Goal: Task Accomplishment & Management: Complete application form

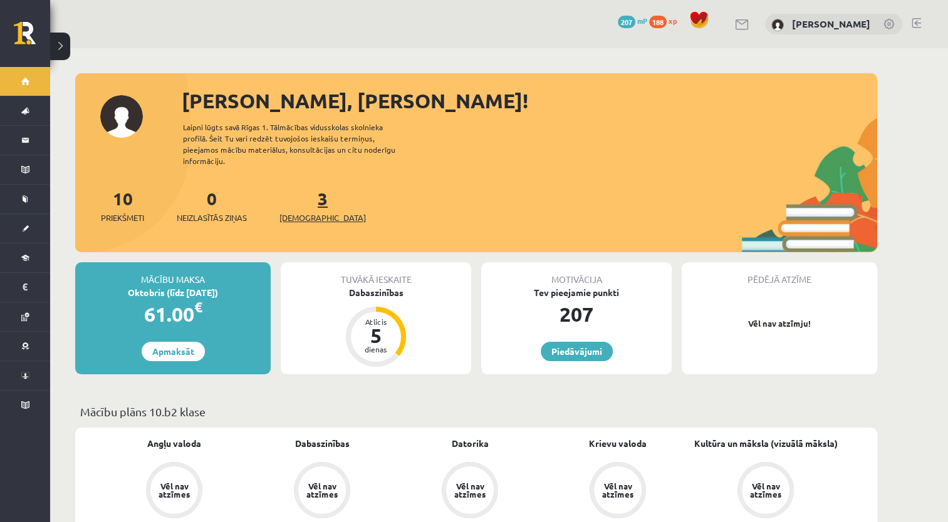
click at [296, 212] on span "[DEMOGRAPHIC_DATA]" at bounding box center [322, 218] width 86 height 13
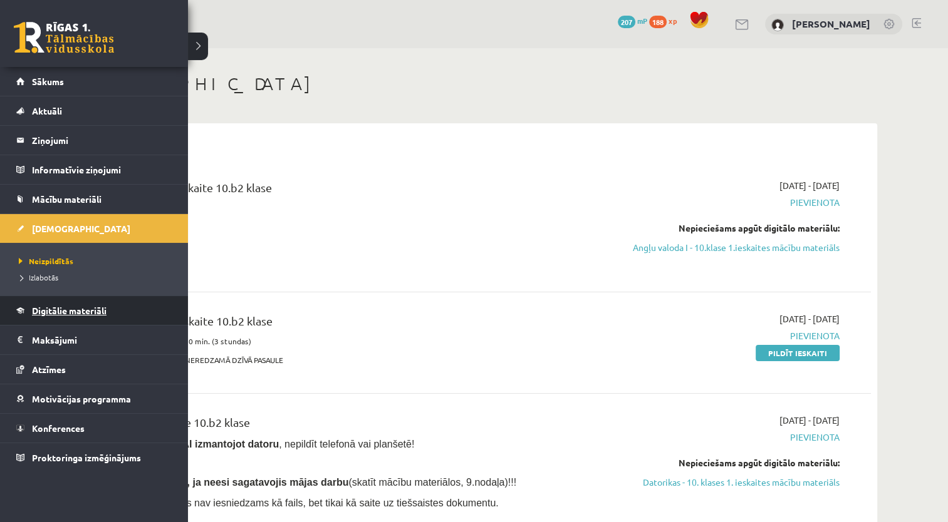
click at [60, 311] on span "Digitālie materiāli" at bounding box center [69, 310] width 75 height 11
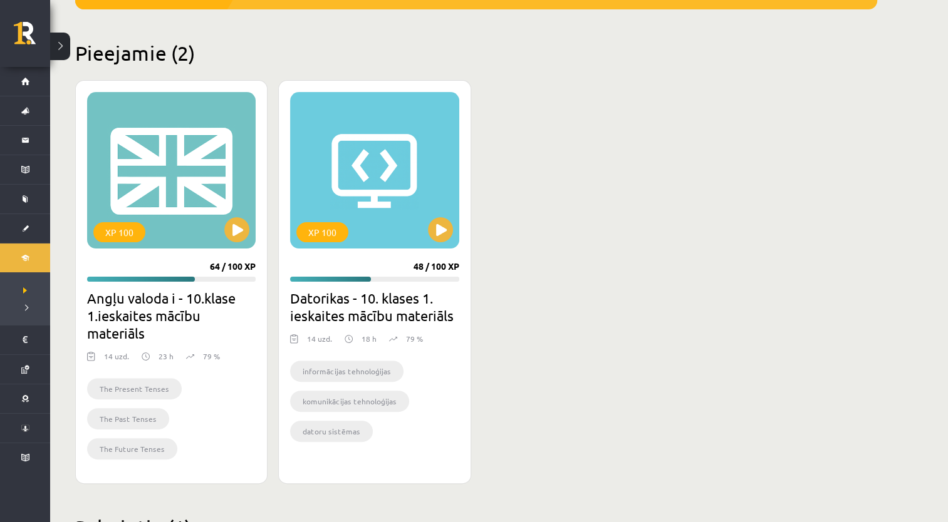
scroll to position [274, 0]
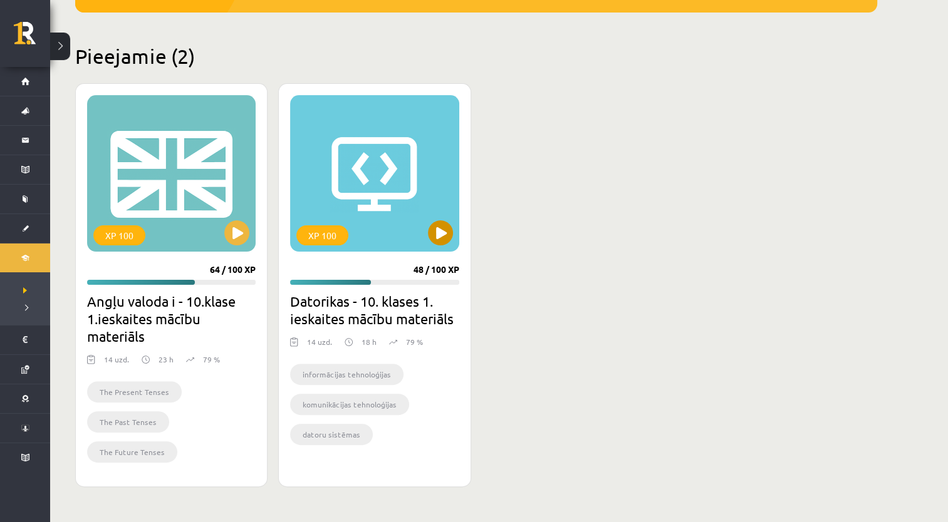
click at [339, 202] on div "XP 100" at bounding box center [374, 173] width 169 height 157
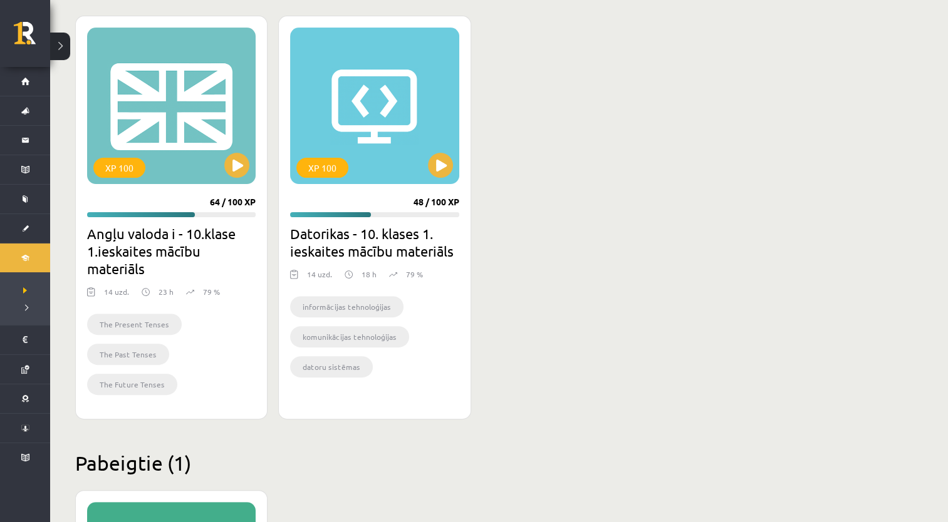
scroll to position [399, 0]
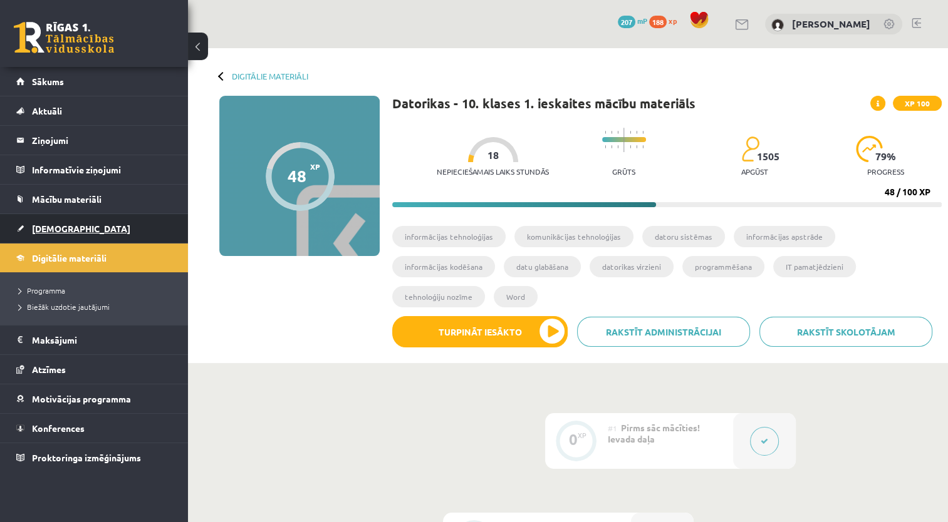
click at [62, 232] on span "[DEMOGRAPHIC_DATA]" at bounding box center [81, 228] width 98 height 11
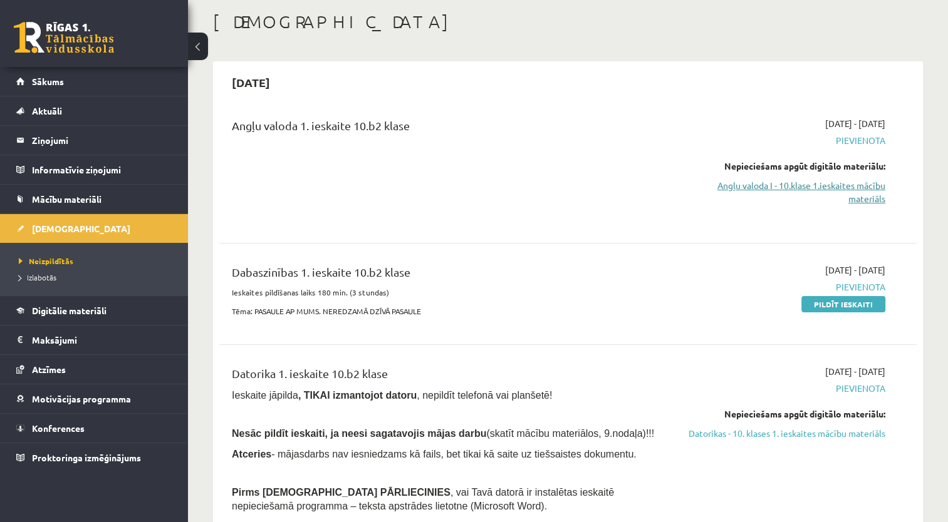
scroll to position [63, 0]
click at [833, 195] on link "Angļu valoda I - 10.klase 1.ieskaites mācību materiāls" at bounding box center [782, 192] width 205 height 26
click at [857, 196] on link "Angļu valoda I - 10.klase 1.ieskaites mācību materiāls" at bounding box center [782, 192] width 205 height 26
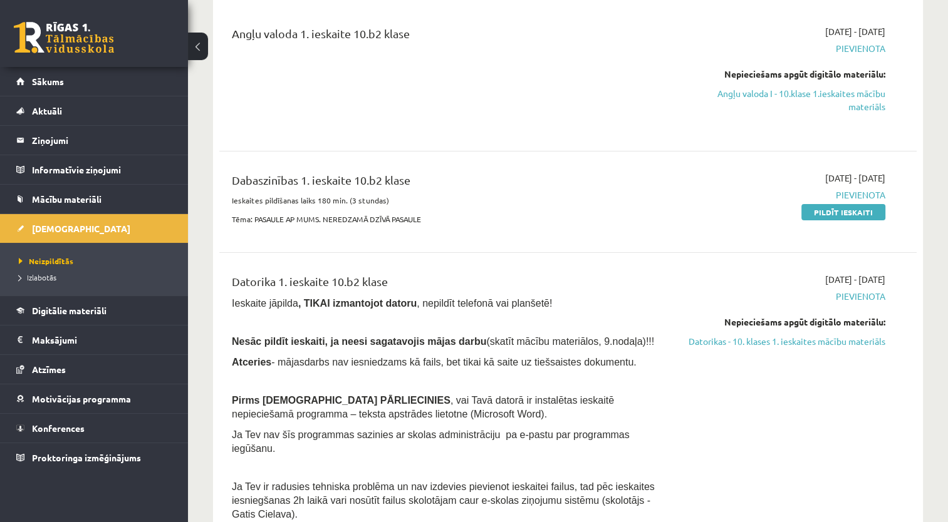
scroll to position [125, 0]
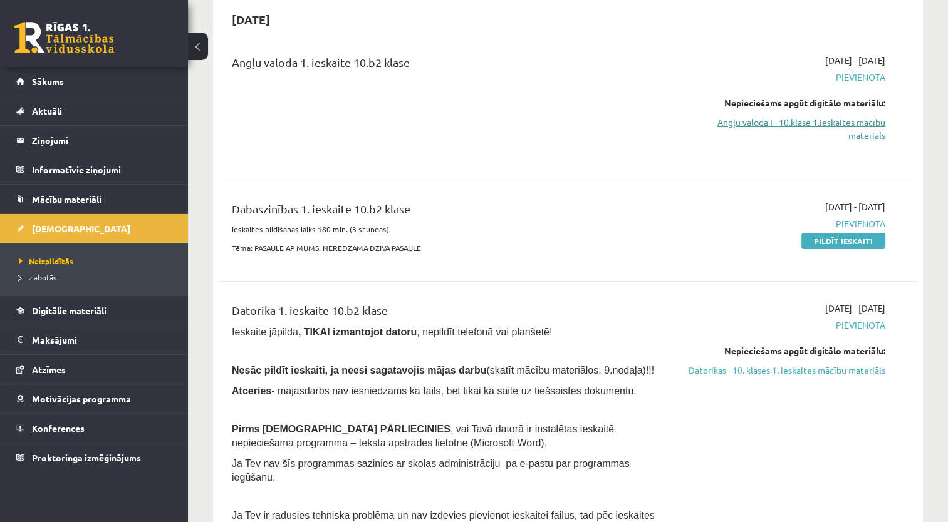
click at [779, 121] on link "Angļu valoda I - 10.klase 1.ieskaites mācību materiāls" at bounding box center [782, 129] width 205 height 26
click at [39, 197] on span "Mācību materiāli" at bounding box center [67, 199] width 70 height 11
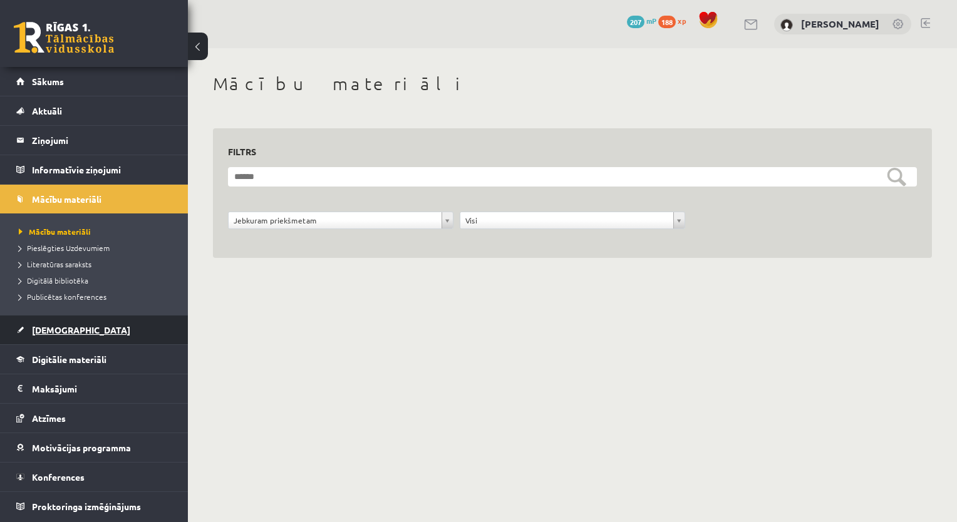
click at [58, 329] on span "[DEMOGRAPHIC_DATA]" at bounding box center [81, 329] width 98 height 11
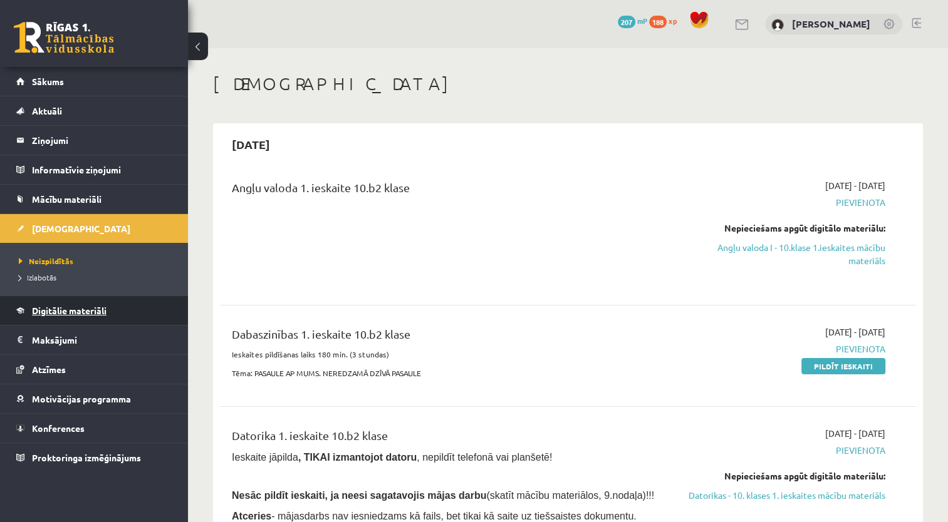
click at [95, 302] on link "Digitālie materiāli" at bounding box center [94, 310] width 156 height 29
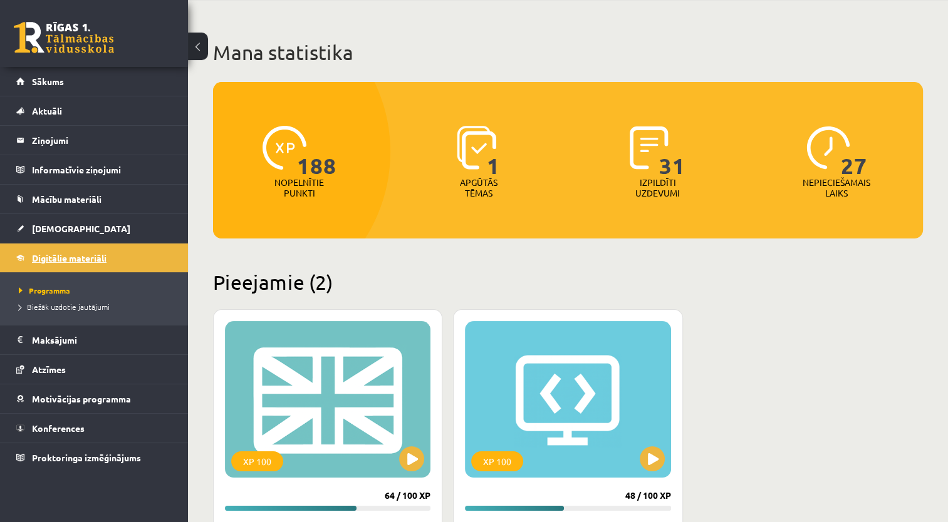
scroll to position [313, 0]
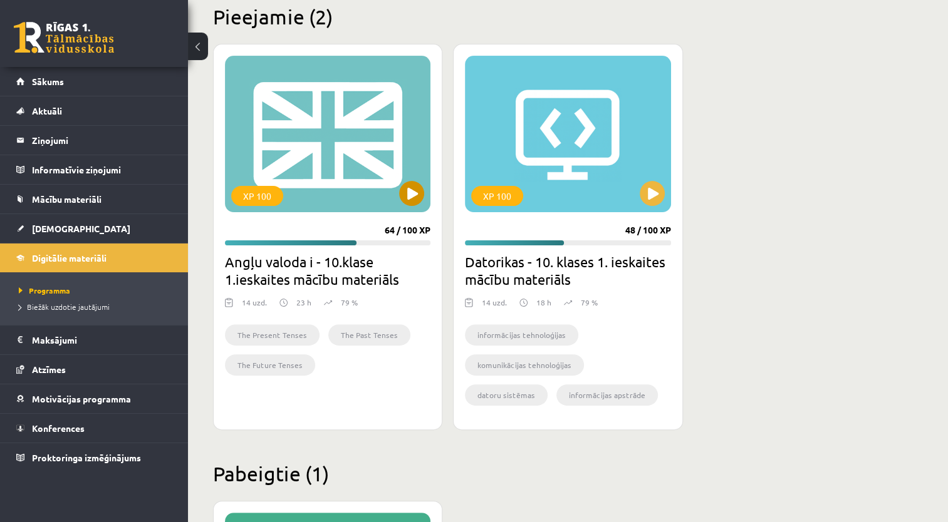
click at [281, 179] on div "XP 100" at bounding box center [327, 134] width 205 height 157
click at [324, 277] on h2 "Angļu valoda i - 10.klase 1.ieskaites mācību materiāls" at bounding box center [327, 270] width 205 height 35
click at [331, 304] on div "79 %" at bounding box center [341, 306] width 34 height 19
click at [309, 179] on div "XP 100" at bounding box center [327, 134] width 205 height 157
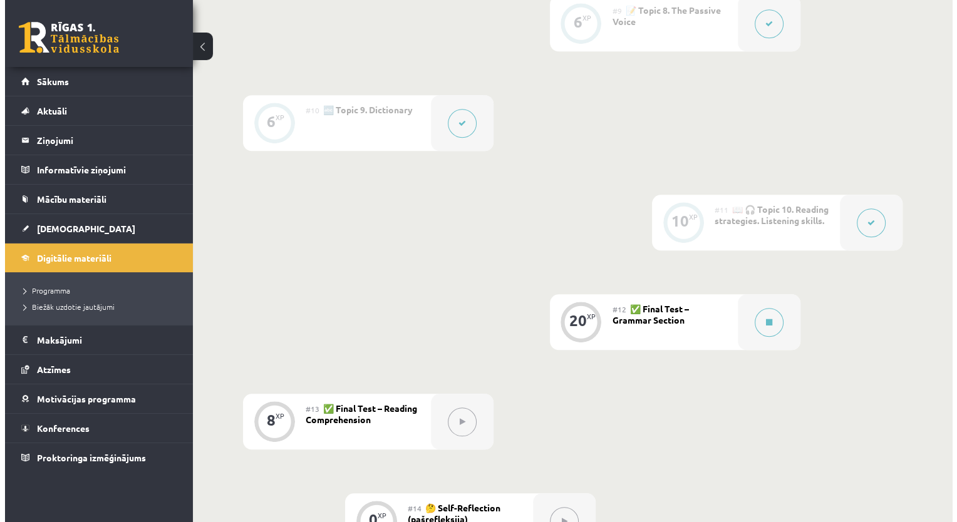
scroll to position [1149, 0]
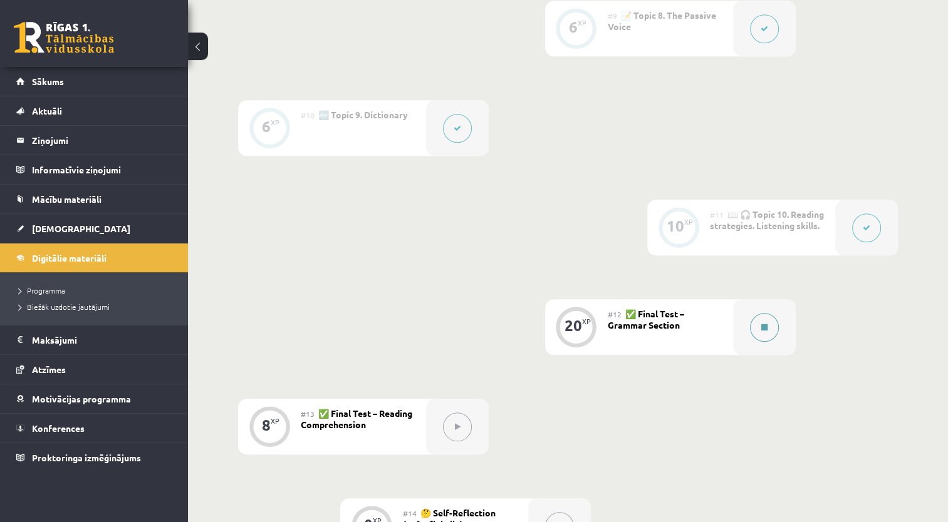
click at [764, 319] on button at bounding box center [764, 327] width 29 height 29
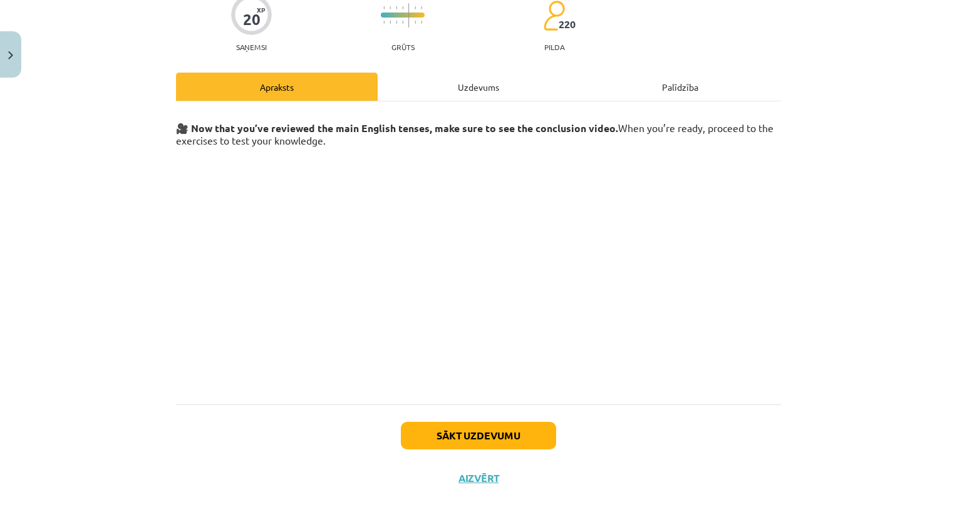
scroll to position [120, 0]
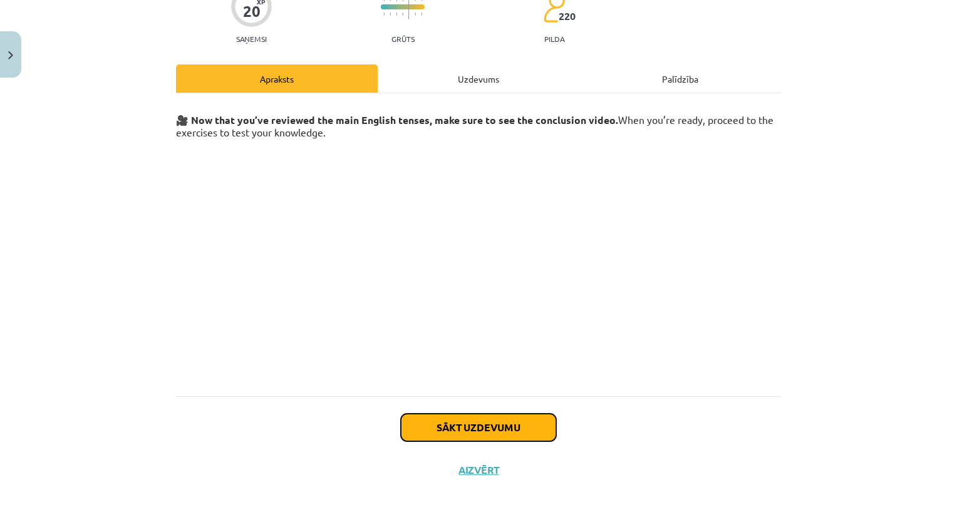
click at [503, 433] on button "Sākt uzdevumu" at bounding box center [478, 428] width 155 height 28
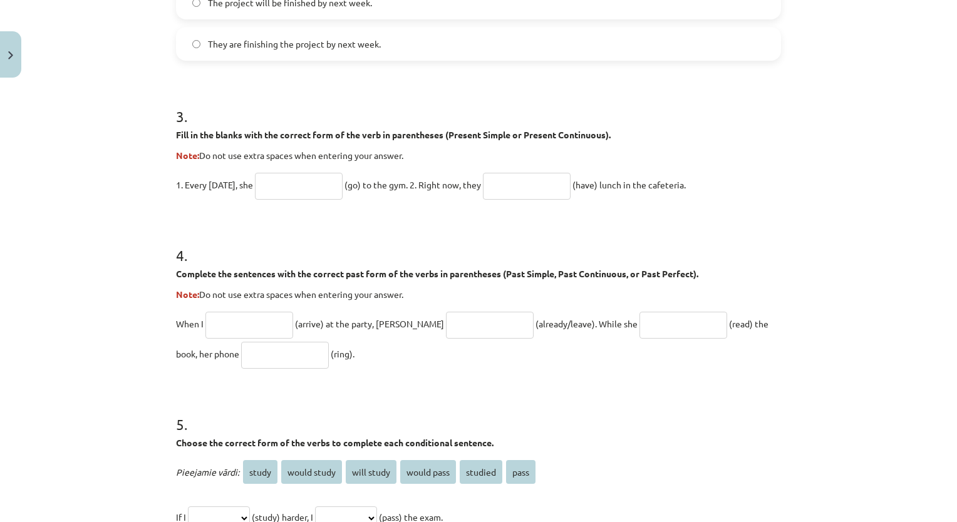
scroll to position [1015, 0]
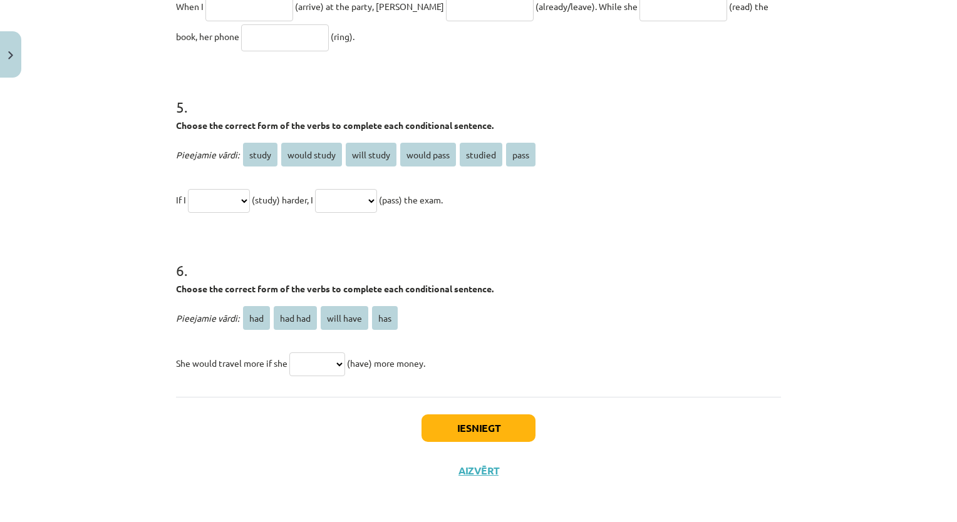
drag, startPoint x: 170, startPoint y: 246, endPoint x: 459, endPoint y: 383, distance: 319.4
copy form "1 . Choose the correct passive voice form for each sentence. The chef prepares …"
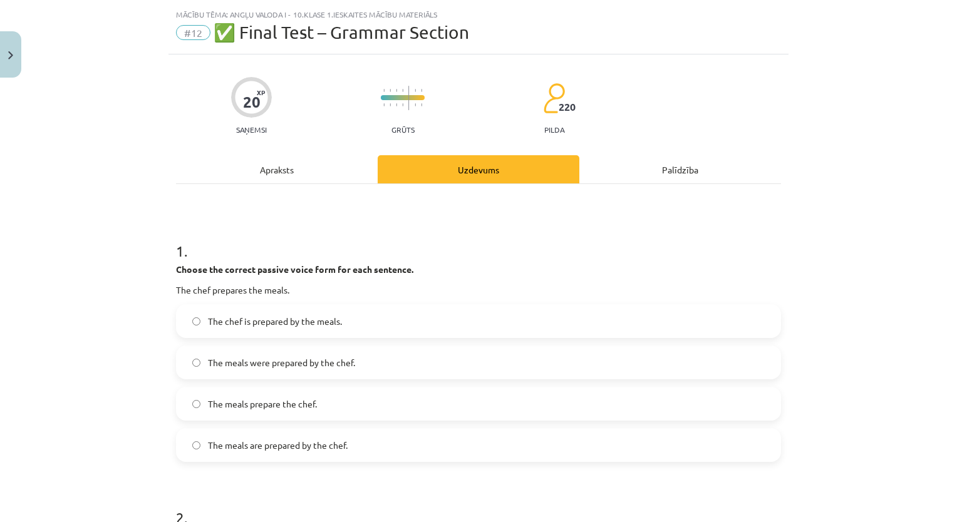
scroll to position [13, 0]
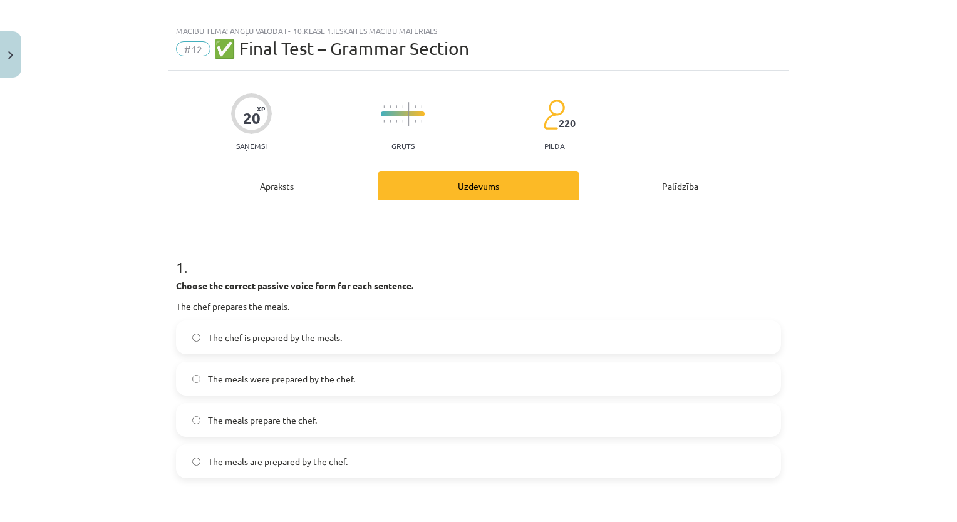
click at [313, 465] on span "The meals are prepared by the chef." at bounding box center [278, 461] width 140 height 13
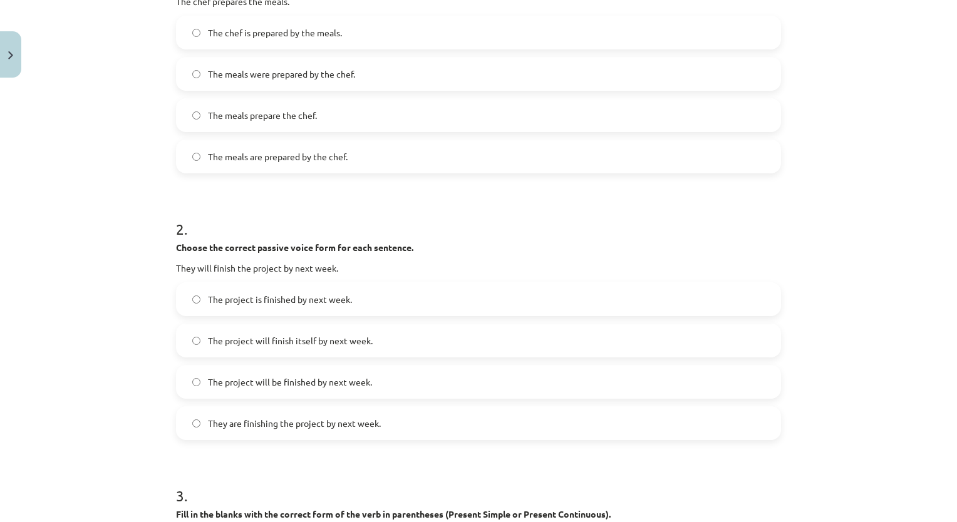
scroll to position [326, 0]
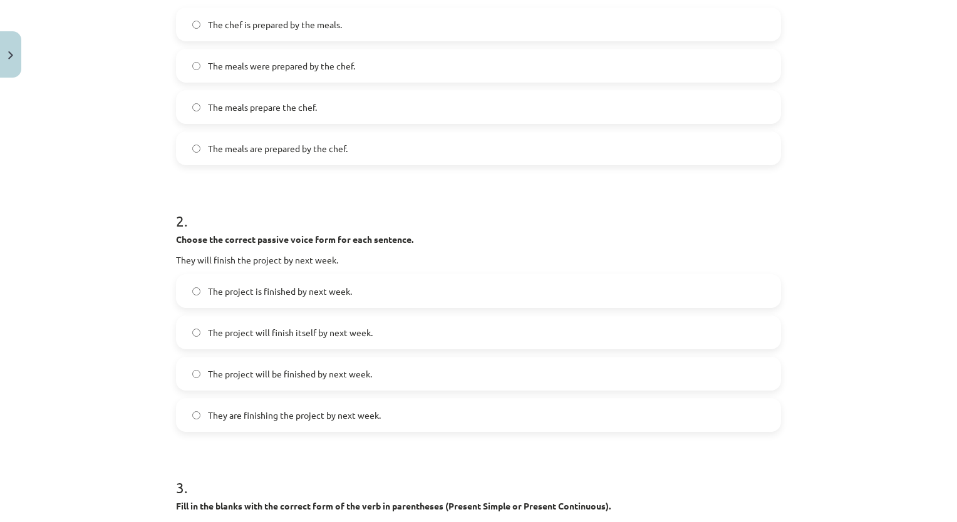
click at [303, 383] on label "The project will be finished by next week." at bounding box center [478, 373] width 603 height 31
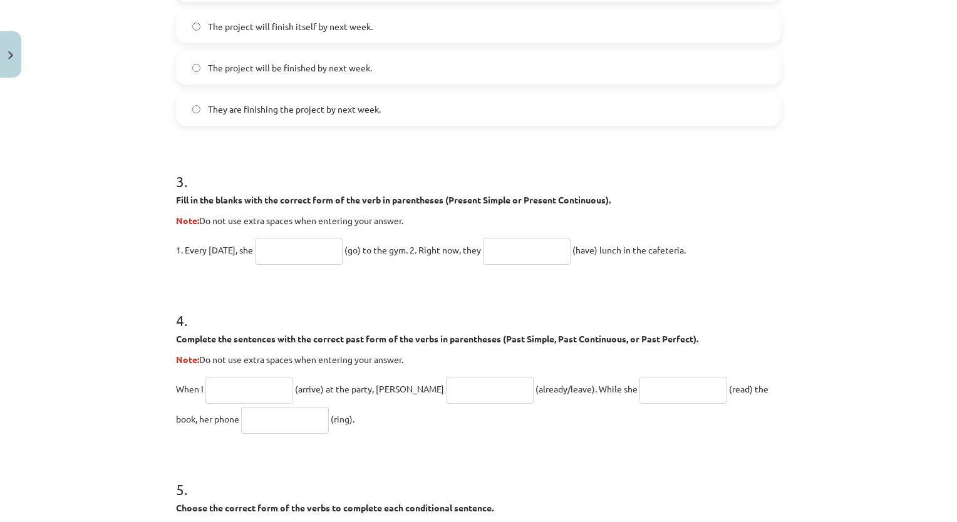
scroll to position [639, 0]
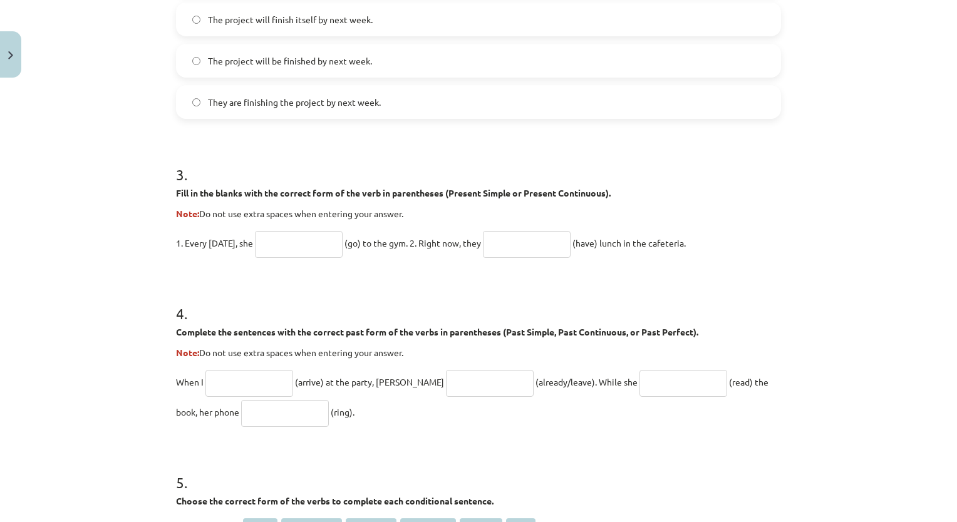
click at [290, 247] on input "text" at bounding box center [299, 244] width 88 height 27
type input "****"
click at [527, 234] on input "text" at bounding box center [527, 244] width 88 height 27
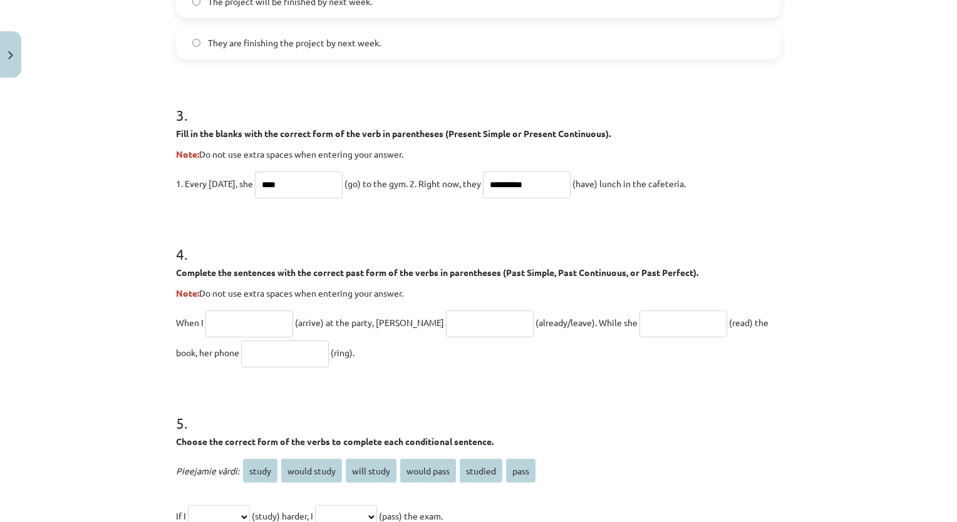
scroll to position [702, 0]
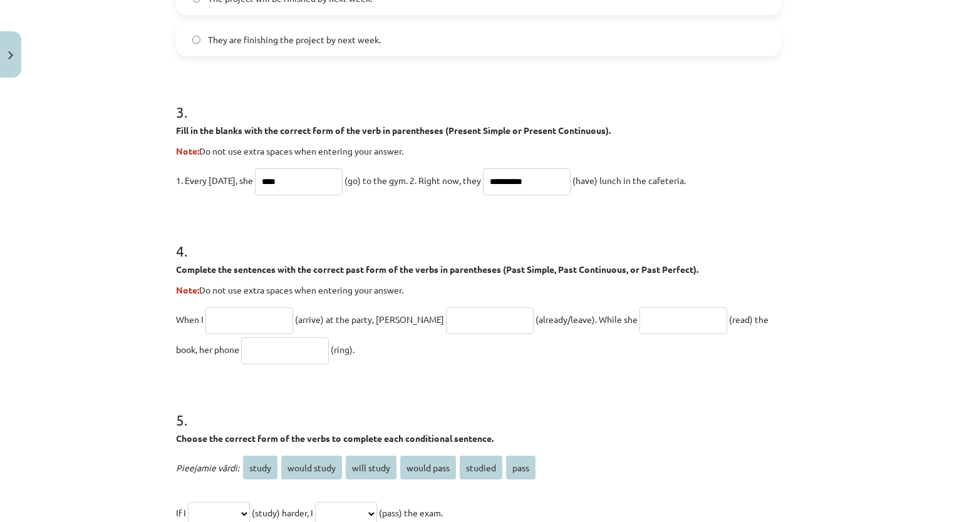
type input "**********"
click at [341, 228] on h1 "4 ." at bounding box center [478, 239] width 605 height 39
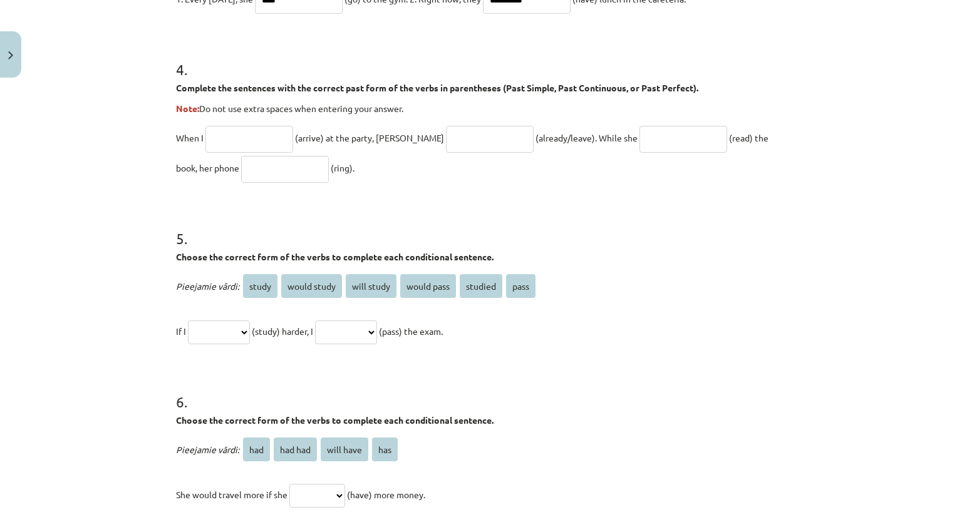
scroll to position [890, 0]
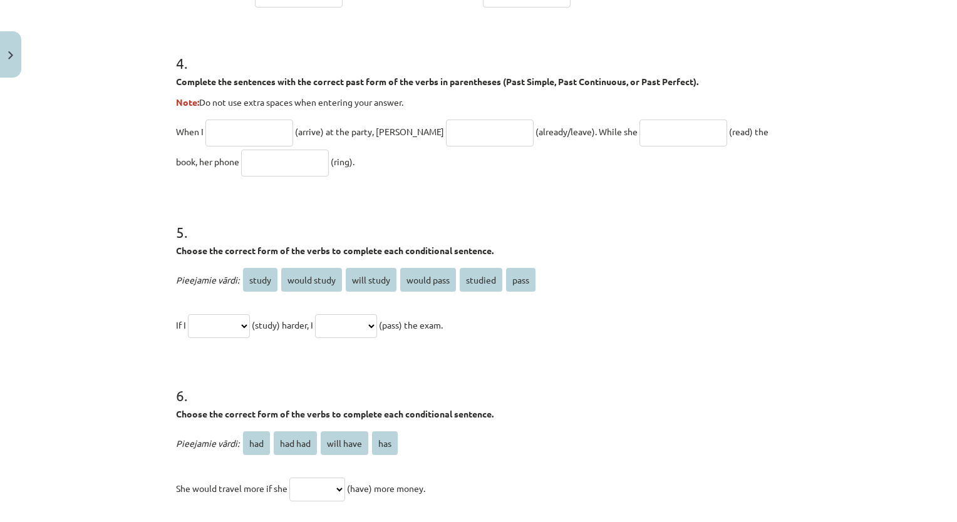
click at [262, 105] on p "Note: Do not use extra spaces when entering your answer." at bounding box center [478, 102] width 605 height 13
click at [213, 124] on input "text" at bounding box center [249, 133] width 88 height 27
click at [223, 130] on input "*******" at bounding box center [249, 133] width 88 height 27
type input "******"
paste input "**********"
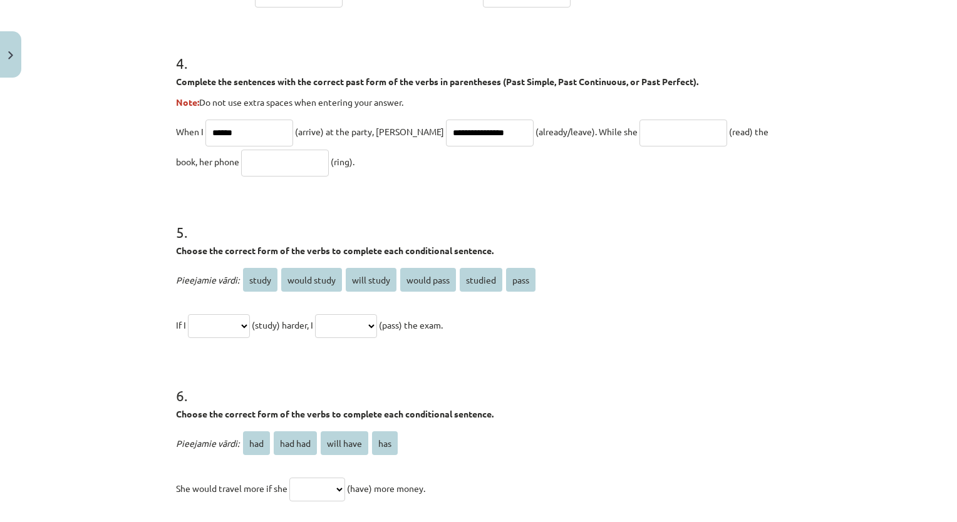
type input "**********"
click at [640, 131] on input "text" at bounding box center [684, 133] width 88 height 27
paste input "**********"
type input "**********"
paste input "****"
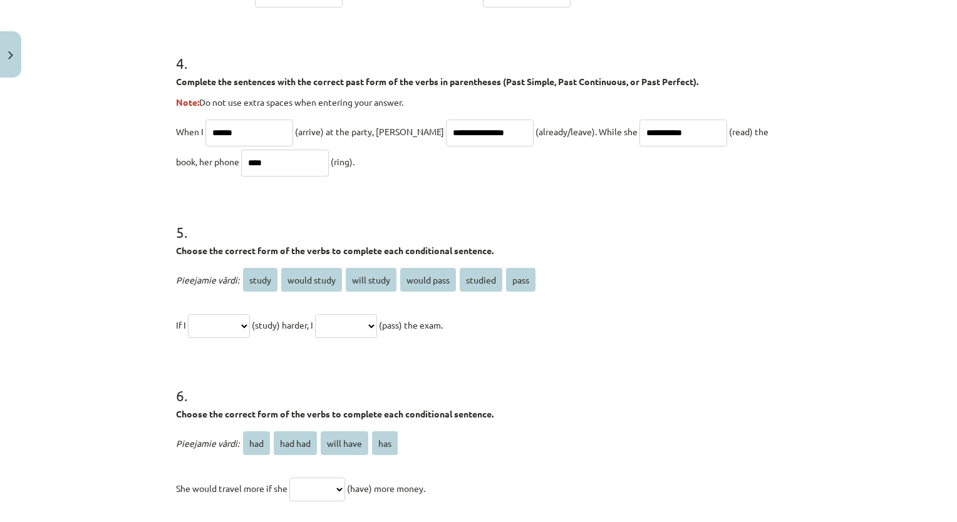
type input "****"
click at [243, 318] on select "**********" at bounding box center [219, 326] width 62 height 24
select select "*******"
click at [188, 314] on select "**********" at bounding box center [219, 326] width 62 height 24
click at [377, 332] on select "**********" at bounding box center [346, 326] width 62 height 24
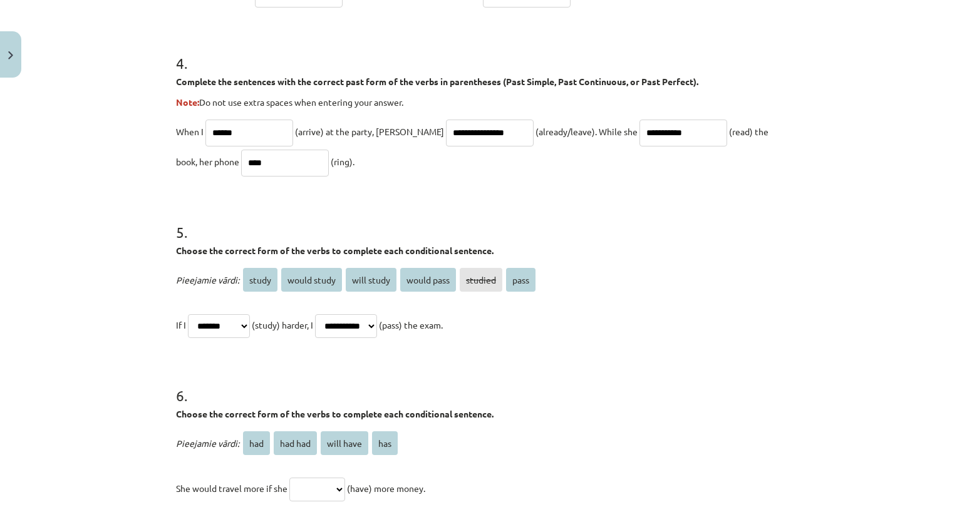
click at [329, 314] on select "**********" at bounding box center [346, 326] width 62 height 24
click at [377, 322] on select "**********" at bounding box center [346, 326] width 62 height 24
select select "**********"
click at [329, 314] on select "**********" at bounding box center [346, 326] width 62 height 24
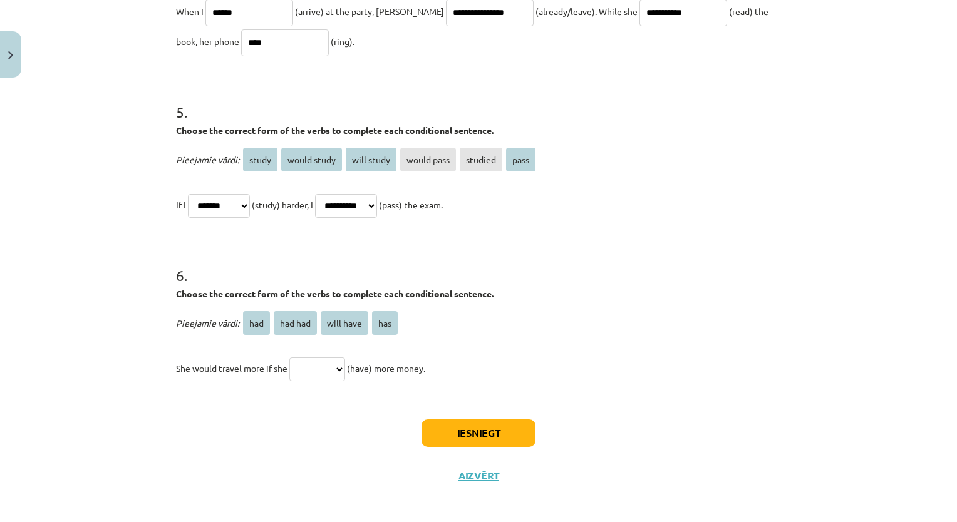
scroll to position [1015, 0]
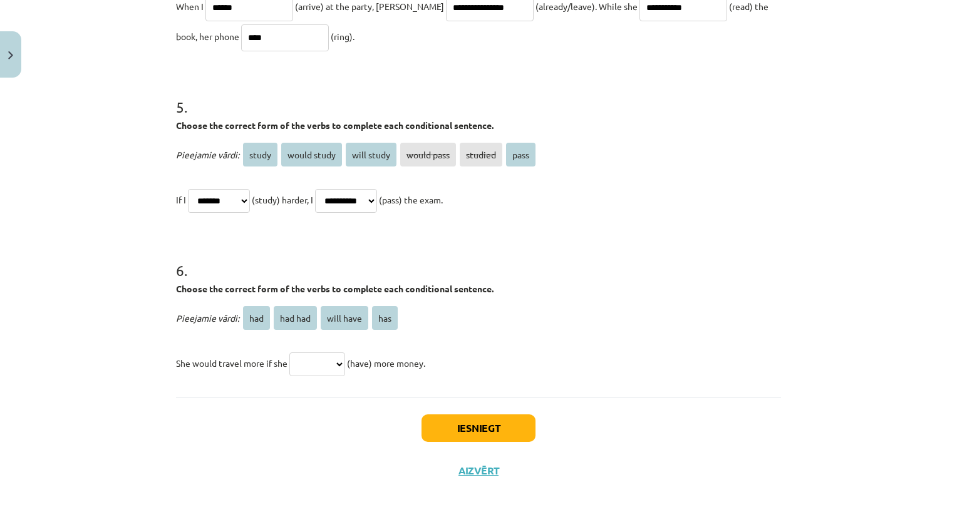
click at [341, 368] on select "*** ******* ********* ***" at bounding box center [317, 365] width 56 height 24
select select "***"
click at [289, 353] on select "*** ******* ********* ***" at bounding box center [317, 365] width 56 height 24
click at [460, 430] on button "Iesniegt" at bounding box center [479, 429] width 114 height 28
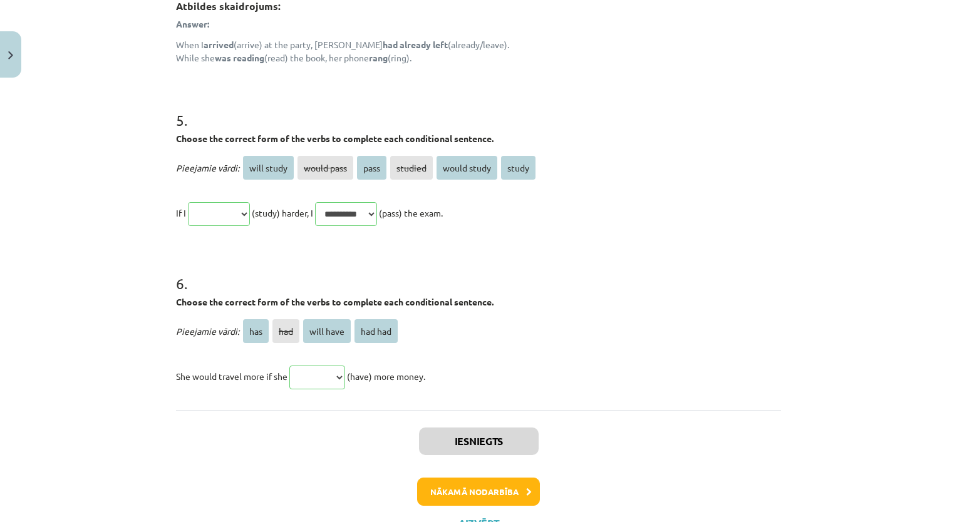
scroll to position [1238, 0]
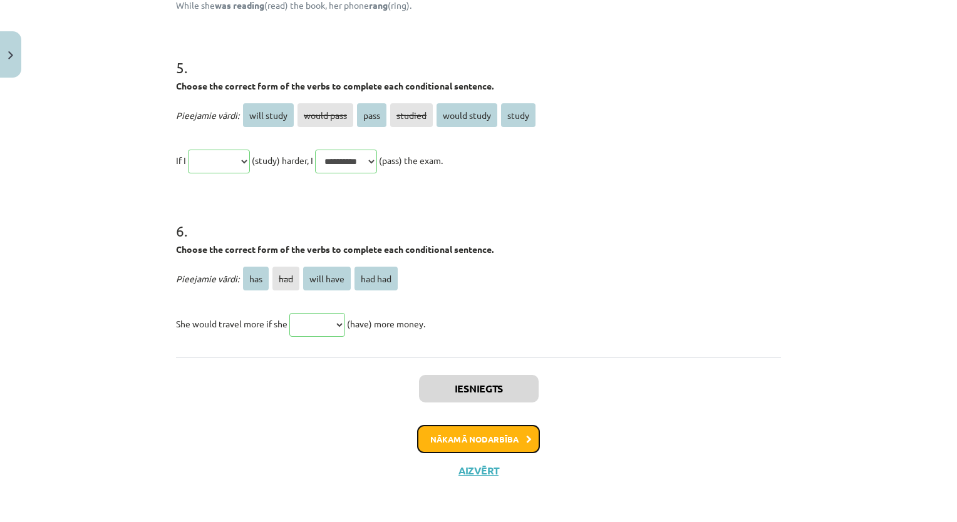
click at [514, 439] on button "Nākamā nodarbība" at bounding box center [478, 439] width 123 height 29
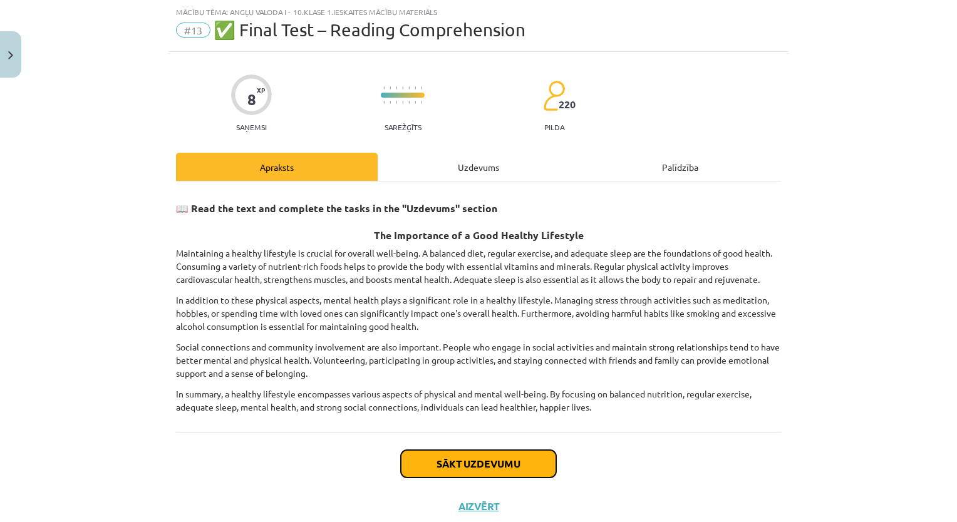
click at [510, 462] on button "Sākt uzdevumu" at bounding box center [478, 464] width 155 height 28
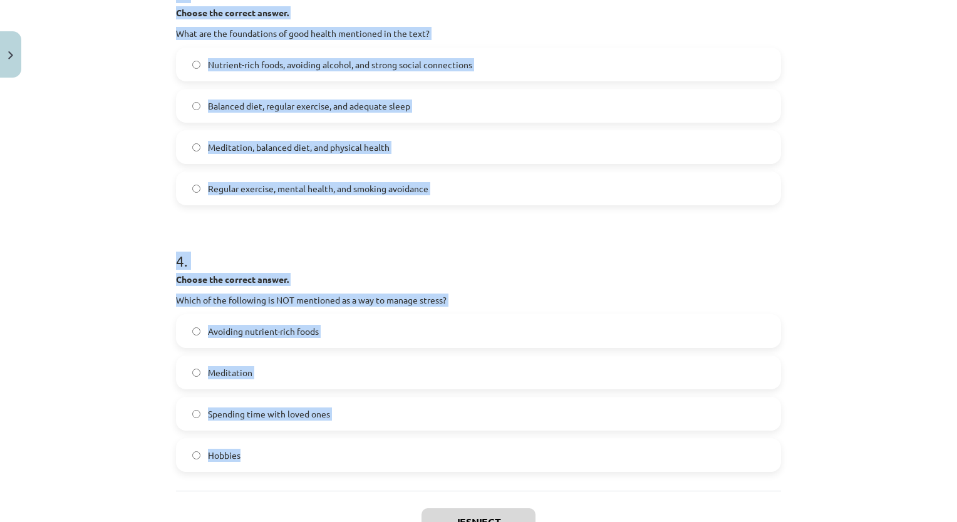
scroll to position [749, 0]
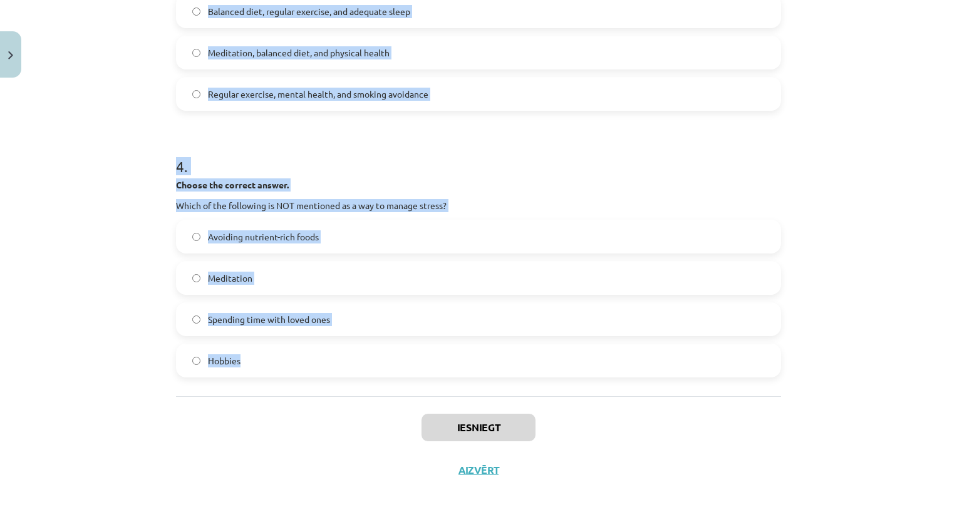
drag, startPoint x: 171, startPoint y: 246, endPoint x: 472, endPoint y: 372, distance: 326.6
copy form "1 . Choose whether the sentence is True or False. A healthy lifestyle only focu…"
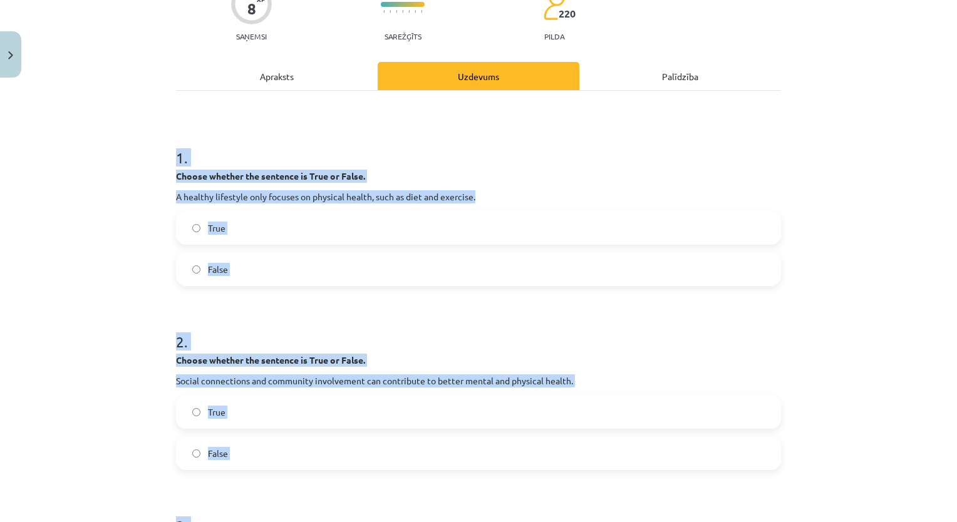
click at [878, 242] on div "Mācību tēma: Angļu valoda i - 10.klase 1.ieskaites mācību materiāls #13 ✅ Final…" at bounding box center [478, 261] width 957 height 522
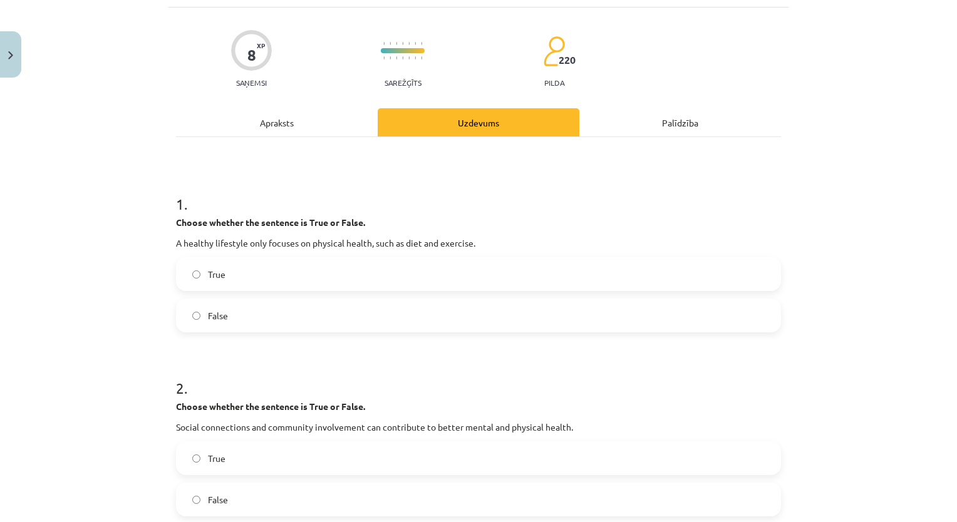
scroll to position [0, 0]
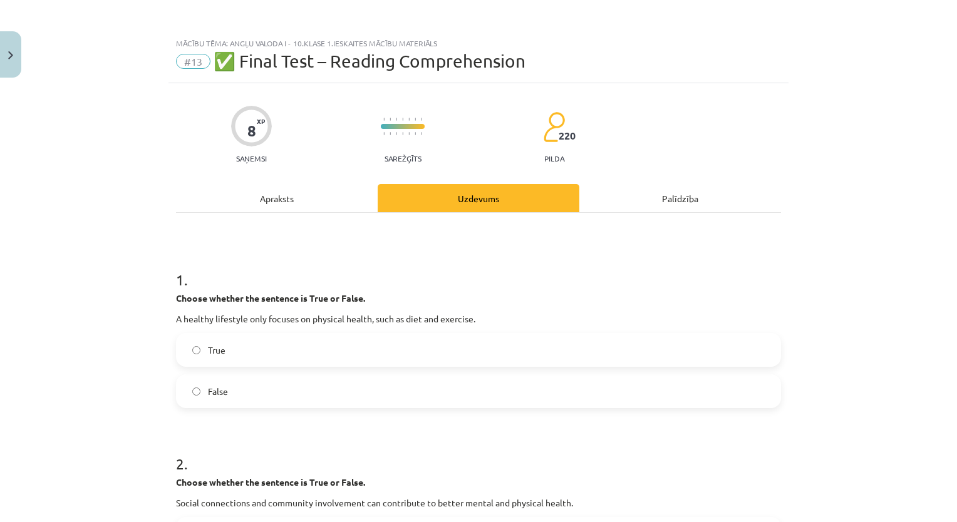
click at [203, 383] on label "False" at bounding box center [478, 391] width 603 height 31
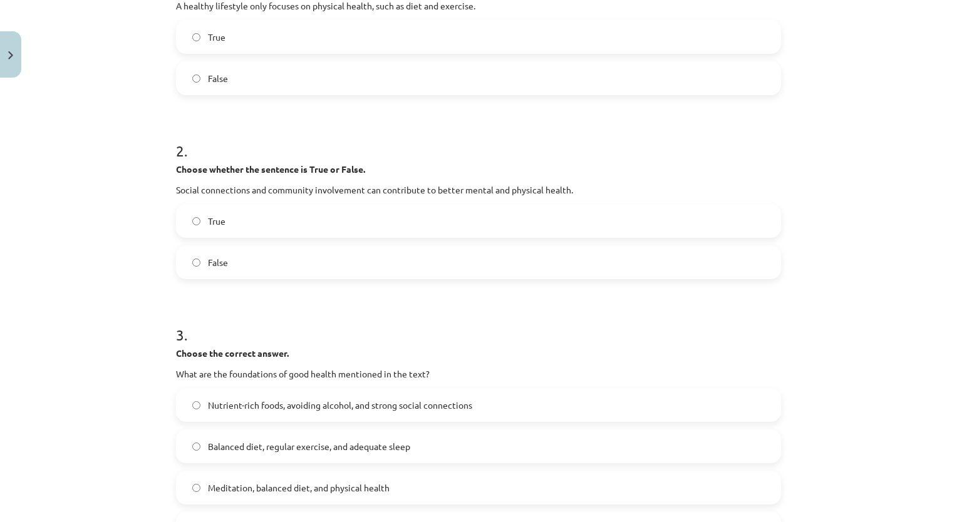
click at [224, 224] on label "True" at bounding box center [478, 220] width 603 height 31
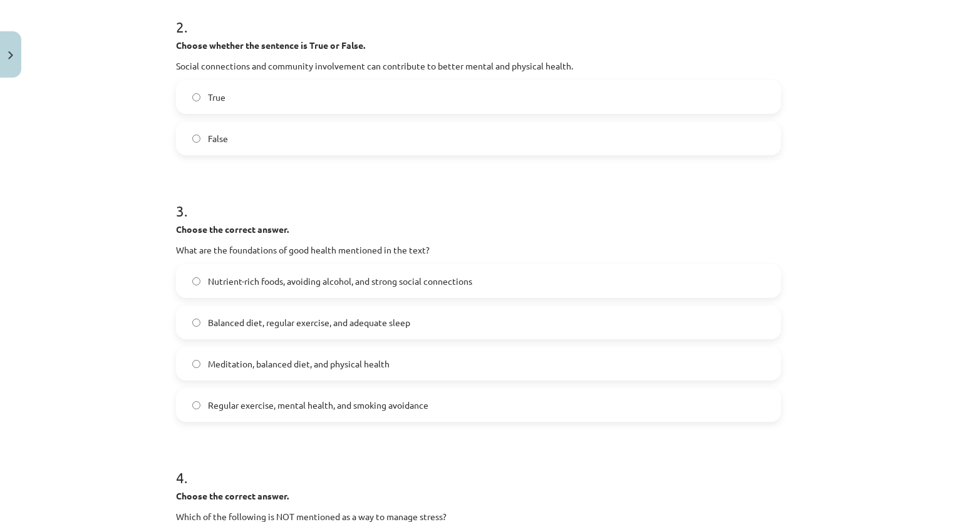
scroll to position [438, 0]
click at [253, 304] on div "Balanced diet, regular exercise, and adequate sleep" at bounding box center [478, 321] width 605 height 34
click at [258, 328] on label "Balanced diet, regular exercise, and adequate sleep" at bounding box center [478, 321] width 603 height 31
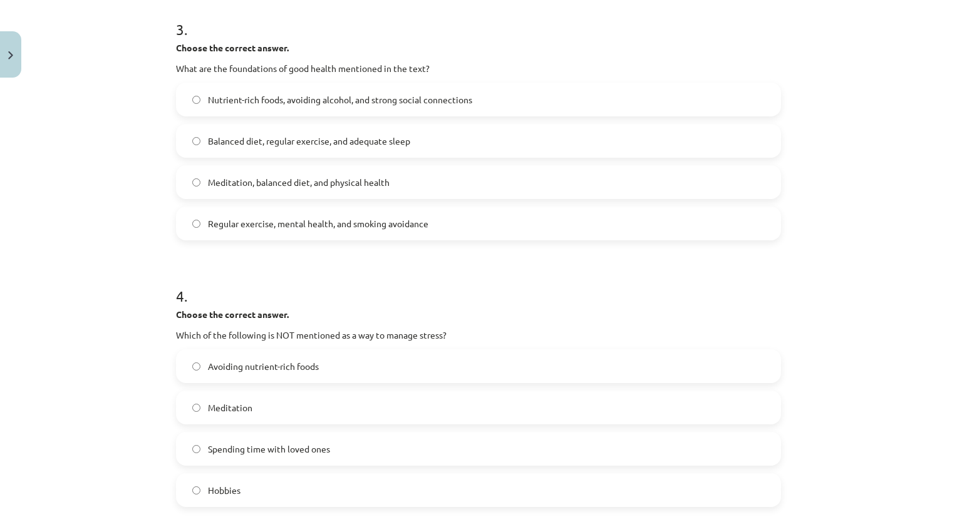
scroll to position [626, 0]
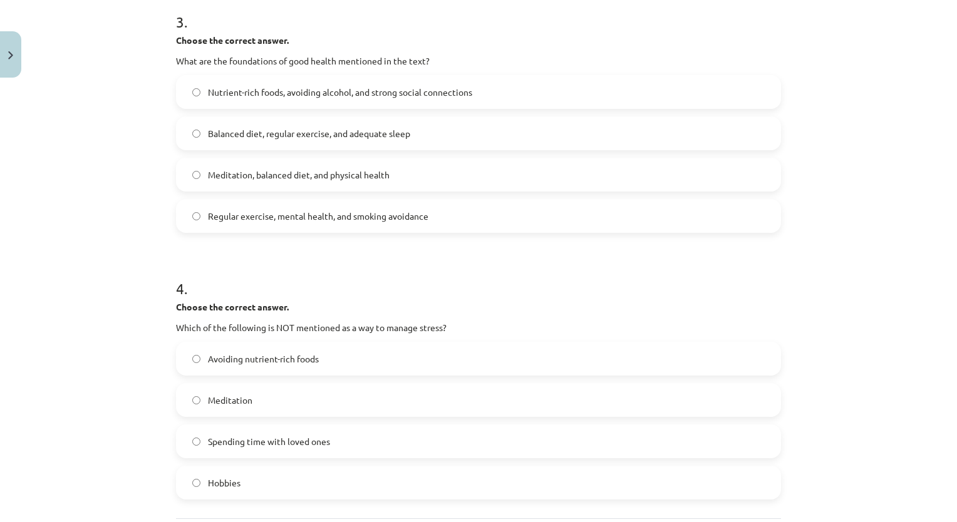
click at [187, 350] on label "Avoiding nutrient-rich foods" at bounding box center [478, 358] width 603 height 31
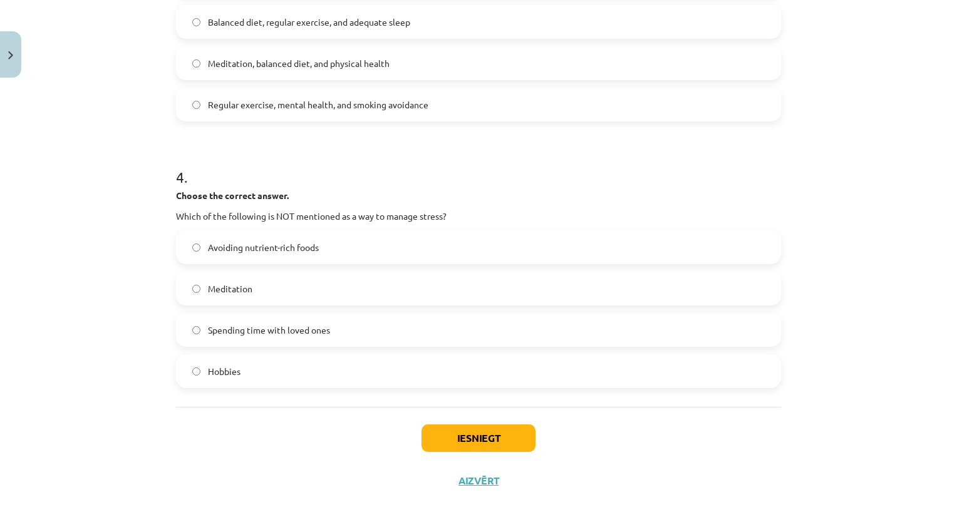
scroll to position [749, 0]
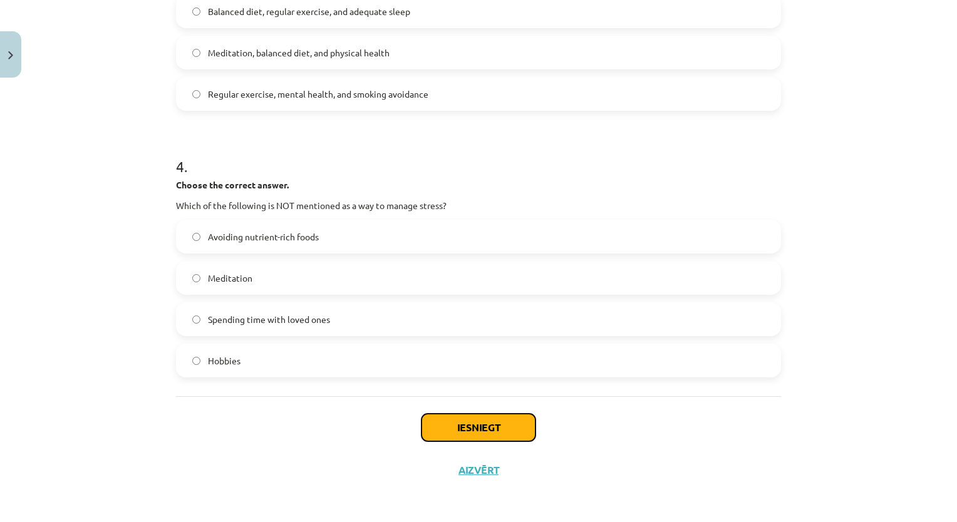
drag, startPoint x: 499, startPoint y: 427, endPoint x: 486, endPoint y: 425, distance: 12.6
click at [497, 427] on button "Iesniegt" at bounding box center [479, 428] width 114 height 28
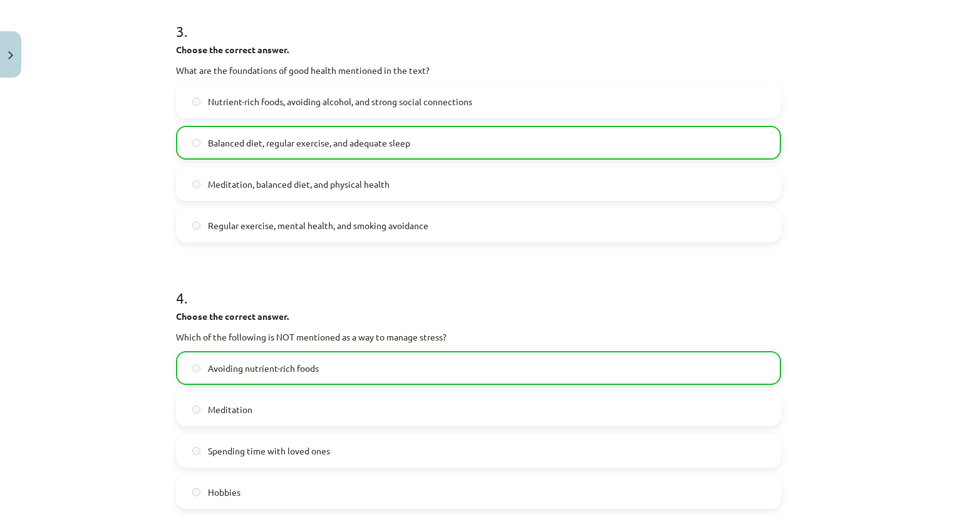
scroll to position [788, 0]
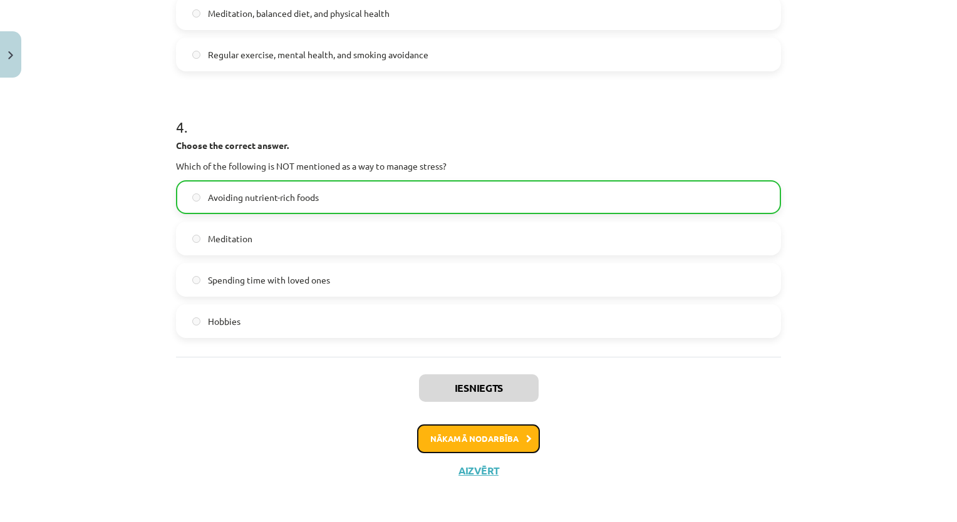
click at [449, 440] on button "Nākamā nodarbība" at bounding box center [478, 439] width 123 height 29
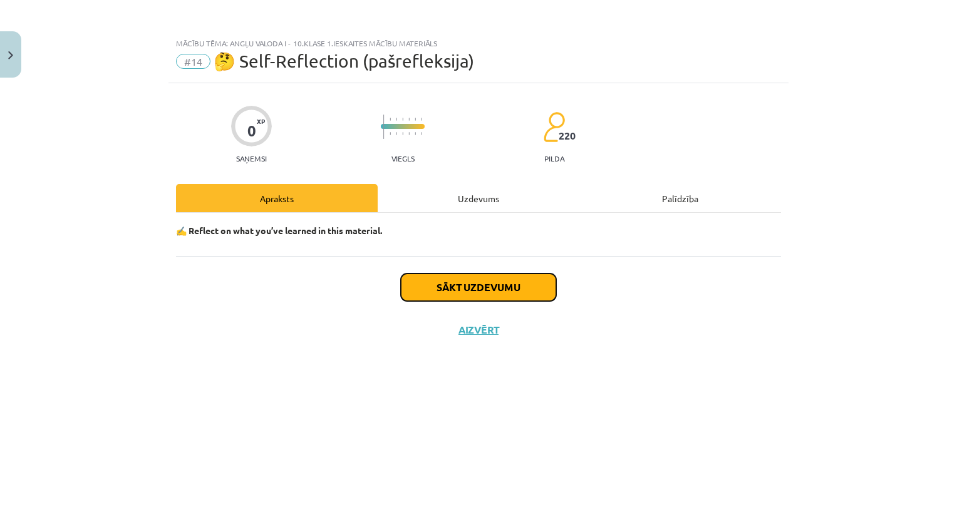
click at [440, 281] on button "Sākt uzdevumu" at bounding box center [478, 288] width 155 height 28
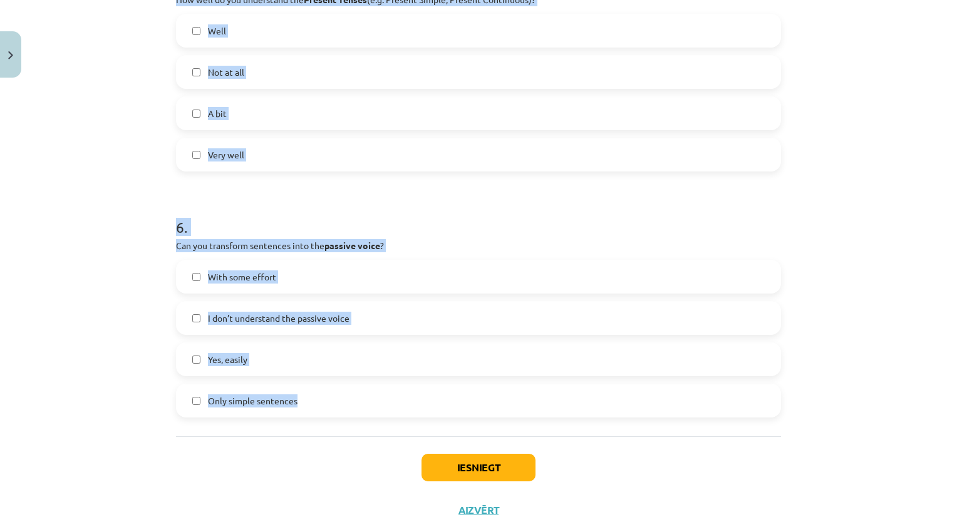
scroll to position [1253, 0]
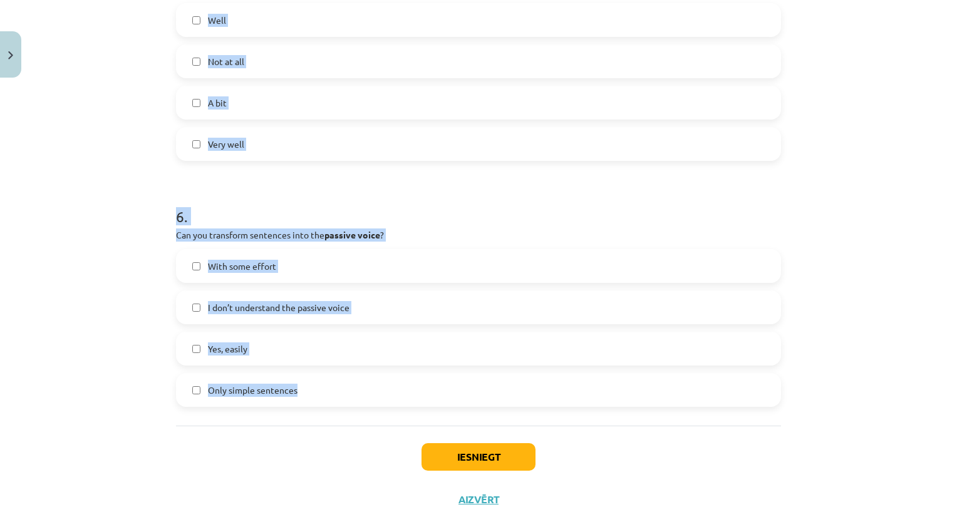
drag, startPoint x: 172, startPoint y: 277, endPoint x: 486, endPoint y: 410, distance: 341.4
copy form "1 . Can you correctly use the Past Tenses (e.g. Past Simple, Past Perfect) in s…"
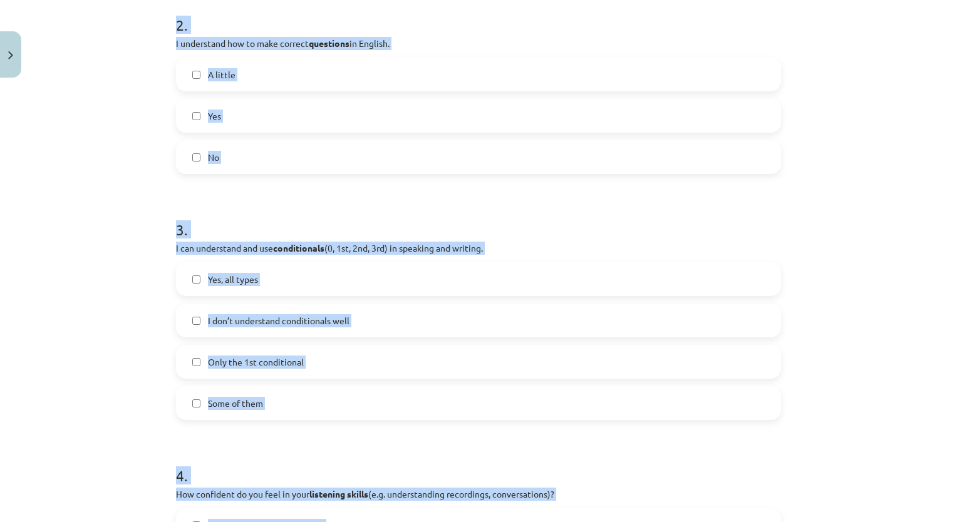
click at [39, 284] on div "Mācību tēma: Angļu valoda i - 10.klase 1.ieskaites mācību materiāls #14 🤔 Self-…" at bounding box center [478, 261] width 957 height 522
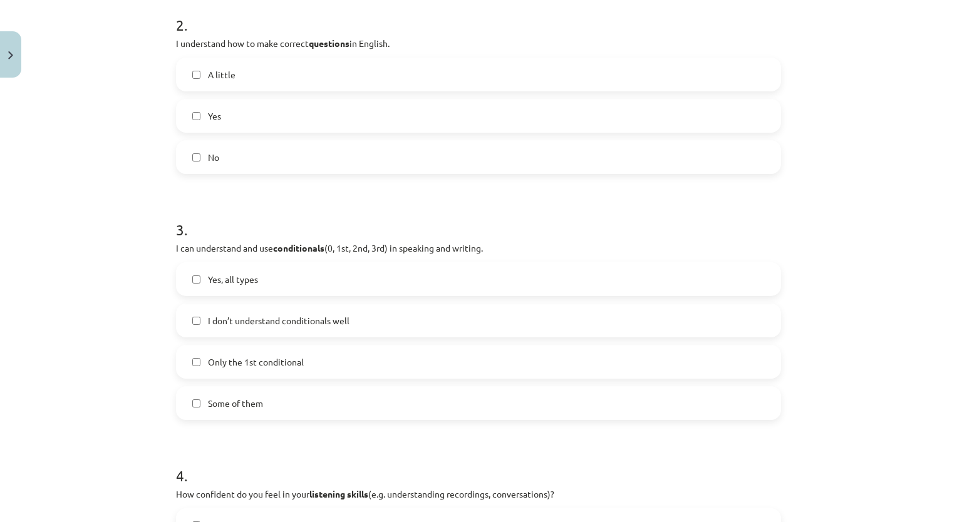
scroll to position [125, 0]
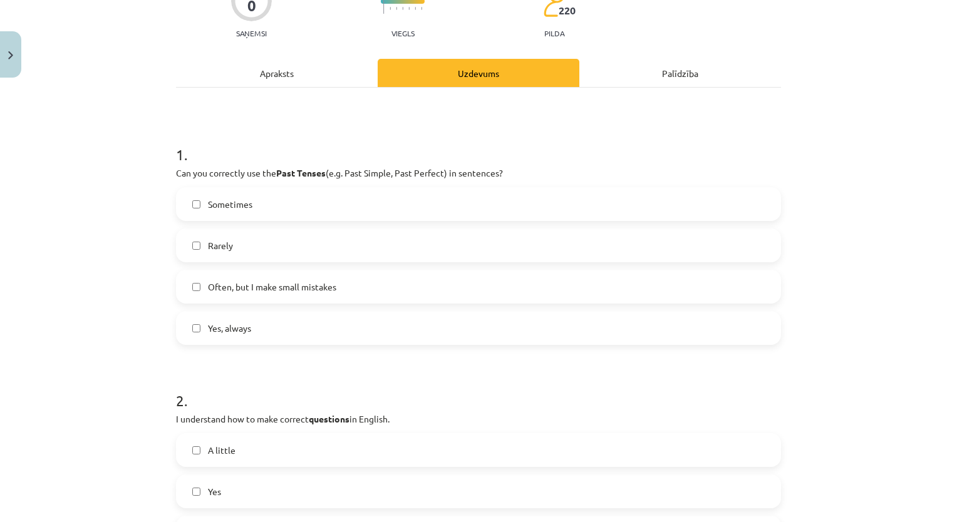
click at [223, 334] on span "Yes, always" at bounding box center [229, 328] width 43 height 13
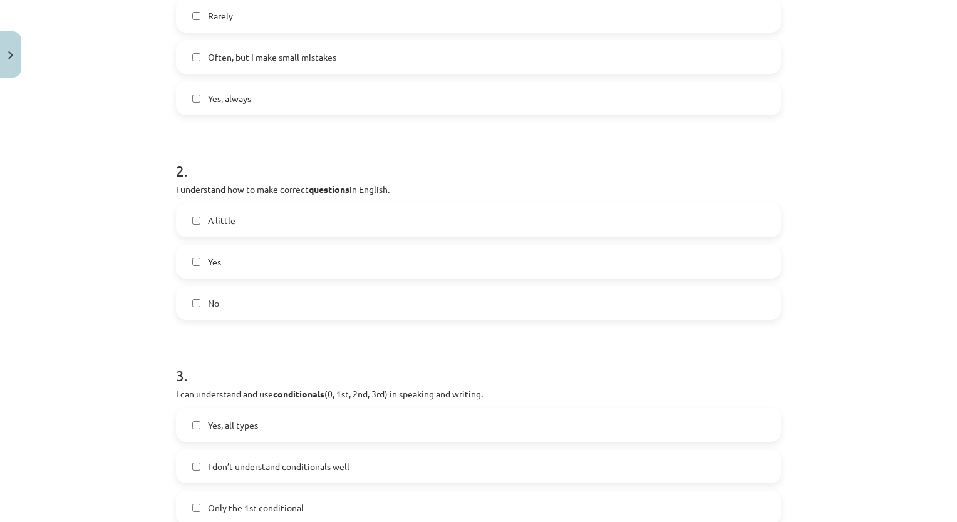
scroll to position [376, 0]
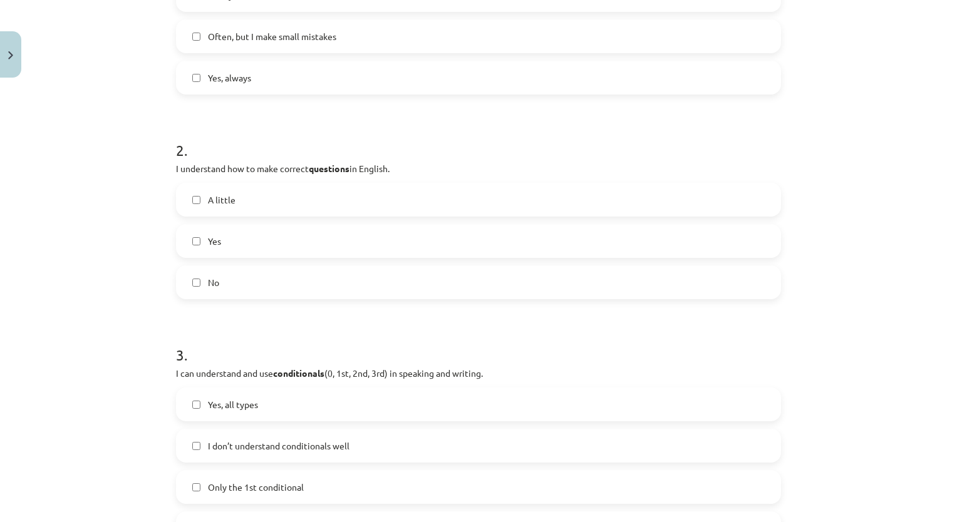
drag, startPoint x: 198, startPoint y: 239, endPoint x: 223, endPoint y: 194, distance: 52.1
click at [223, 194] on div "A little Yes No" at bounding box center [478, 241] width 605 height 117
click at [39, 257] on div "Mācību tēma: Angļu valoda i - 10.klase 1.ieskaites mācību materiāls #14 🤔 Self-…" at bounding box center [478, 261] width 957 height 522
click at [200, 239] on label "Yes" at bounding box center [478, 241] width 603 height 31
click at [243, 402] on span "Yes, all types" at bounding box center [233, 404] width 50 height 13
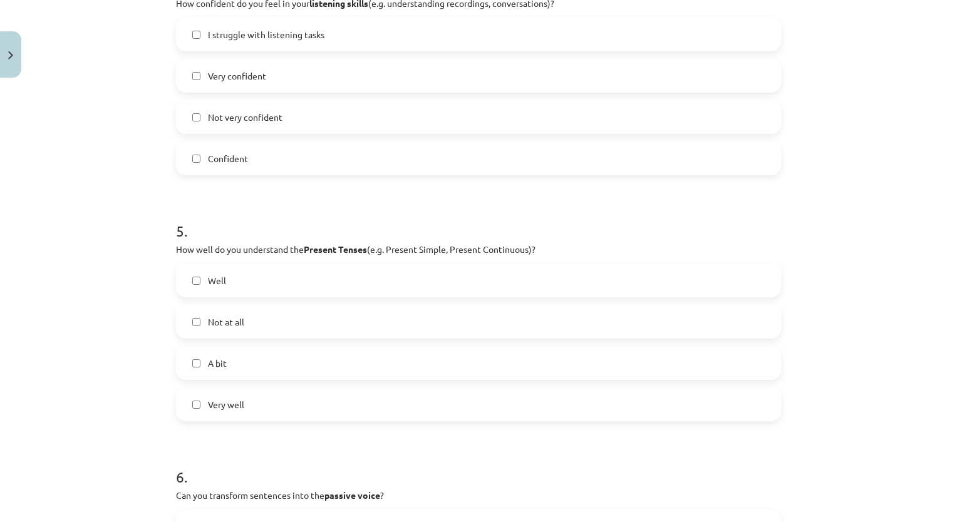
scroll to position [1002, 0]
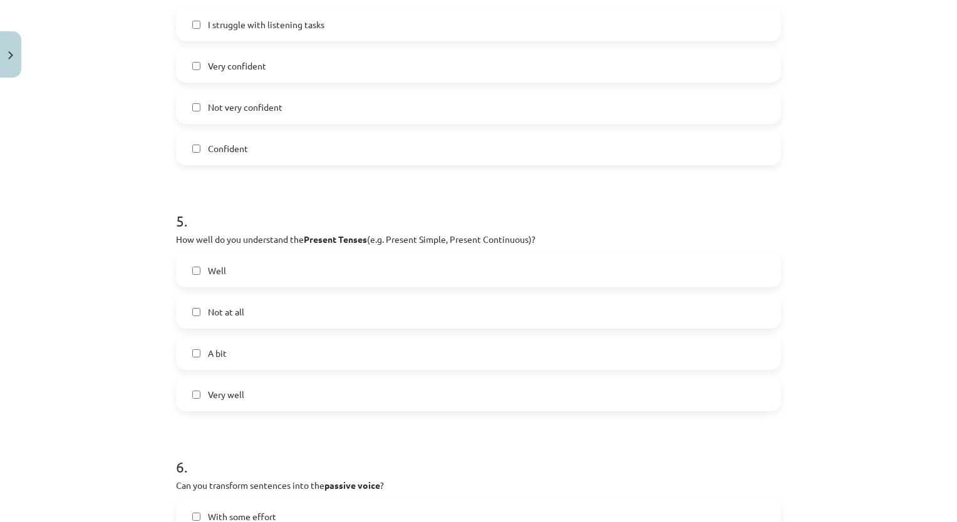
click at [246, 146] on label "Confident" at bounding box center [478, 148] width 603 height 31
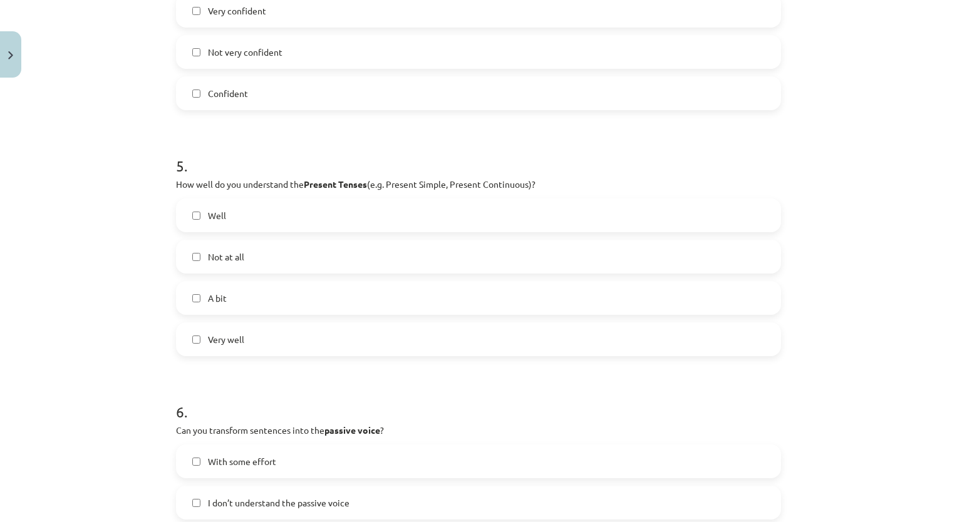
scroll to position [1065, 0]
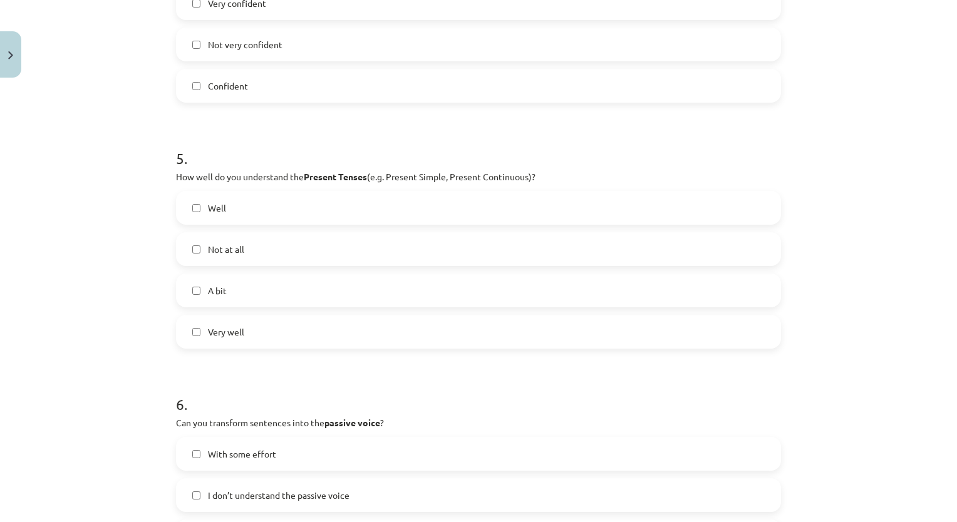
click at [301, 327] on label "Very well" at bounding box center [478, 331] width 603 height 31
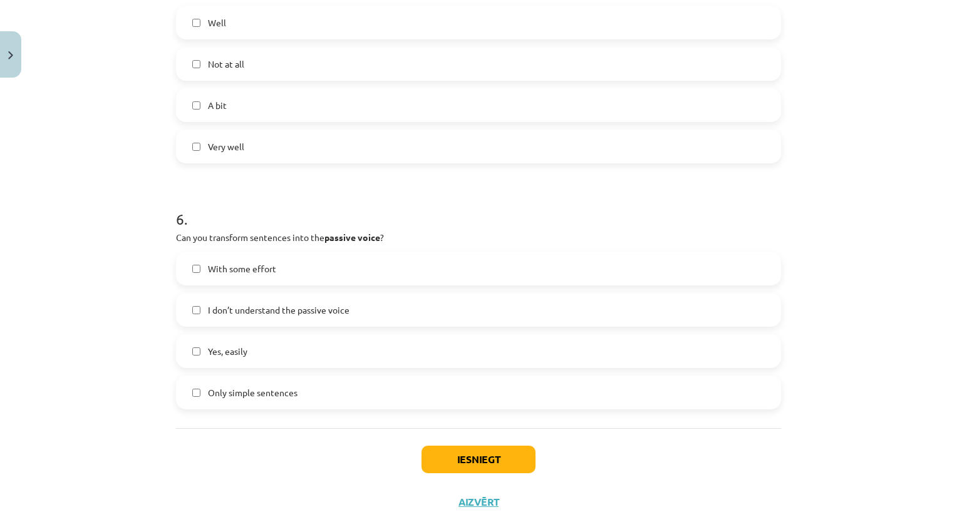
scroll to position [1253, 0]
click at [184, 348] on label "Yes, easily" at bounding box center [478, 348] width 603 height 31
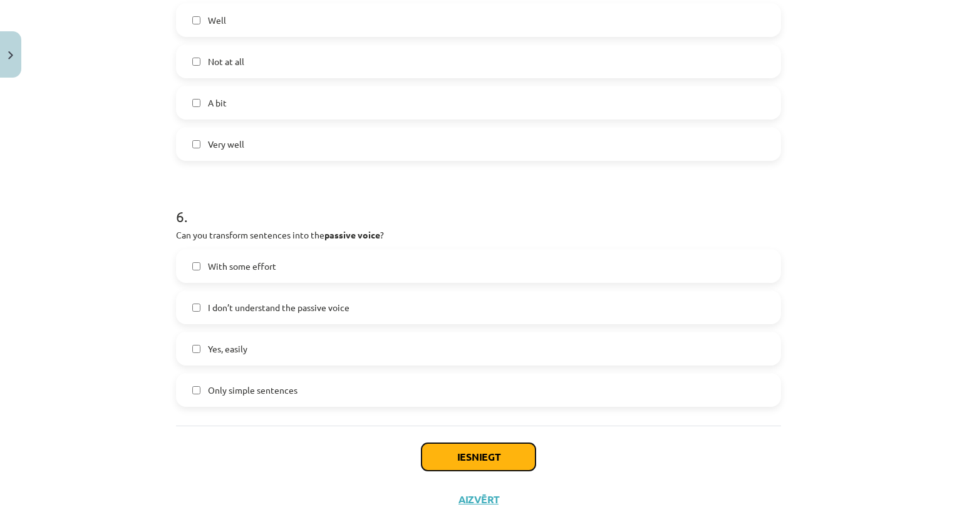
click at [497, 458] on button "Iesniegt" at bounding box center [479, 458] width 114 height 28
click at [497, 459] on button "Iesniegt" at bounding box center [479, 458] width 114 height 28
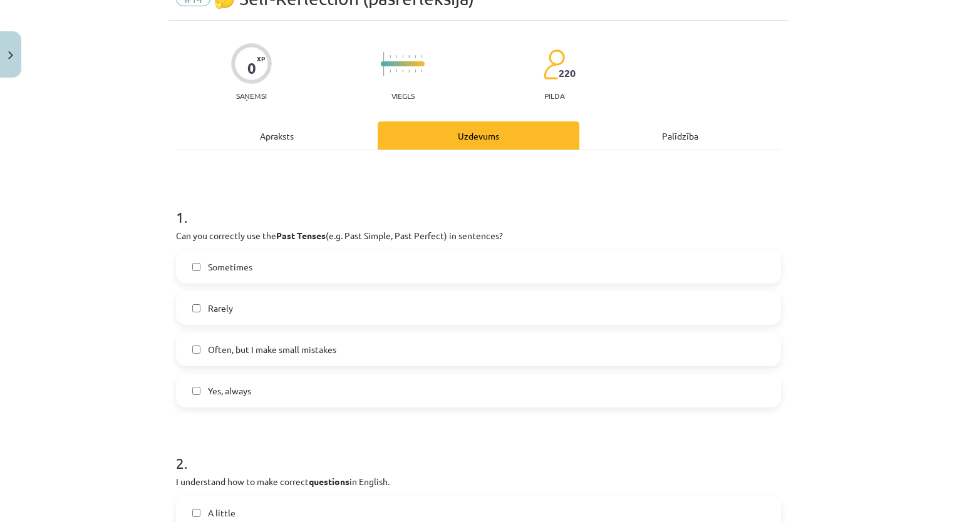
scroll to position [1148, 0]
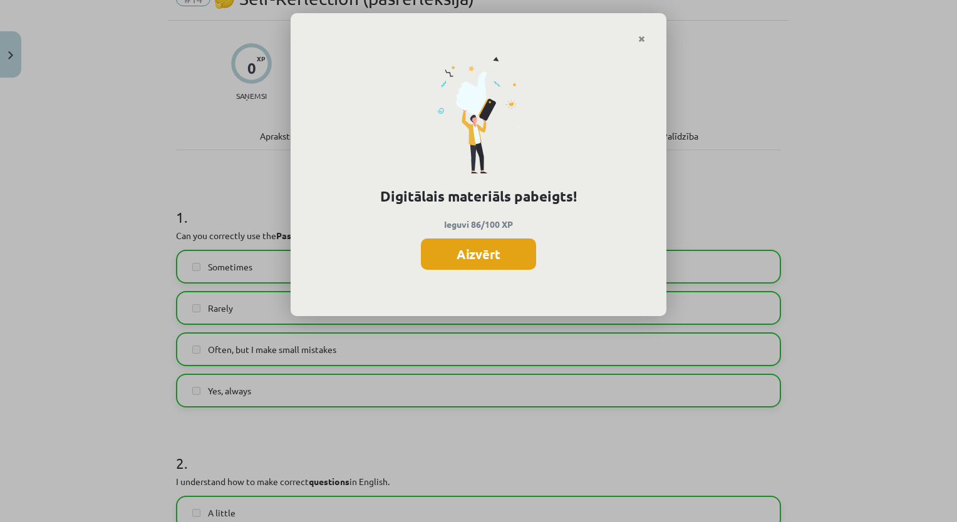
click at [481, 259] on button "Aizvērt" at bounding box center [478, 254] width 115 height 31
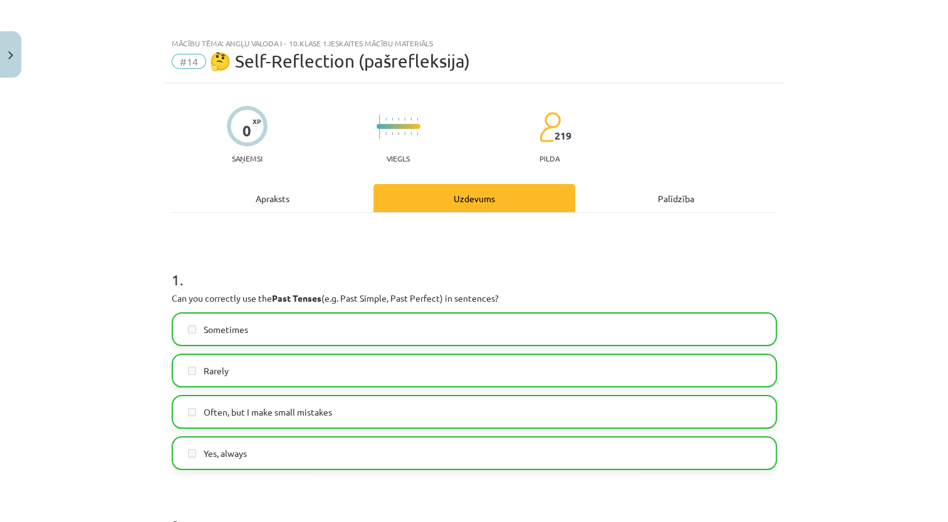
scroll to position [898, 0]
click at [16, 60] on button "Close" at bounding box center [10, 54] width 21 height 46
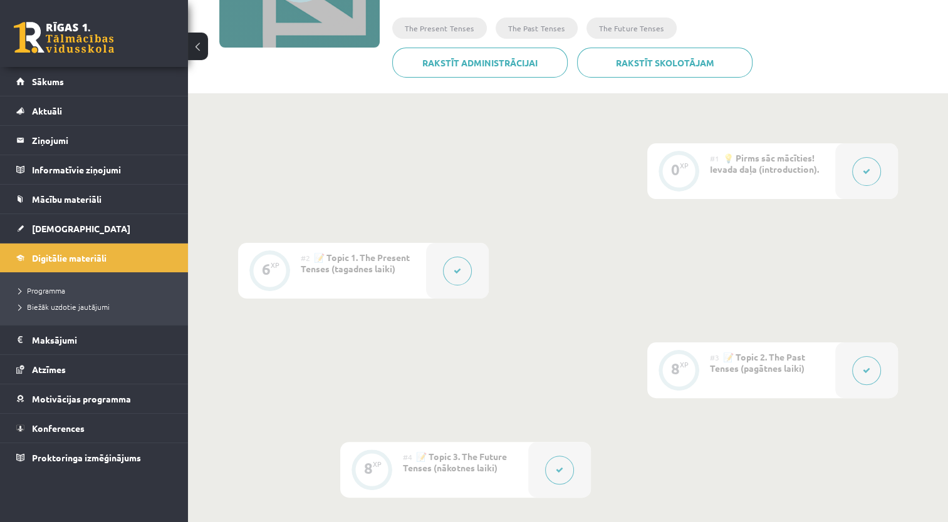
scroll to position [0, 0]
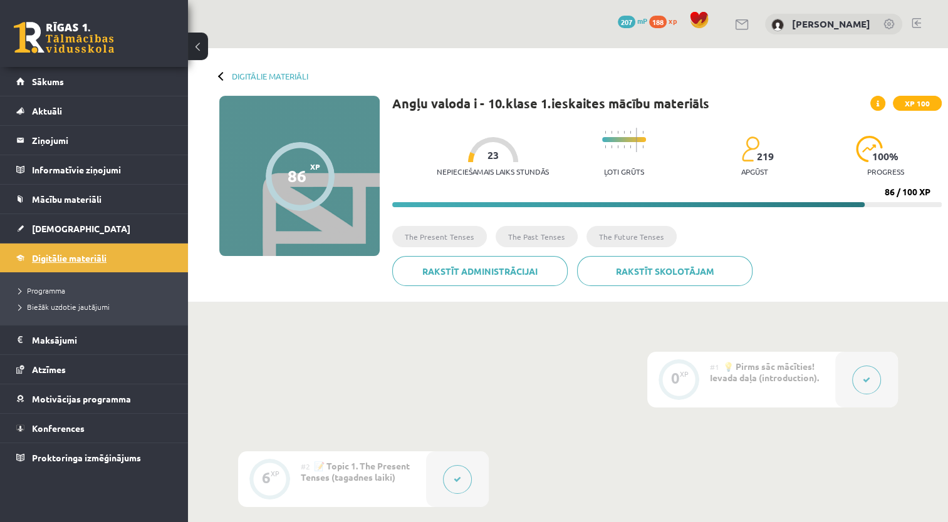
click at [84, 259] on span "Digitālie materiāli" at bounding box center [69, 257] width 75 height 11
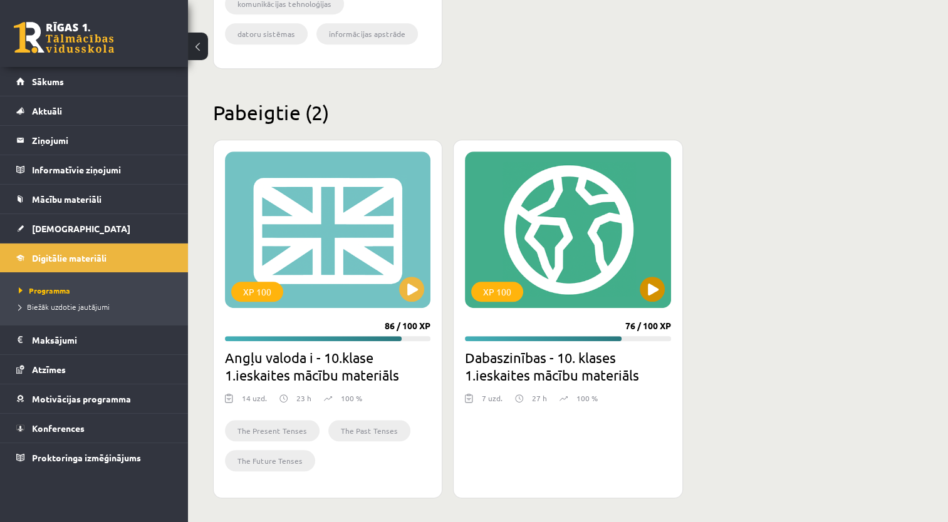
scroll to position [299, 0]
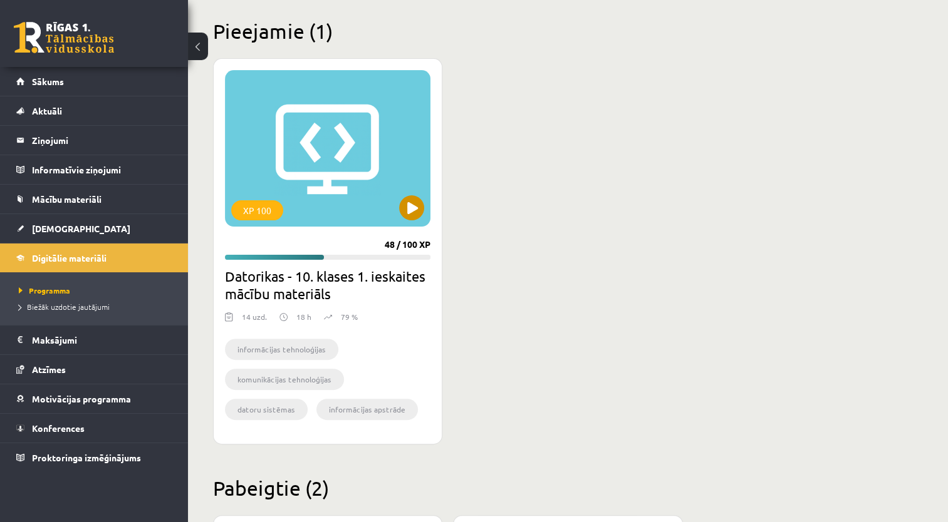
click at [271, 132] on div "XP 100" at bounding box center [327, 148] width 205 height 157
click at [366, 199] on div "XP 100" at bounding box center [327, 148] width 205 height 157
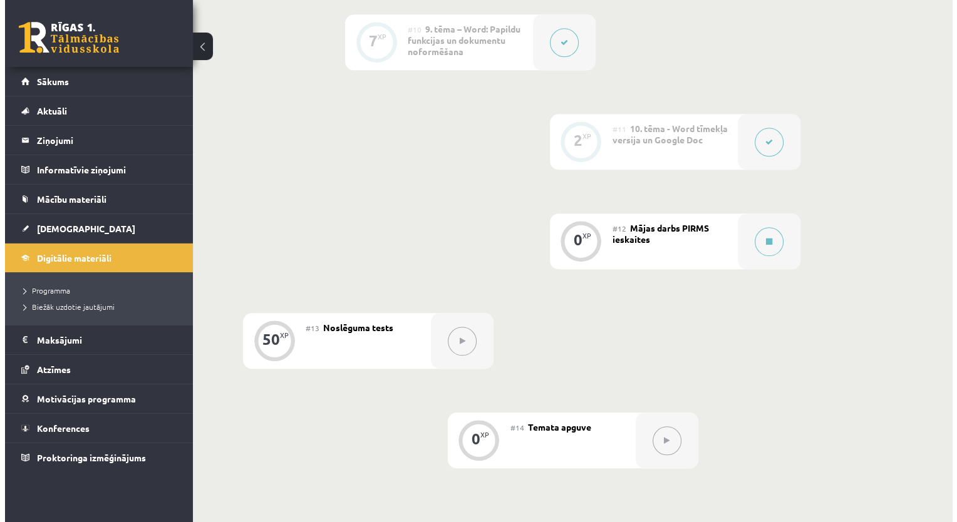
scroll to position [1315, 0]
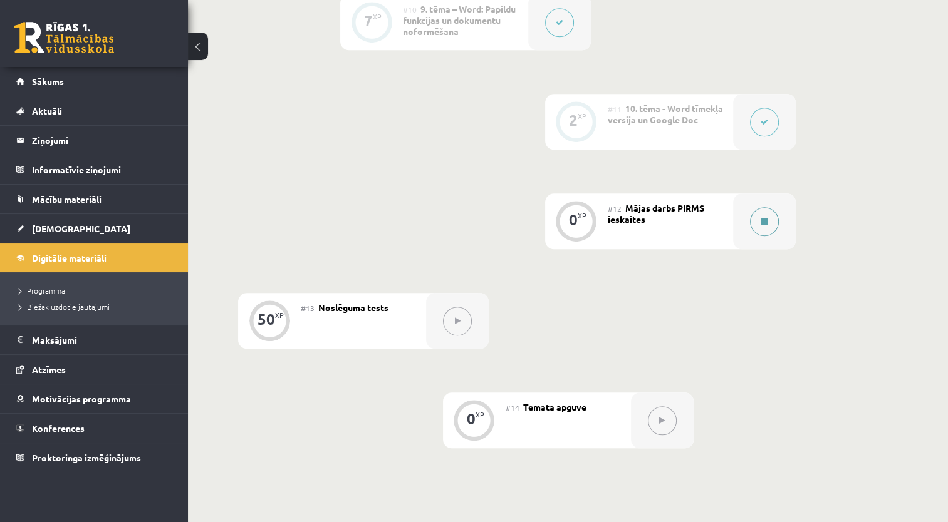
click at [735, 194] on div at bounding box center [764, 222] width 63 height 56
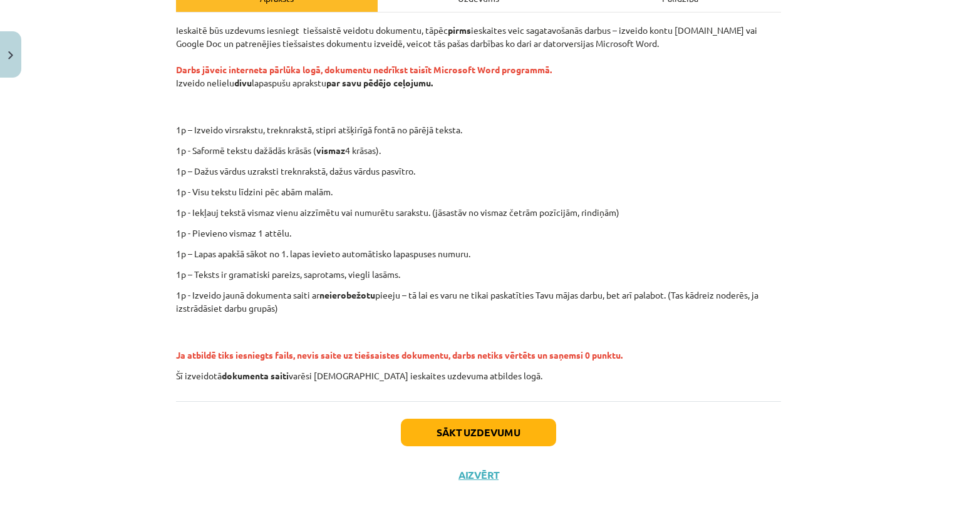
scroll to position [205, 0]
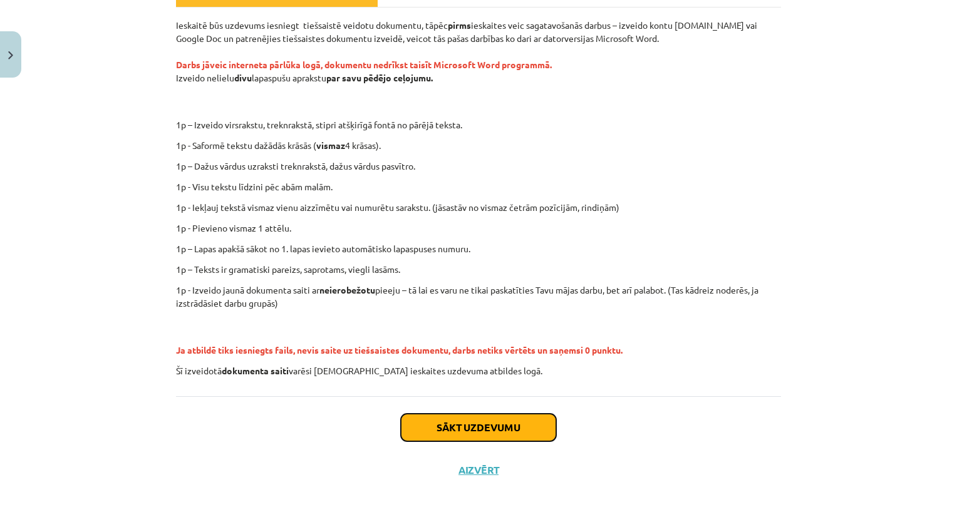
click at [453, 426] on button "Sākt uzdevumu" at bounding box center [478, 428] width 155 height 28
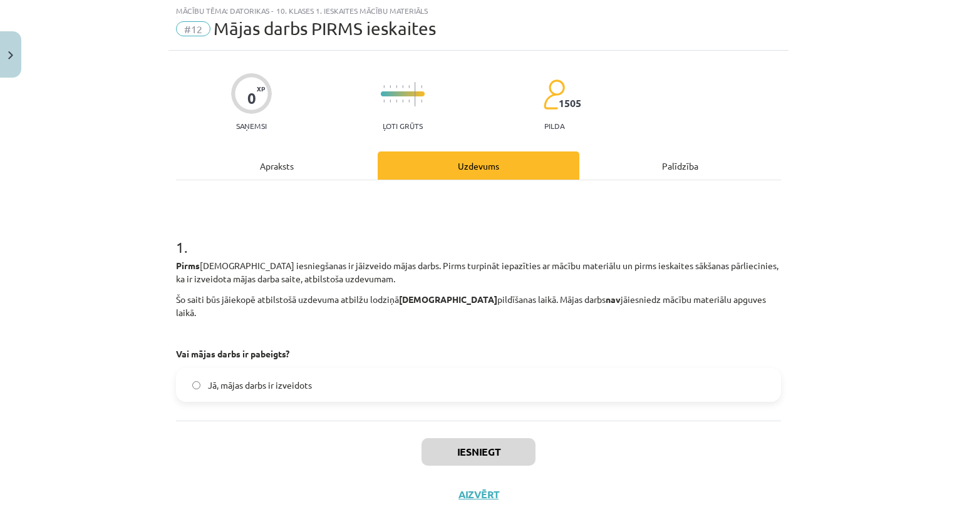
scroll to position [31, 0]
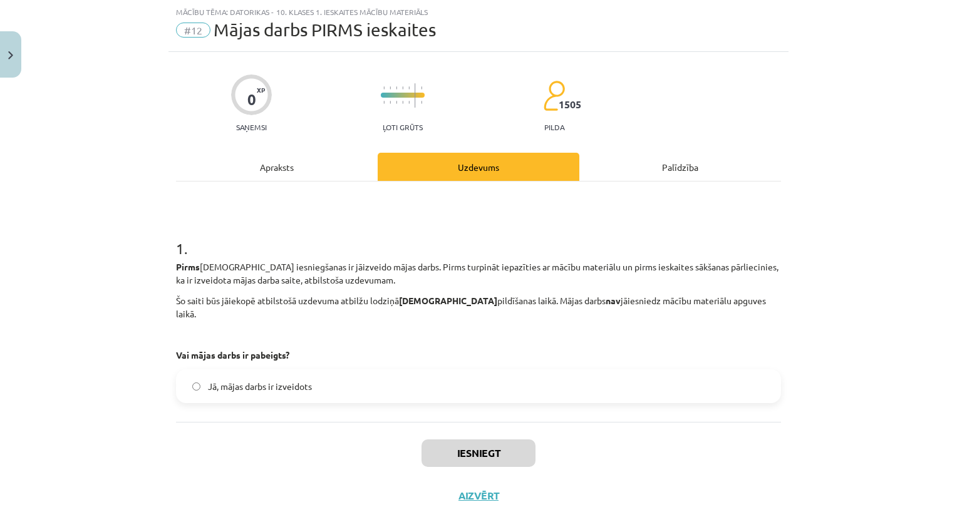
click at [299, 380] on span "Jā, mājas darbs ir izveidots" at bounding box center [260, 386] width 104 height 13
click at [418, 379] on label "Jā, mājas darbs ir izveidots" at bounding box center [478, 386] width 603 height 31
click at [476, 447] on button "Iesniegt" at bounding box center [479, 454] width 114 height 28
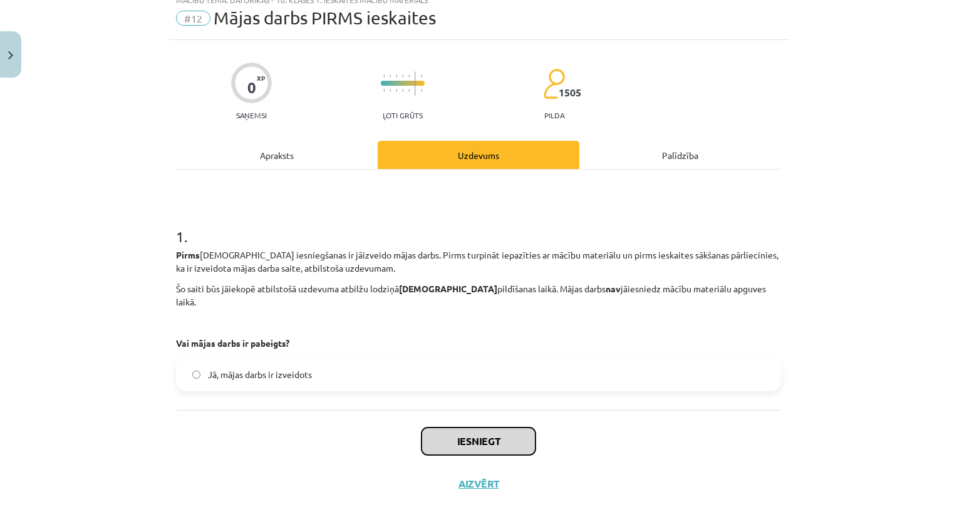
scroll to position [44, 0]
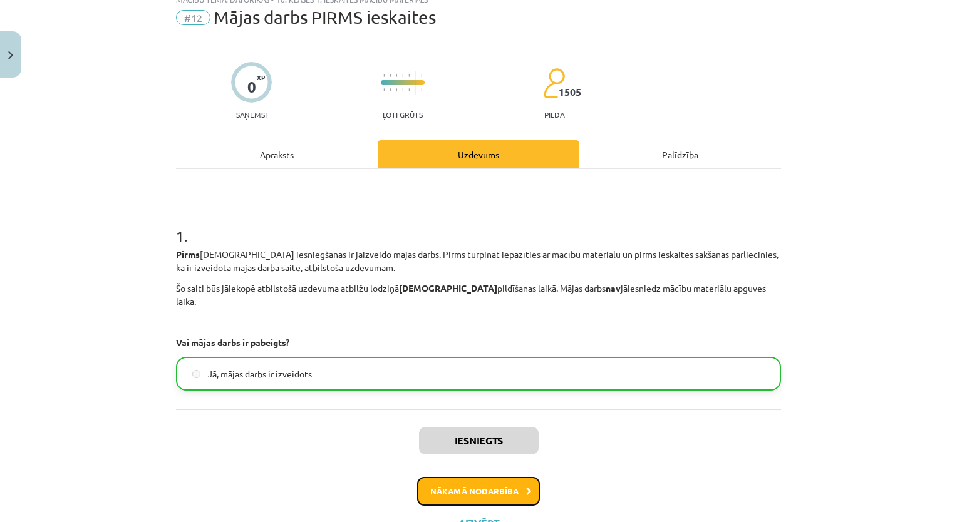
click at [474, 477] on button "Nākamā nodarbība" at bounding box center [478, 491] width 123 height 29
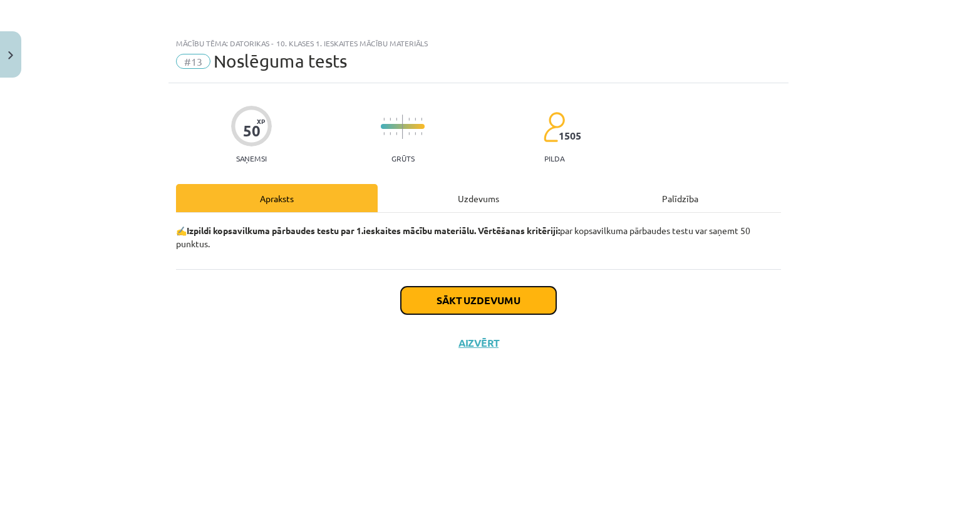
click at [534, 298] on button "Sākt uzdevumu" at bounding box center [478, 301] width 155 height 28
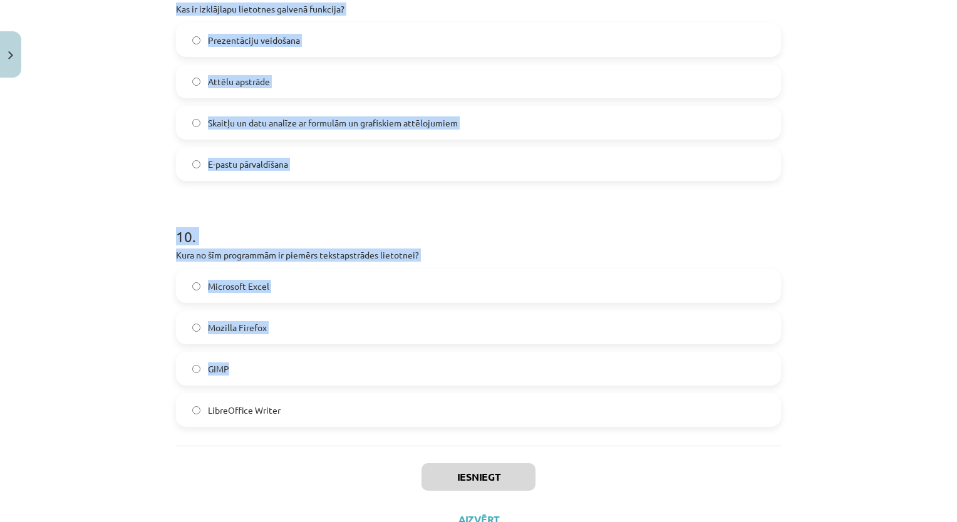
scroll to position [2285, 0]
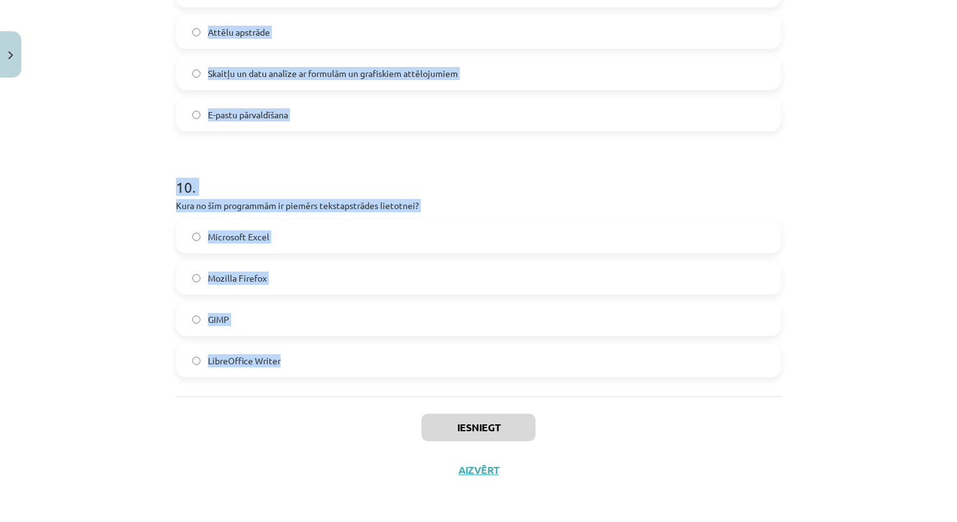
drag, startPoint x: 172, startPoint y: 279, endPoint x: 422, endPoint y: 380, distance: 269.2
copy form "5 . Lor ip dolorsit (ametc)? Adipiscin, eli seddoei temporinci Utlaboree dolore…"
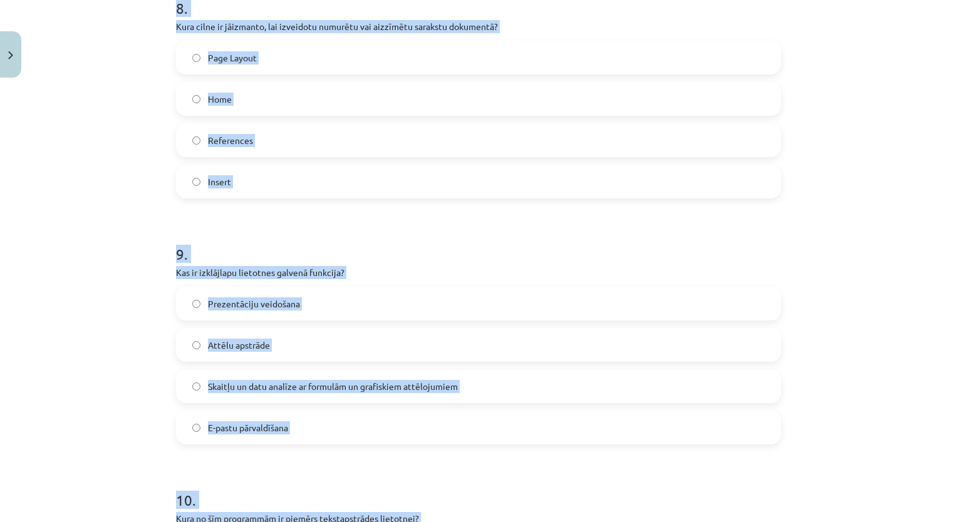
click at [131, 242] on div "Mācību tēma: Datorikas - 10. klases 1. ieskaites mācību materiāls #13 Noslēguma…" at bounding box center [478, 261] width 957 height 522
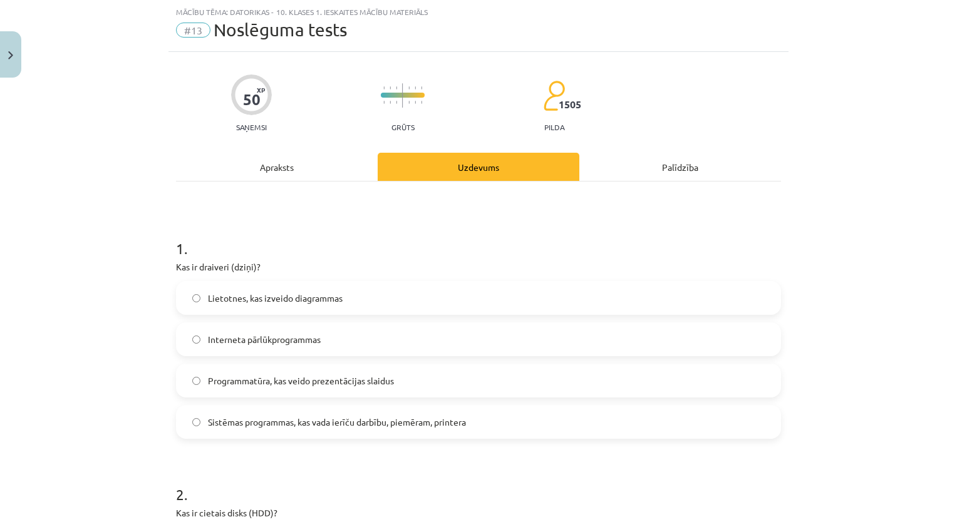
scroll to position [29, 0]
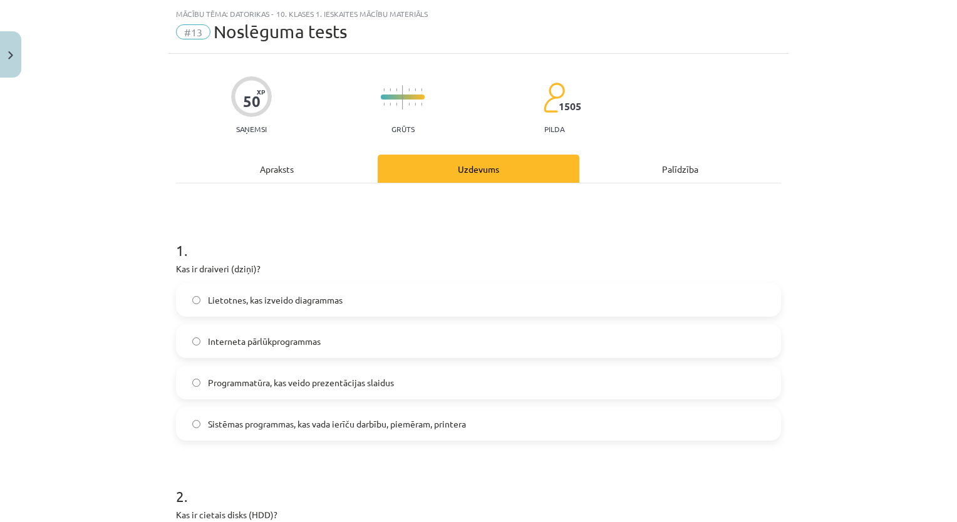
click at [268, 426] on span "Sistēmas programmas, kas vada ierīču darbību, piemēram, printera" at bounding box center [337, 424] width 258 height 13
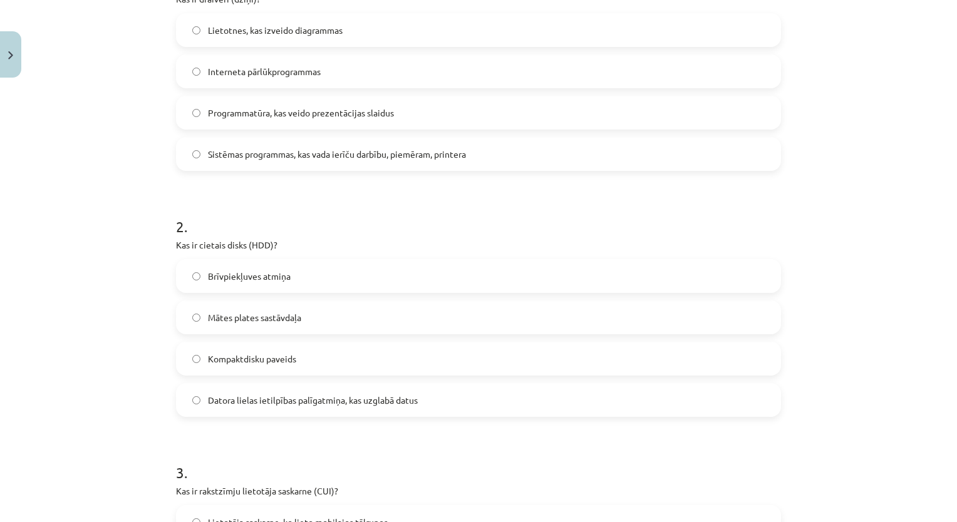
scroll to position [343, 0]
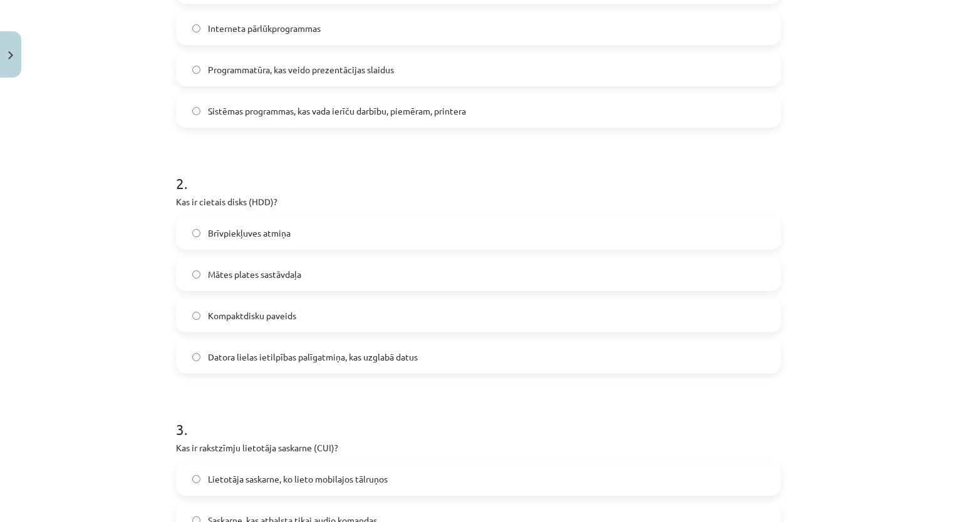
click at [276, 352] on span "Datora lielas ietilpības palīgatmiņa, kas uzglabā datus" at bounding box center [313, 357] width 210 height 13
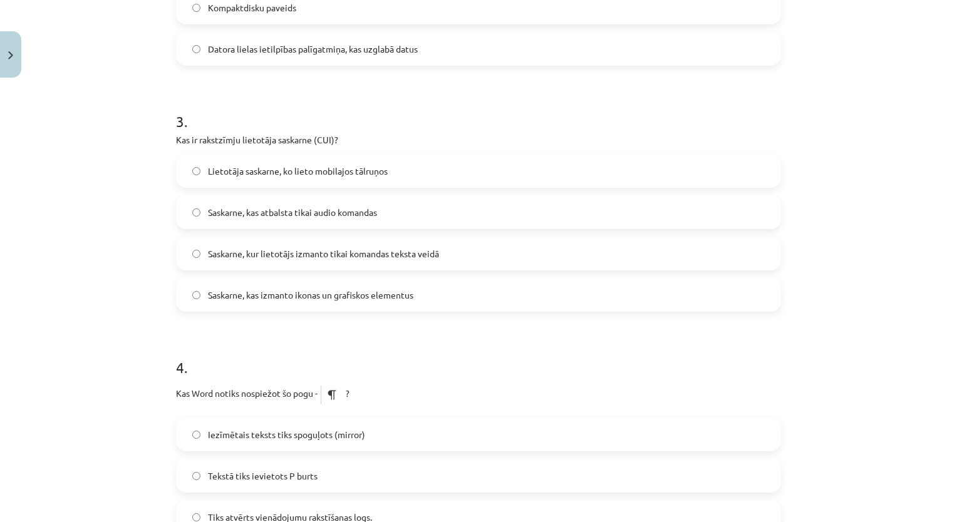
scroll to position [656, 0]
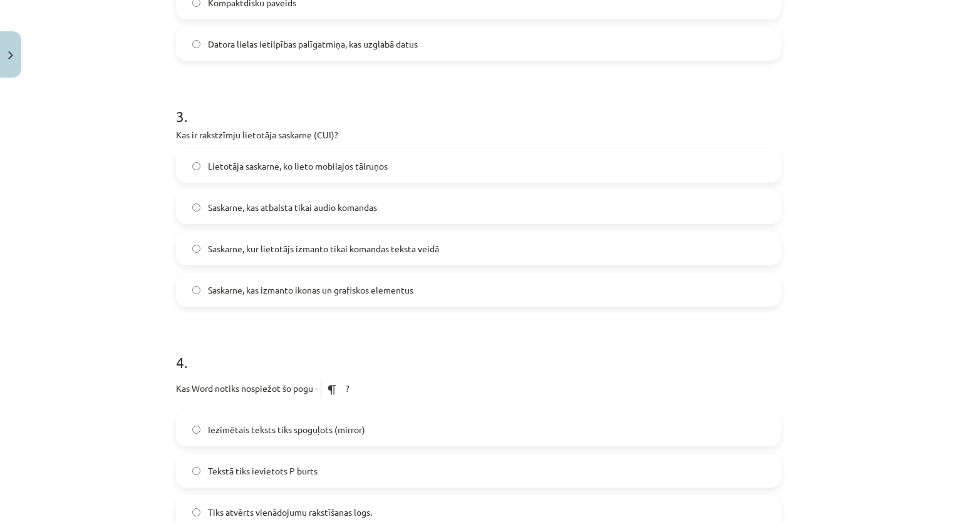
click at [348, 246] on span "Saskarne, kur lietotājs izmanto tikai komandas teksta veidā" at bounding box center [323, 248] width 231 height 13
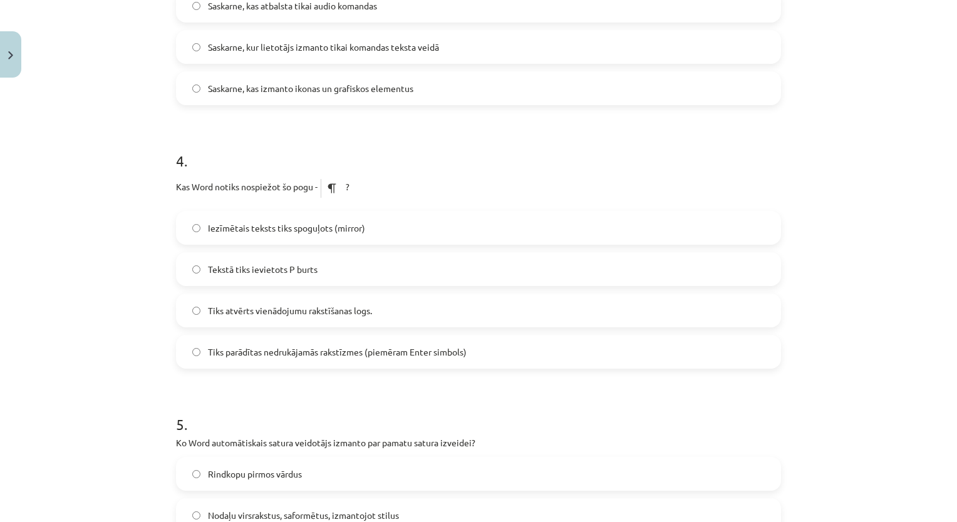
scroll to position [906, 0]
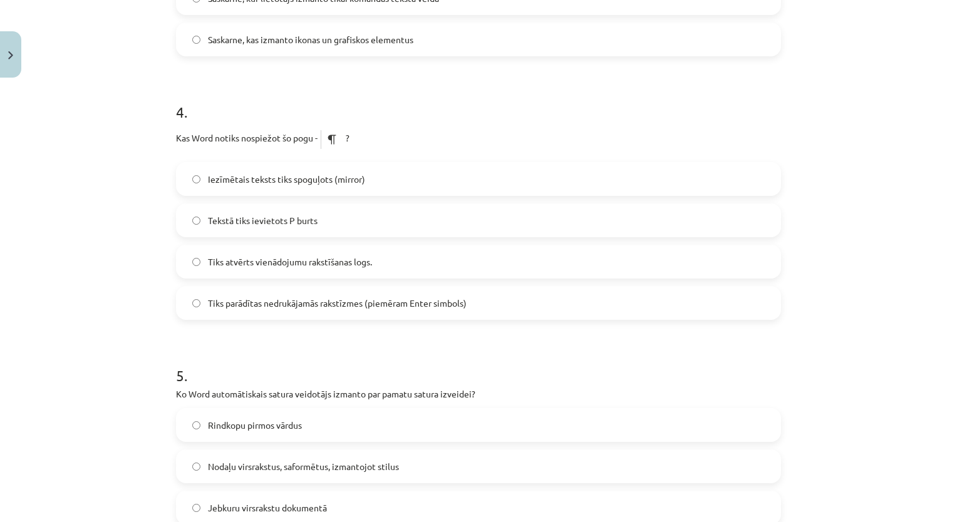
click at [278, 298] on span "Tiks parādītas nedrukājamās rakstīzmes (piemēram Enter simbols)" at bounding box center [337, 303] width 259 height 13
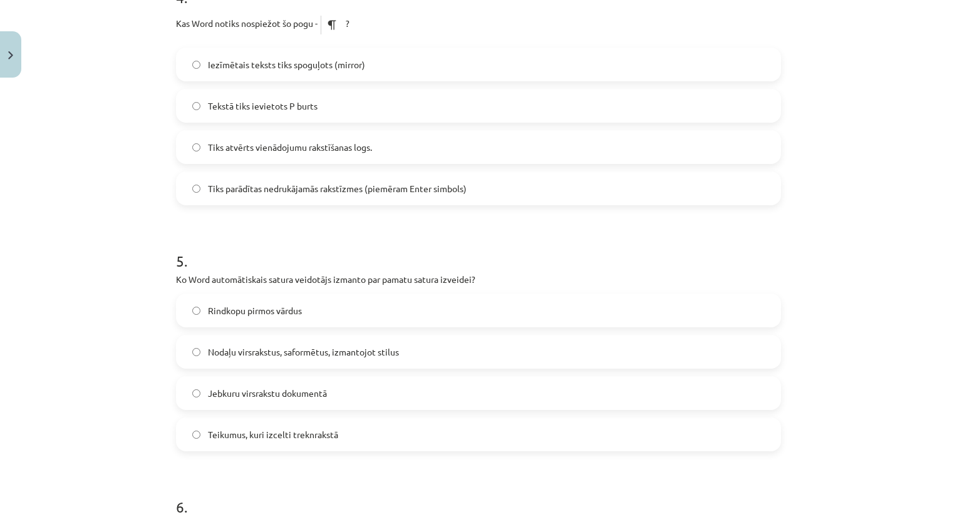
scroll to position [1032, 0]
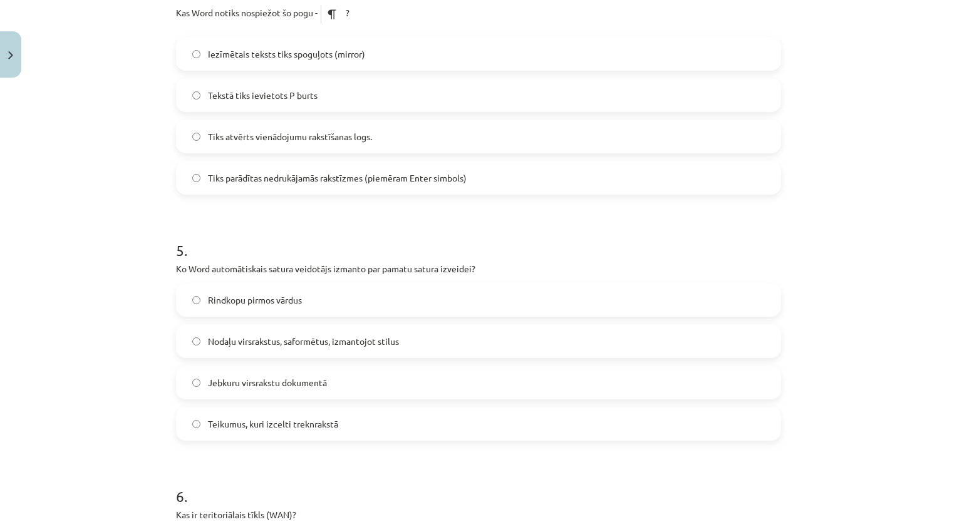
click at [293, 341] on span "Nodaļu virsrakstus, saformētus, izmantojot stilus" at bounding box center [303, 341] width 191 height 13
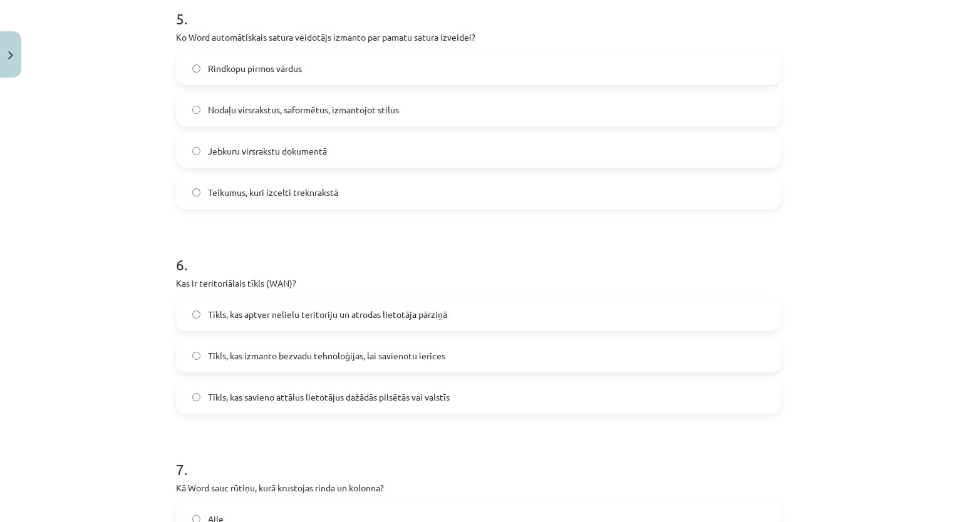
scroll to position [1345, 0]
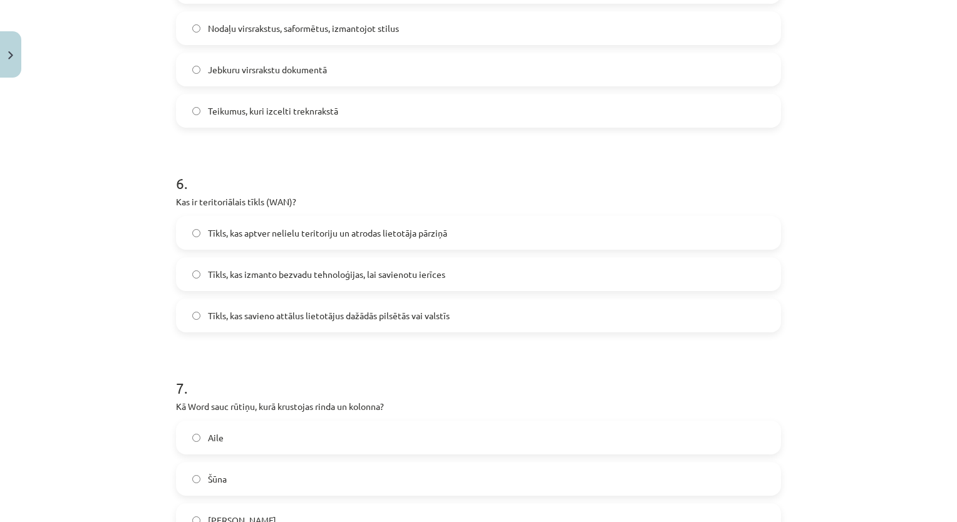
click at [224, 321] on span "Tīkls, kas savieno attālus lietotājus dažādās pilsētās vai valstīs" at bounding box center [329, 315] width 242 height 13
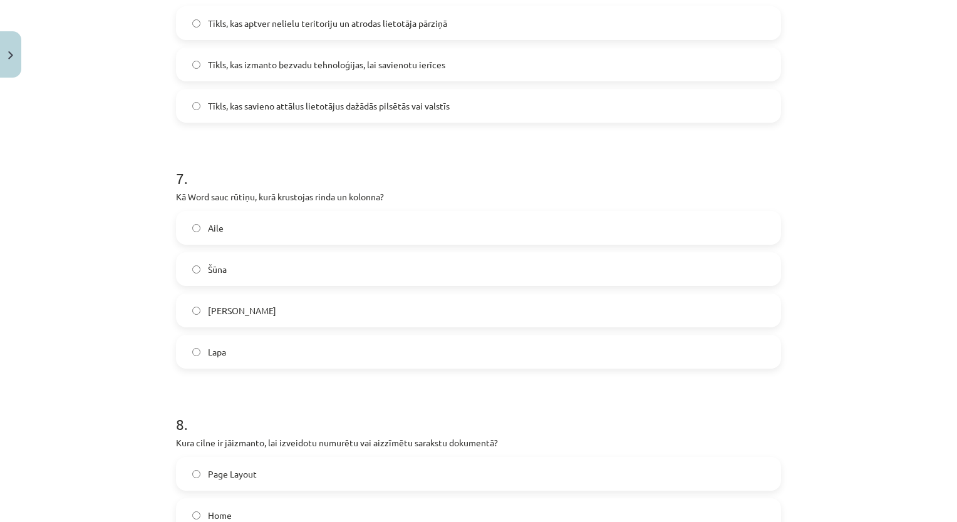
scroll to position [1595, 0]
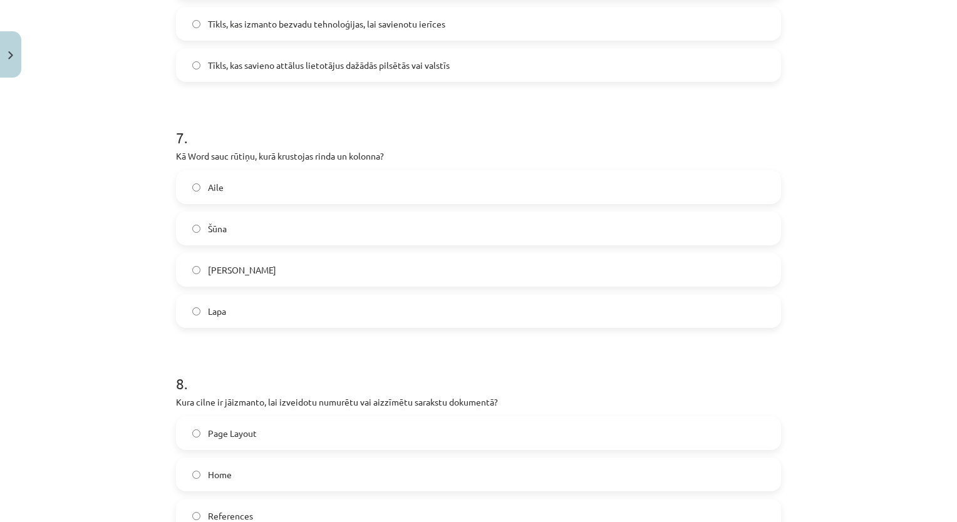
click at [204, 220] on label "Šūna" at bounding box center [478, 228] width 603 height 31
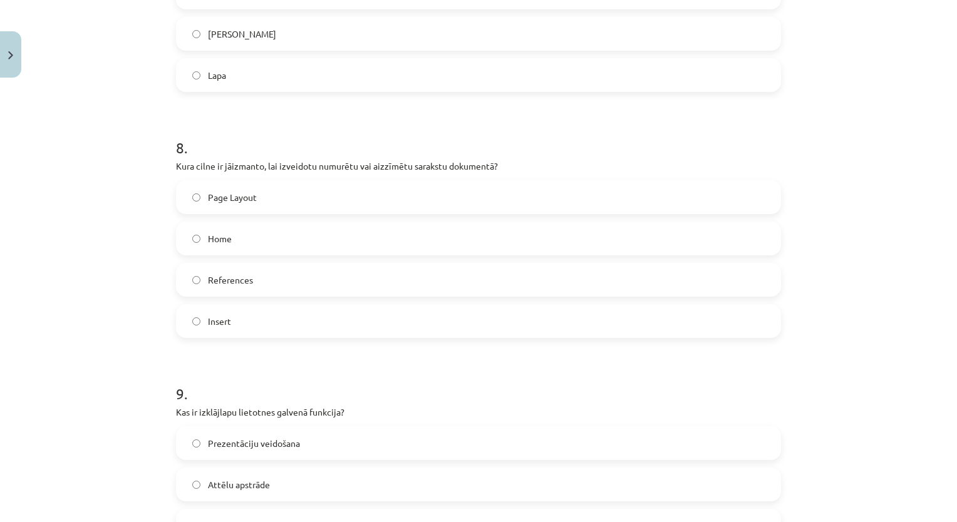
scroll to position [1846, 0]
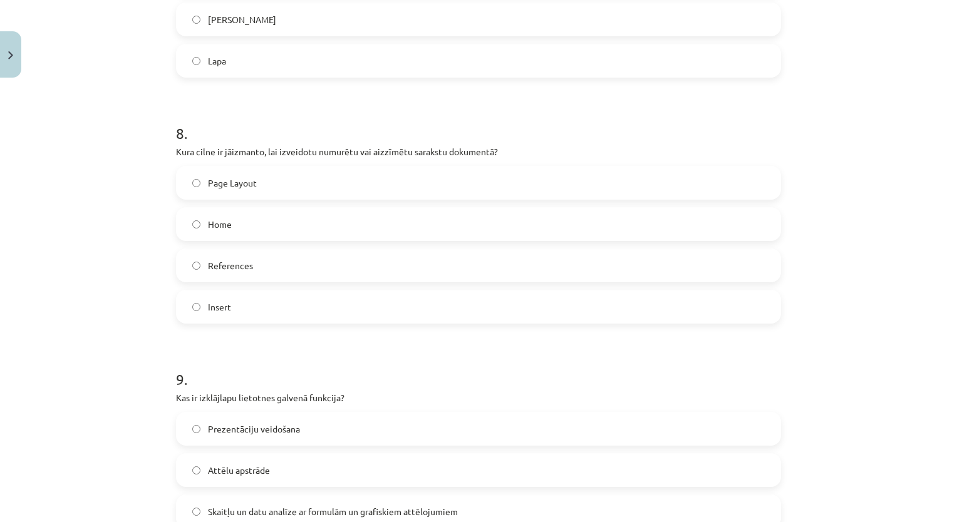
click at [201, 226] on label "Home" at bounding box center [478, 224] width 603 height 31
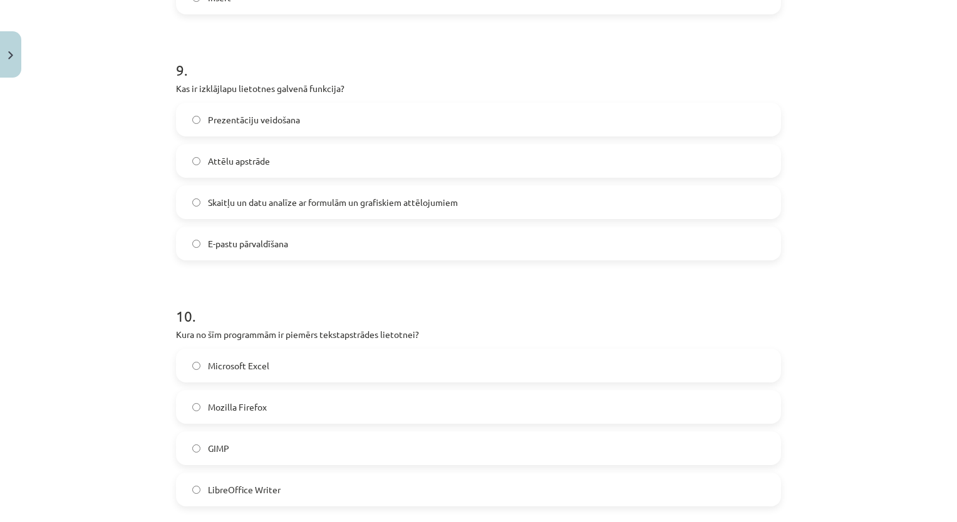
scroll to position [2159, 0]
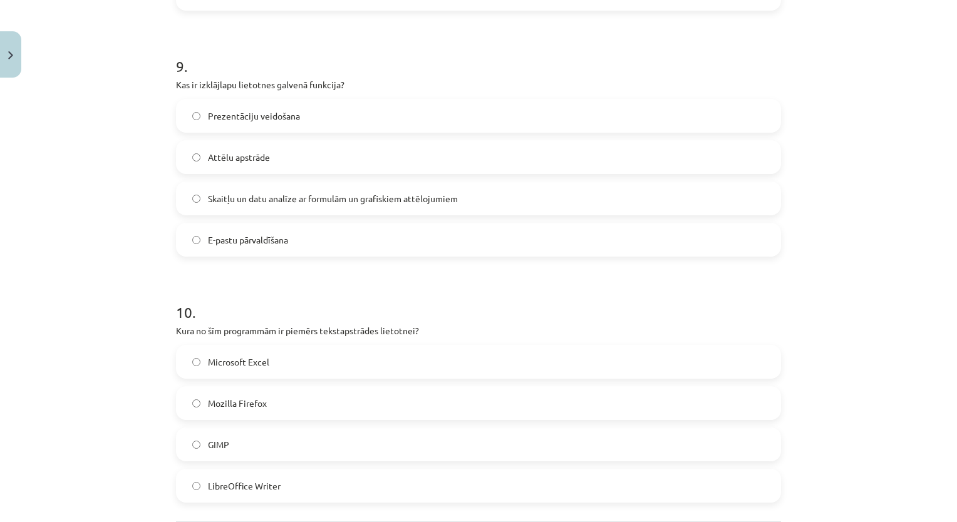
click at [284, 199] on span "Skaitļu un datu analīze ar formulām un grafiskiem attēlojumiem" at bounding box center [333, 198] width 250 height 13
click at [209, 487] on span "LibreOffice Writer" at bounding box center [244, 486] width 73 height 13
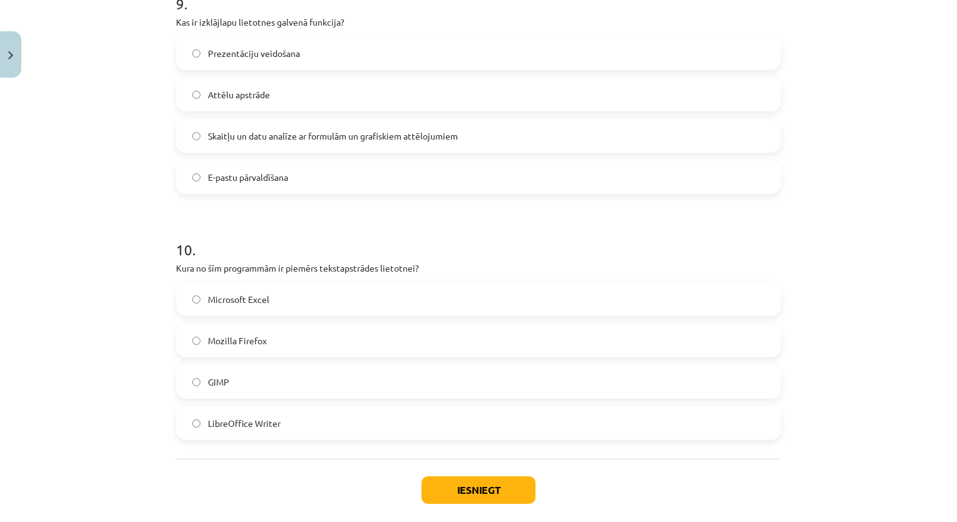
scroll to position [2285, 0]
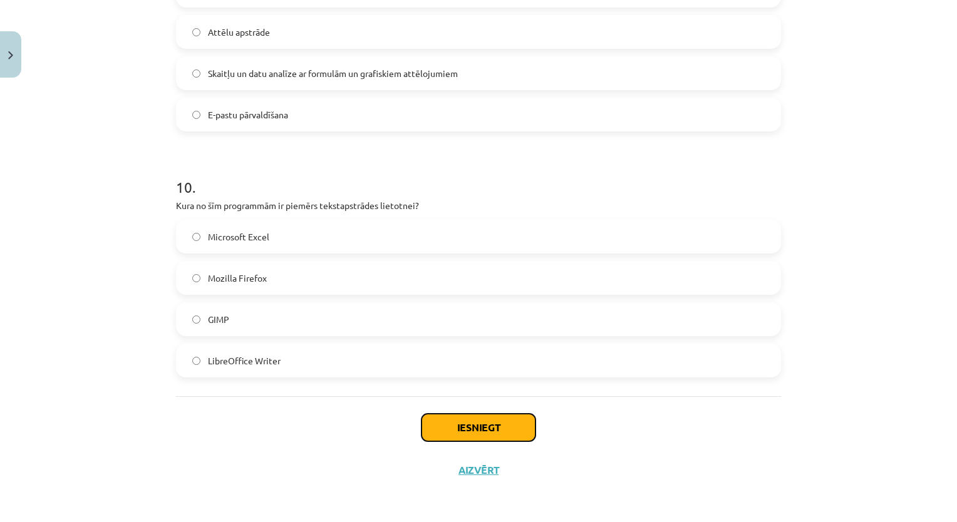
click at [485, 425] on button "Iesniegt" at bounding box center [479, 428] width 114 height 28
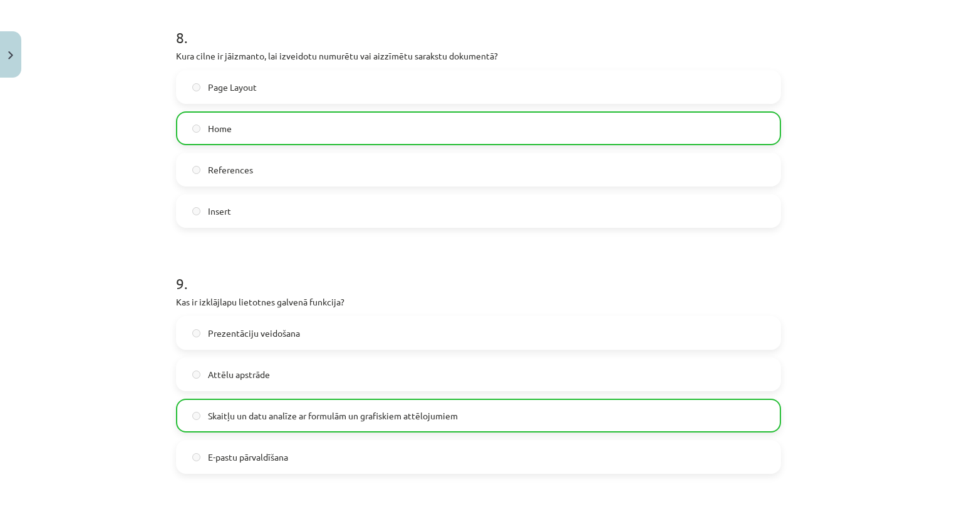
scroll to position [2324, 0]
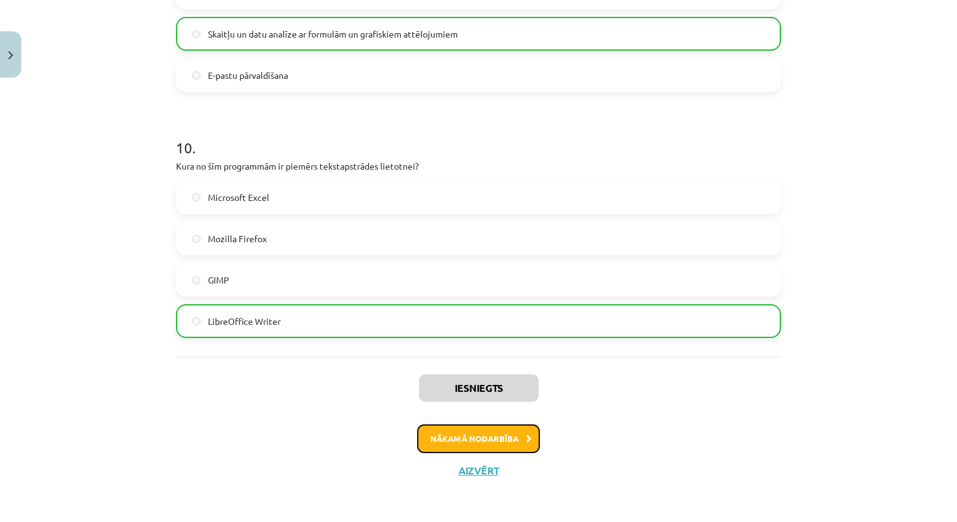
click at [459, 435] on button "Nākamā nodarbība" at bounding box center [478, 439] width 123 height 29
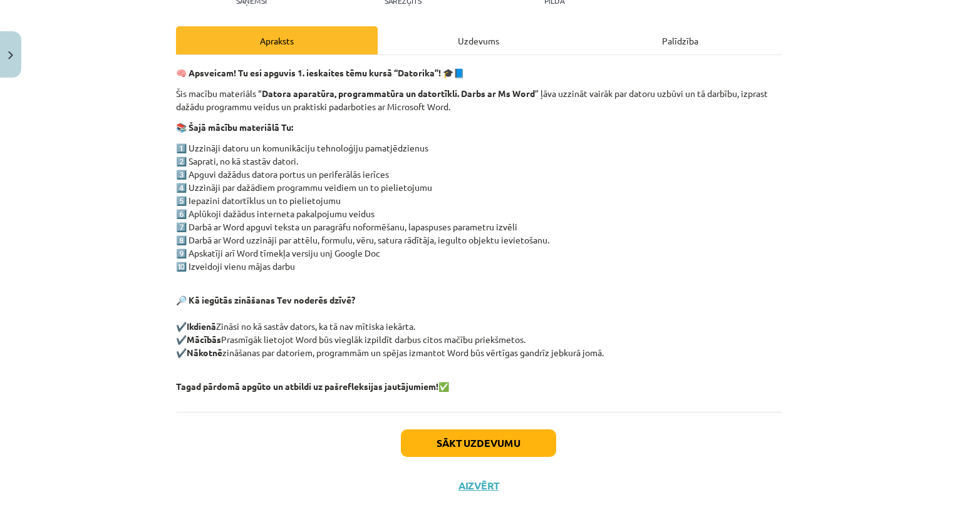
scroll to position [173, 0]
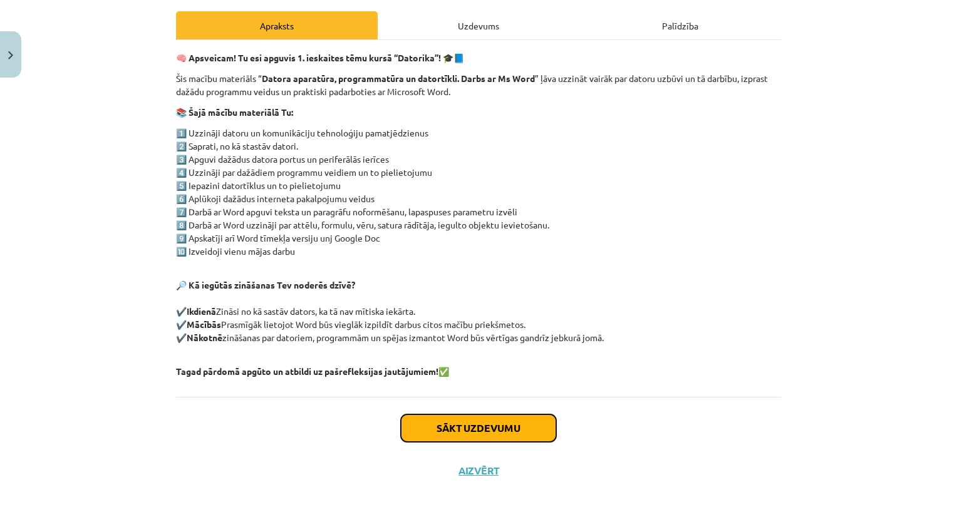
click at [454, 425] on button "Sākt uzdevumu" at bounding box center [478, 429] width 155 height 28
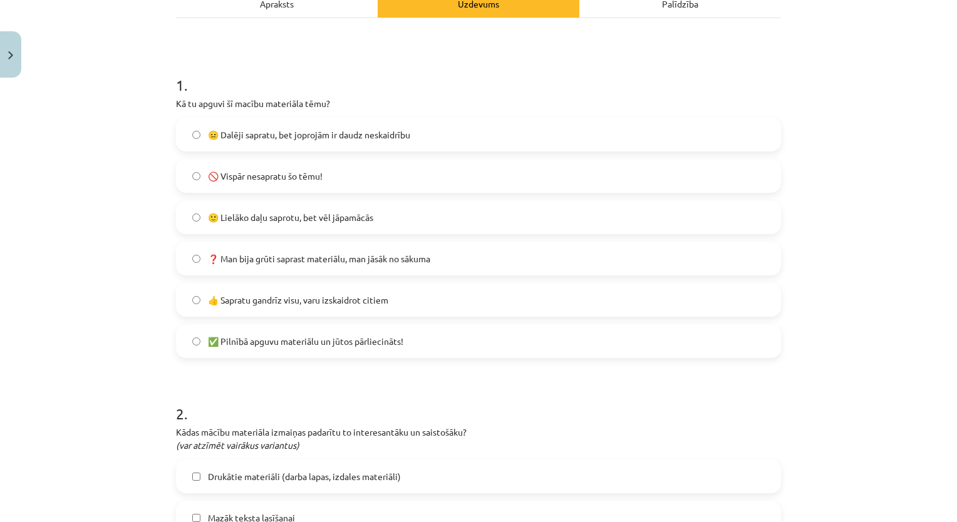
scroll to position [193, 0]
click at [403, 301] on label "👍 Sapratu gandrīz visu, varu izskaidrot citiem" at bounding box center [478, 301] width 603 height 31
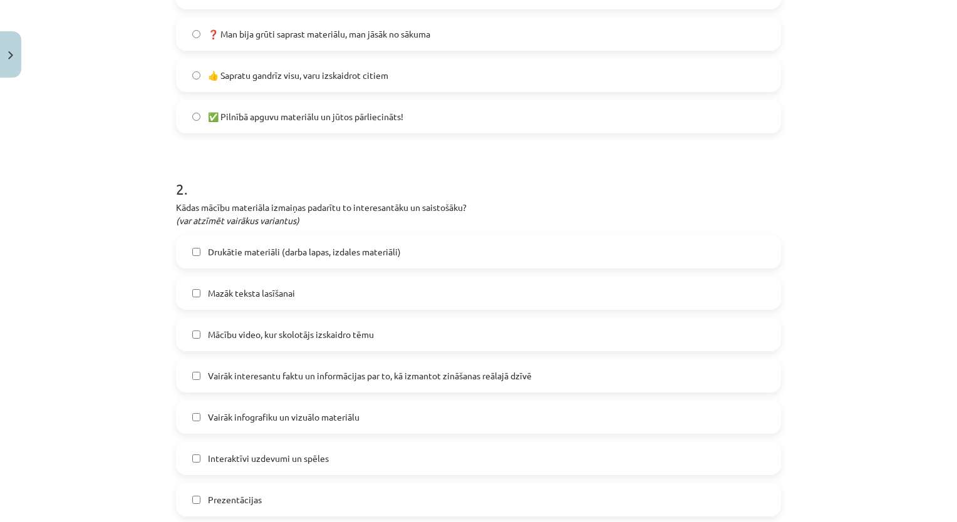
scroll to position [506, 0]
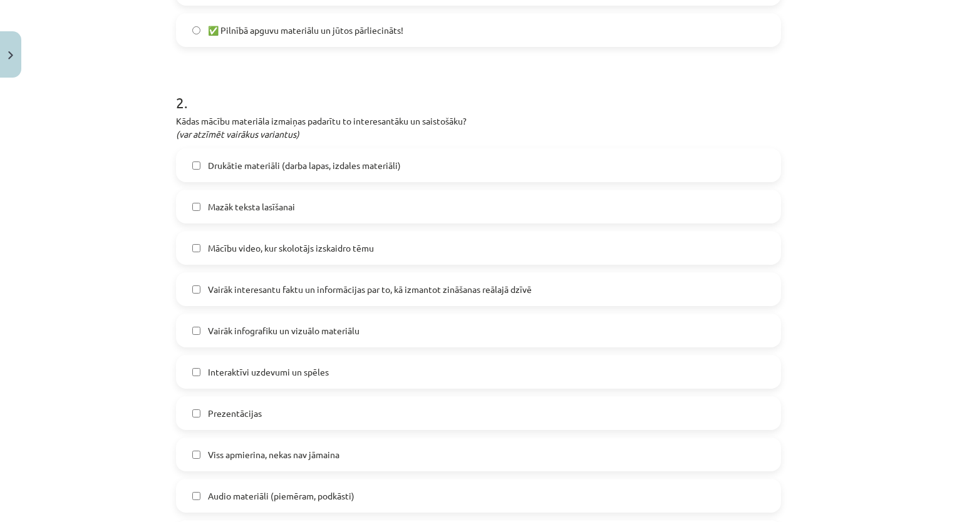
click at [347, 200] on label "Mazāk teksta lasīšanai" at bounding box center [478, 206] width 603 height 31
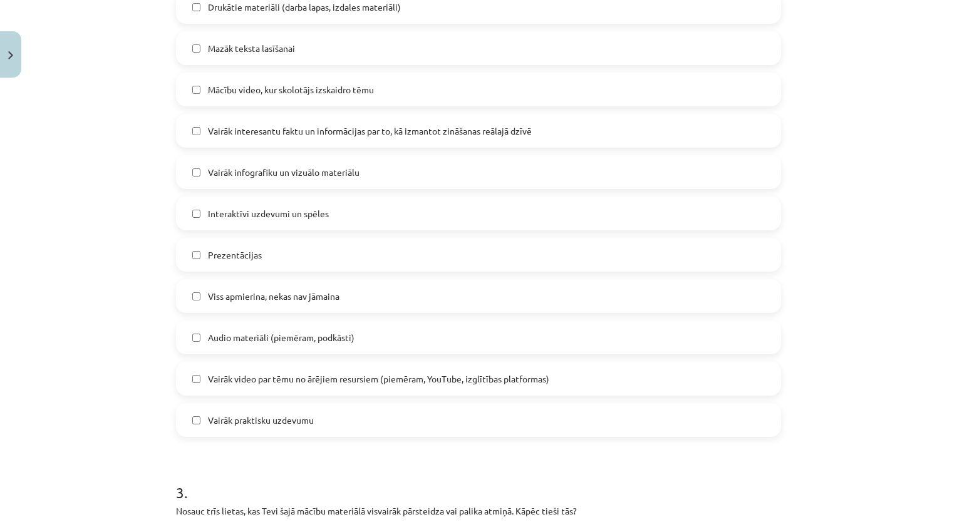
scroll to position [882, 0]
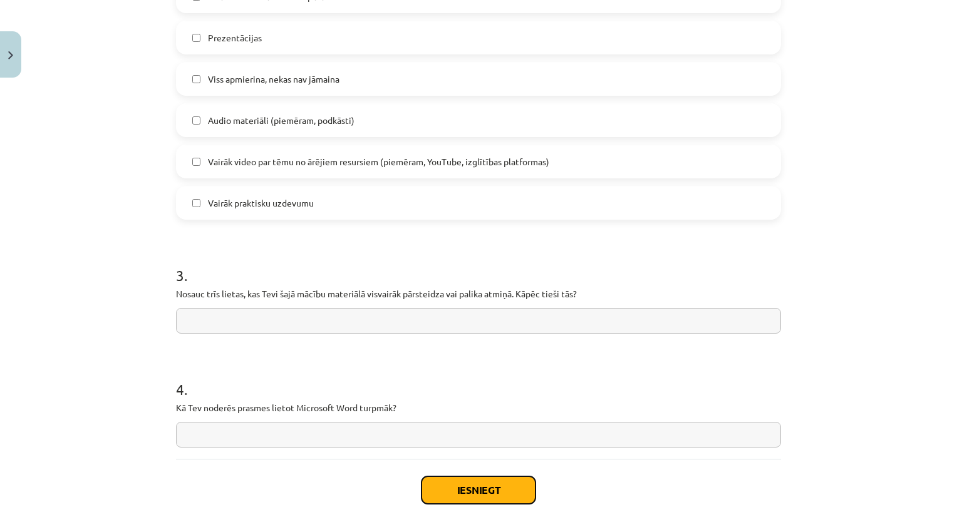
click at [490, 494] on button "Iesniegt" at bounding box center [479, 491] width 114 height 28
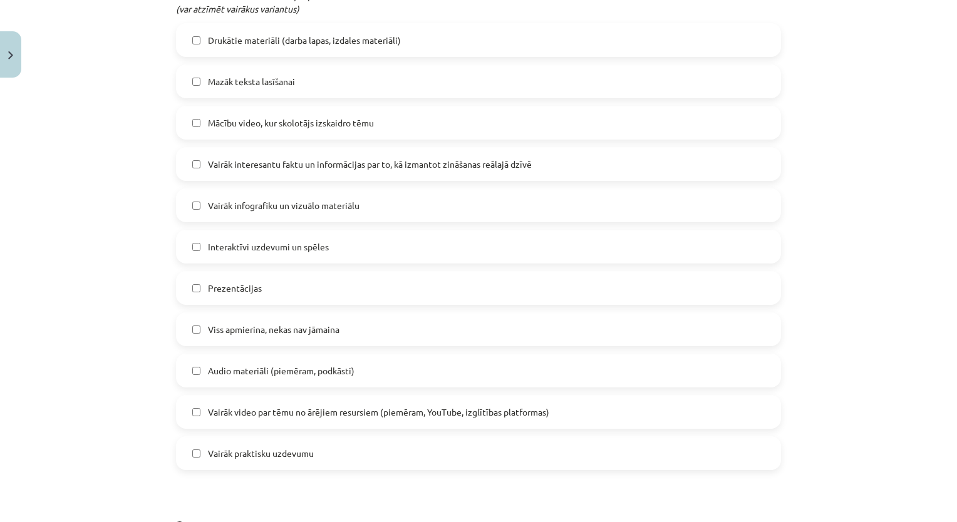
scroll to position [1314, 0]
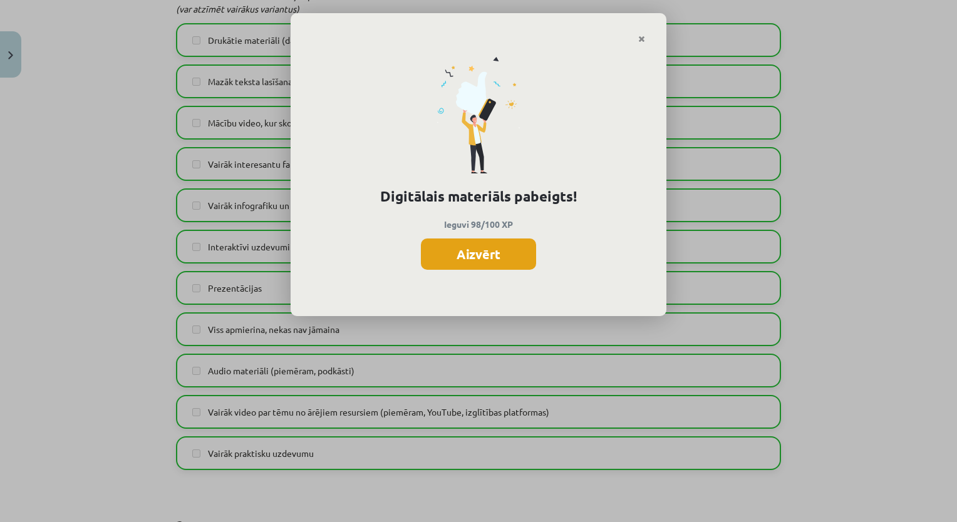
click at [507, 260] on button "Aizvērt" at bounding box center [478, 254] width 115 height 31
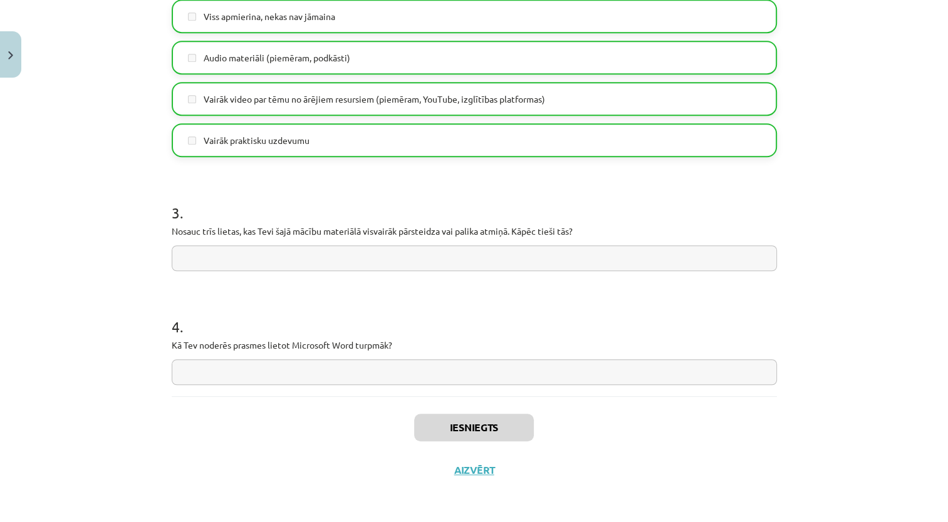
scroll to position [1429, 0]
click at [463, 471] on button "Aizvērt" at bounding box center [474, 470] width 48 height 13
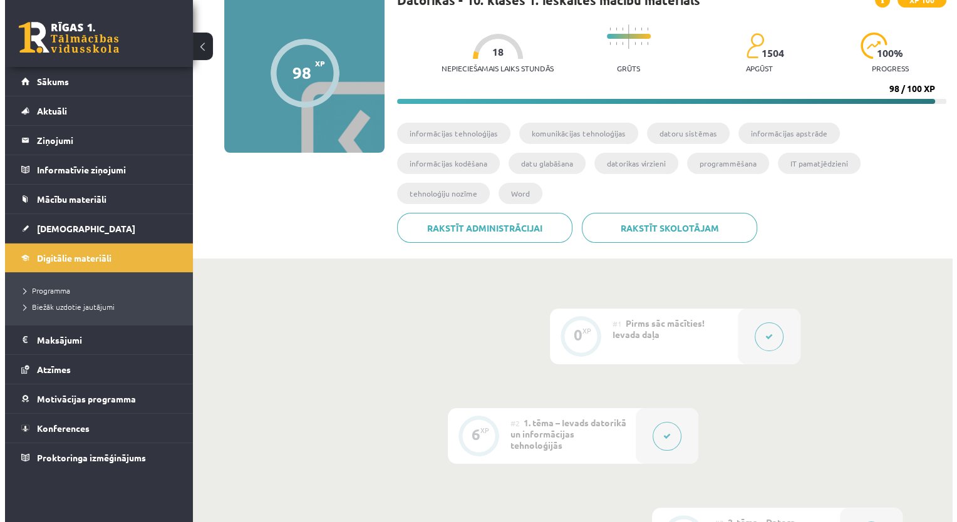
scroll to position [0, 0]
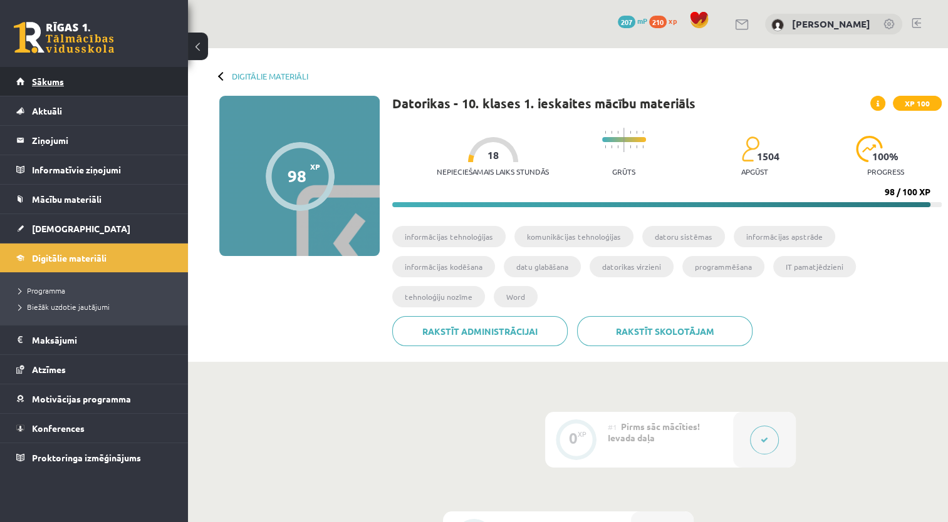
click at [41, 88] on link "Sākums" at bounding box center [94, 81] width 156 height 29
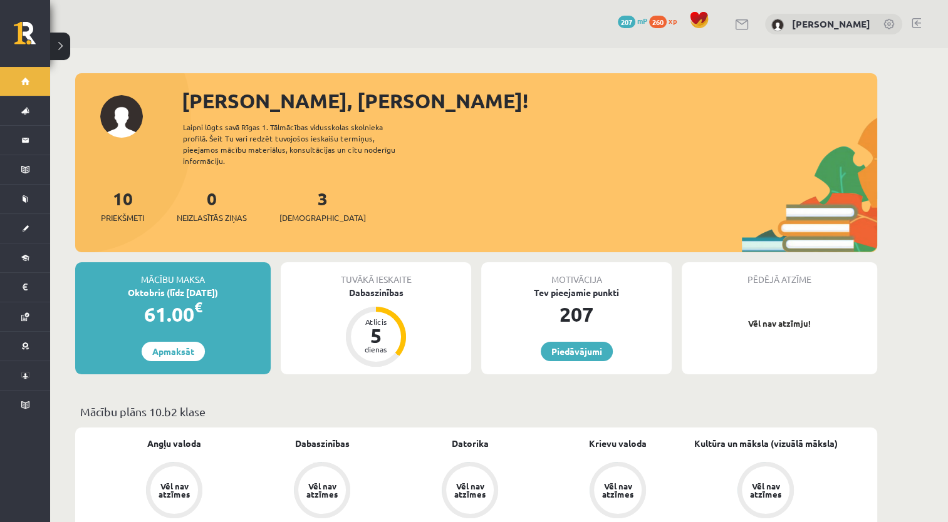
click at [293, 186] on div "3 Ieskaites" at bounding box center [322, 204] width 86 height 39
click at [300, 187] on link "3 Ieskaites" at bounding box center [322, 205] width 86 height 37
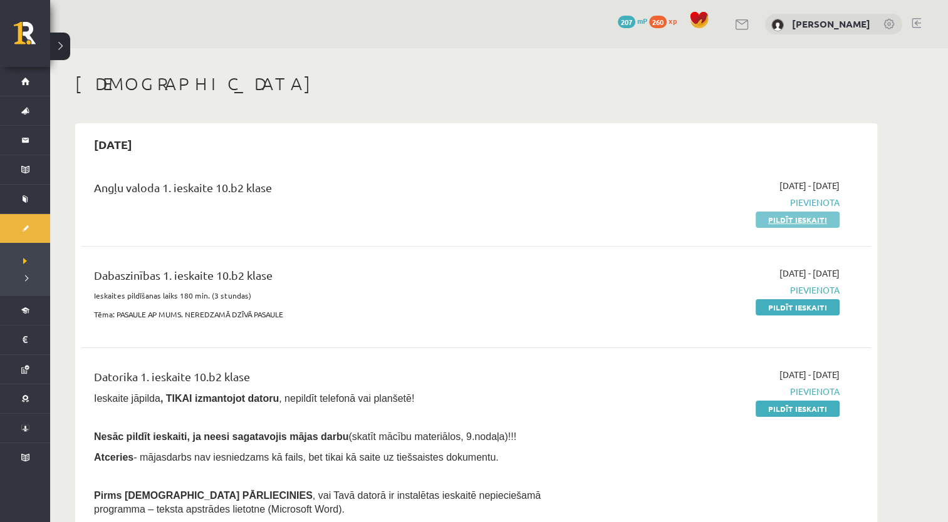
click at [807, 220] on link "Pildīt ieskaiti" at bounding box center [797, 220] width 84 height 16
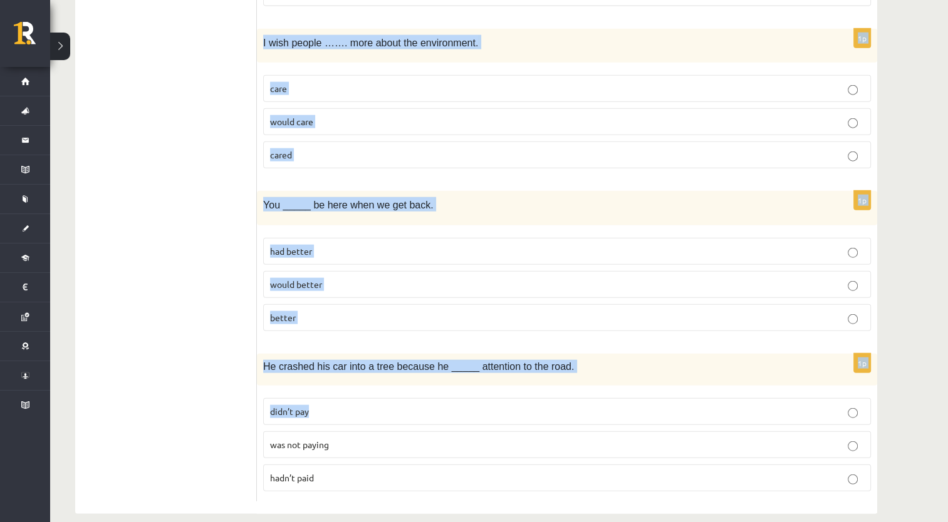
scroll to position [2954, 0]
drag, startPoint x: 262, startPoint y: 247, endPoint x: 586, endPoint y: 452, distance: 383.5
drag, startPoint x: 586, startPoint y: 452, endPoint x: 540, endPoint y: 345, distance: 116.7
copy form "The boy …. a cake when his mother came into the room. eats was eating has eaten…"
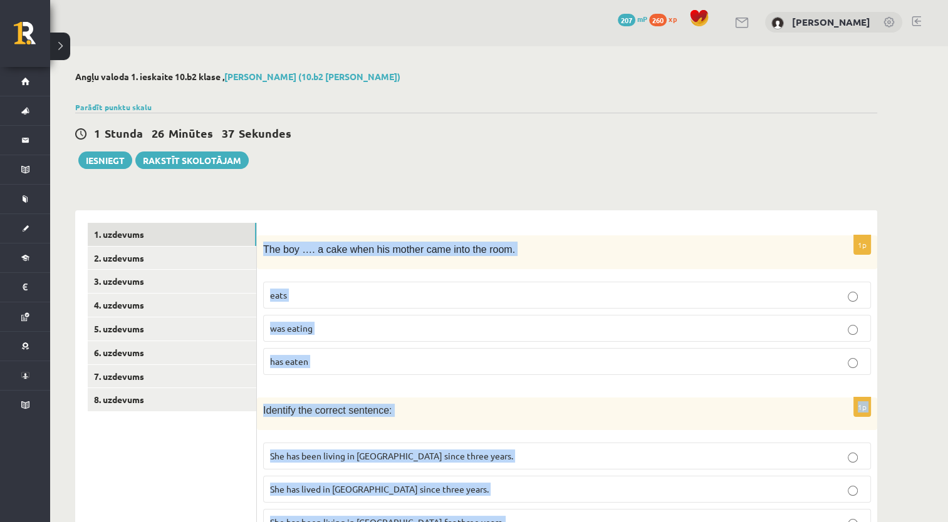
scroll to position [0, 0]
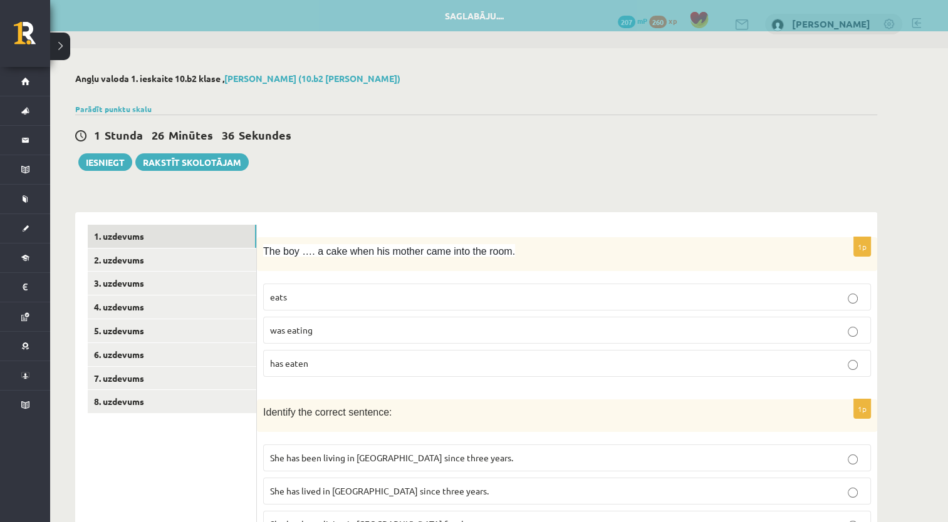
click at [454, 160] on div "1 Stunda 26 Minūtes 36 Sekundes Saglabāju.... Iesniegt Rakstīt skolotājam" at bounding box center [476, 143] width 802 height 56
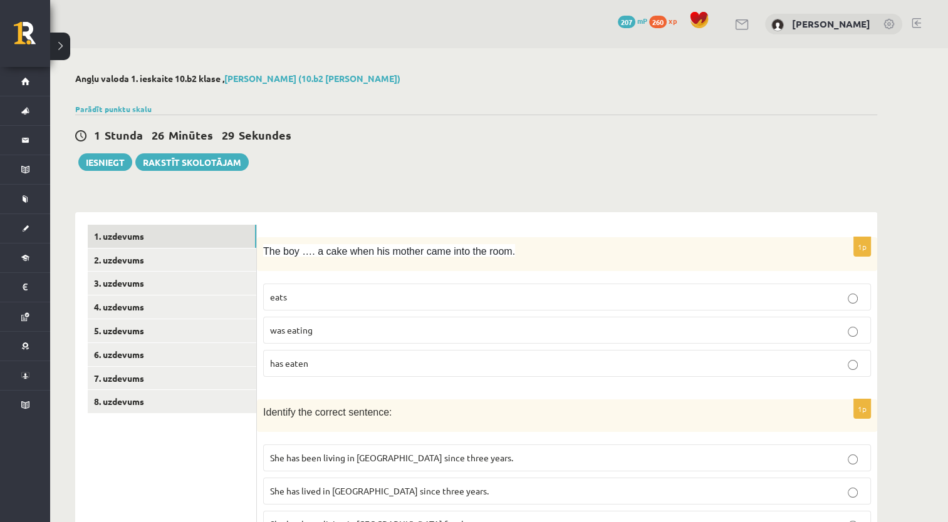
click at [390, 324] on p "was eating" at bounding box center [567, 330] width 594 height 13
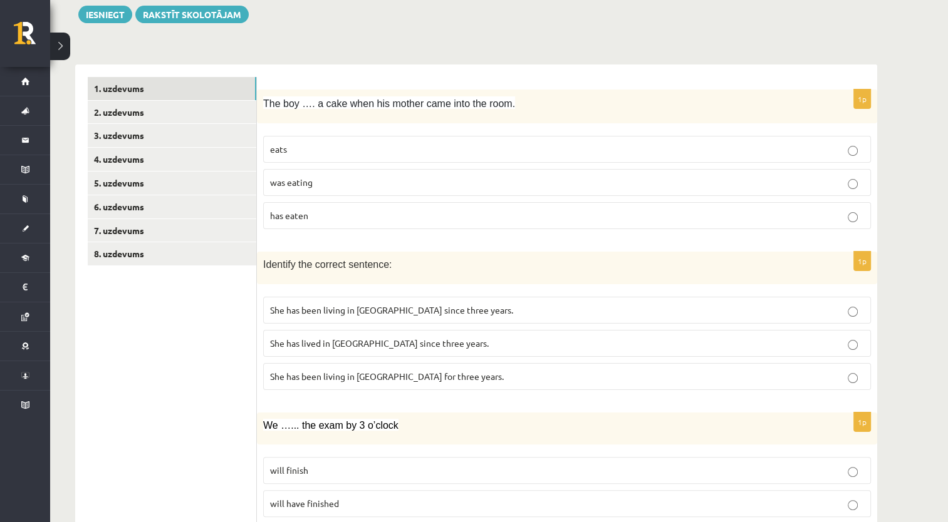
scroll to position [188, 0]
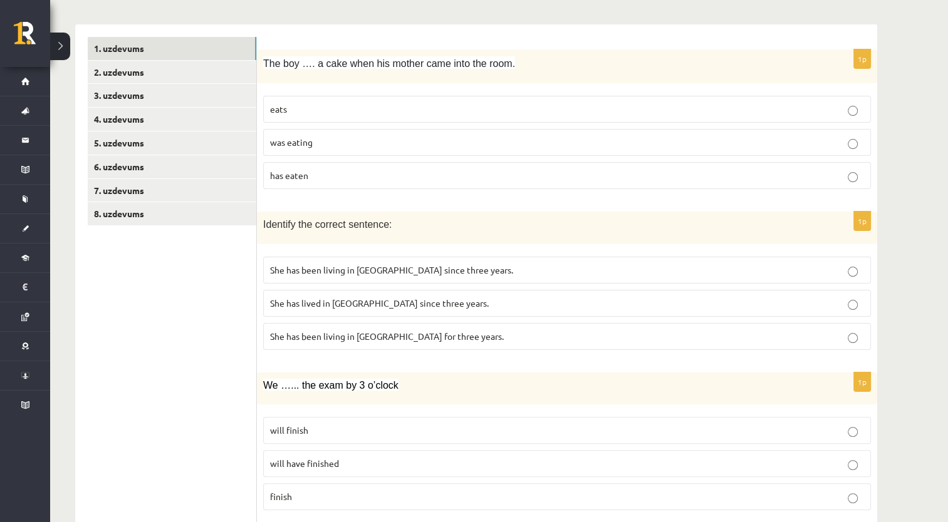
click at [364, 272] on span "She has been living in Paris since three years." at bounding box center [391, 269] width 243 height 11
click at [357, 338] on span "She has been living in Paris for three years." at bounding box center [387, 336] width 234 height 11
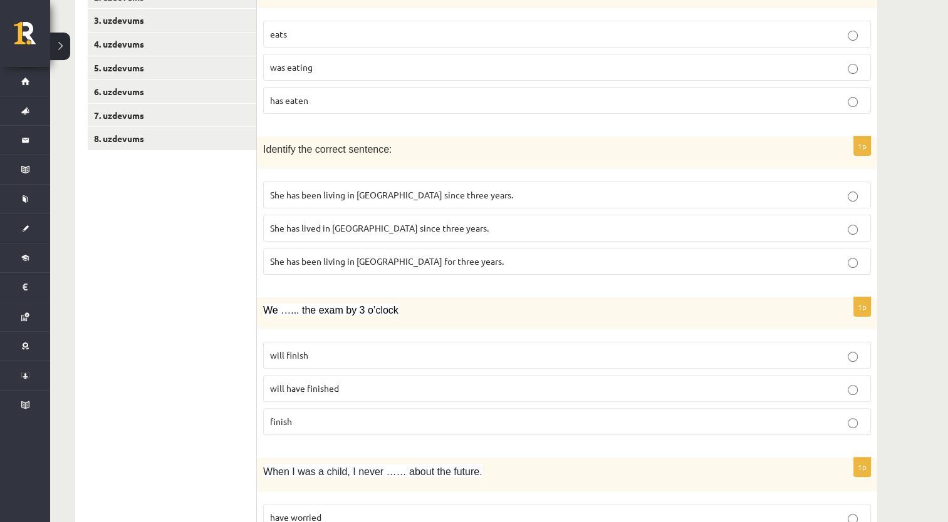
scroll to position [438, 0]
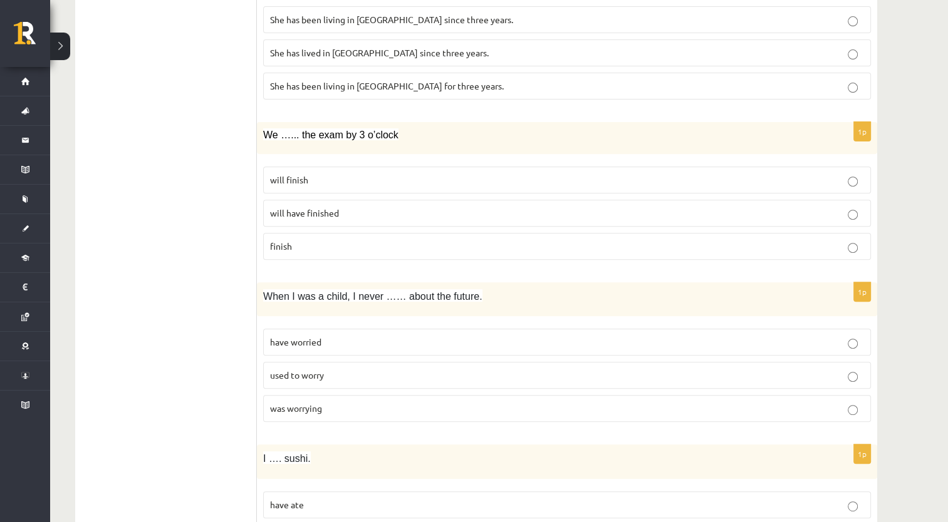
click at [331, 207] on span "will have finished" at bounding box center [304, 212] width 69 height 11
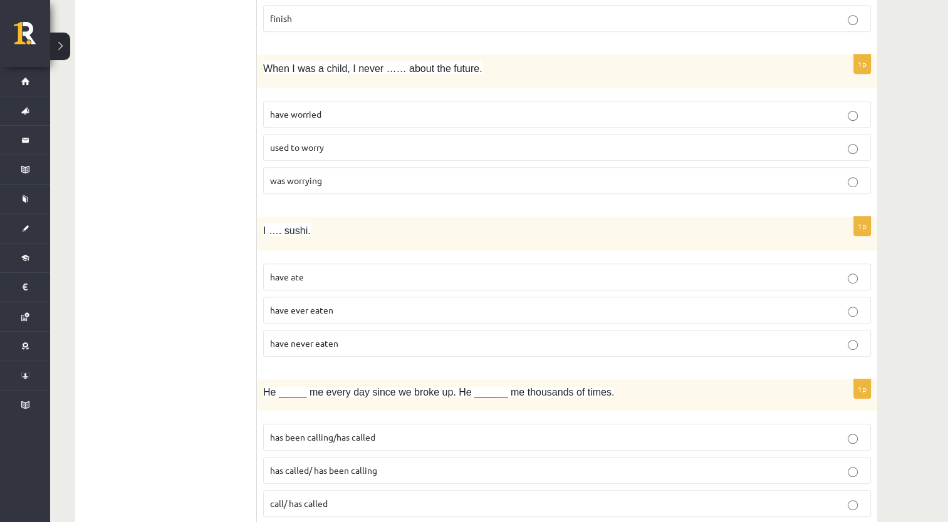
scroll to position [689, 0]
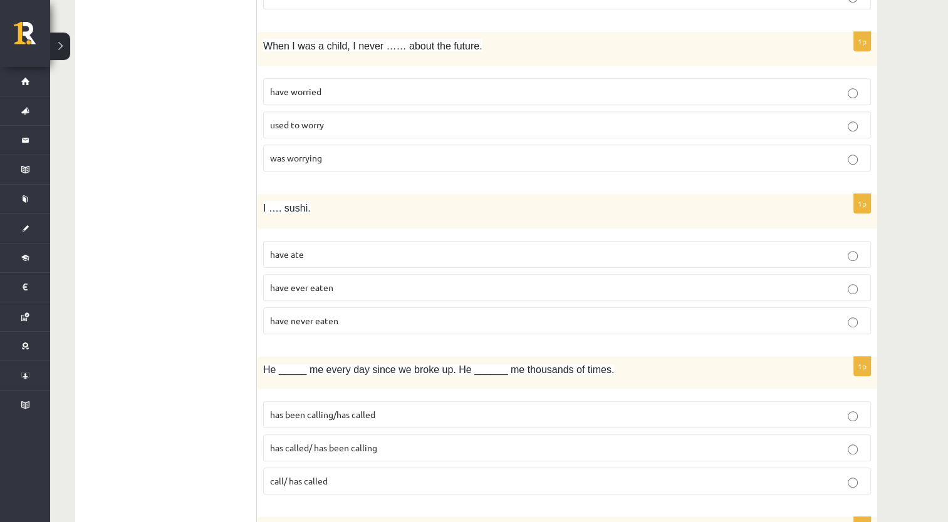
click at [319, 121] on span "used to worry" at bounding box center [297, 124] width 54 height 11
click at [318, 315] on span "have never eaten" at bounding box center [304, 320] width 68 height 11
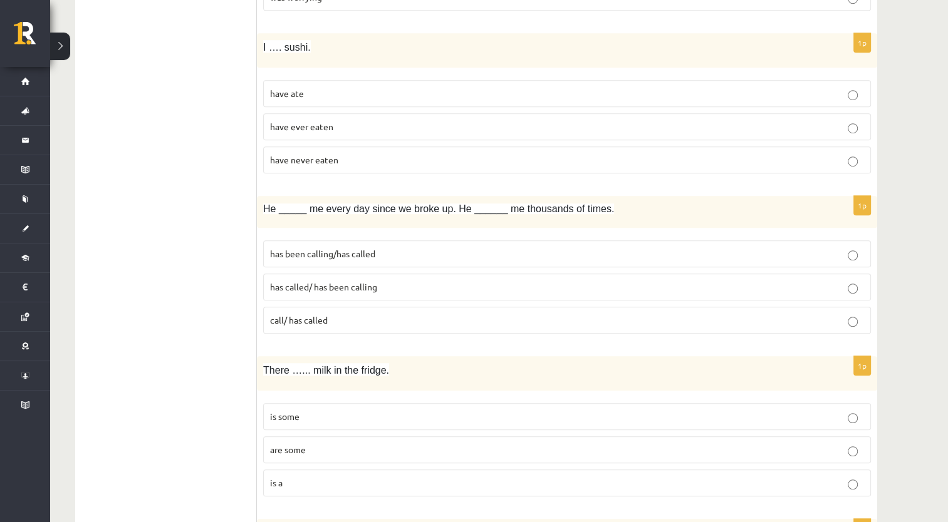
scroll to position [877, 0]
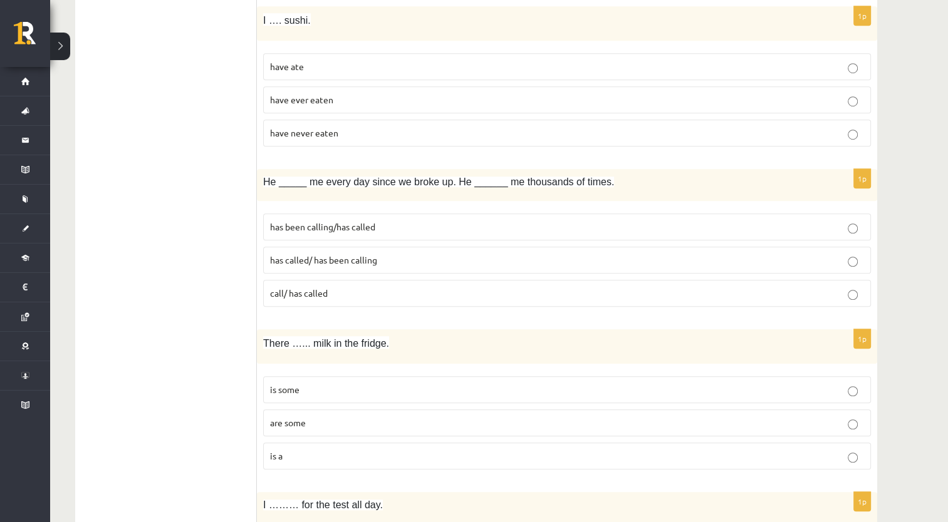
drag, startPoint x: 350, startPoint y: 224, endPoint x: 385, endPoint y: 226, distance: 35.8
click at [350, 224] on span "has been calling/has called" at bounding box center [322, 226] width 105 height 11
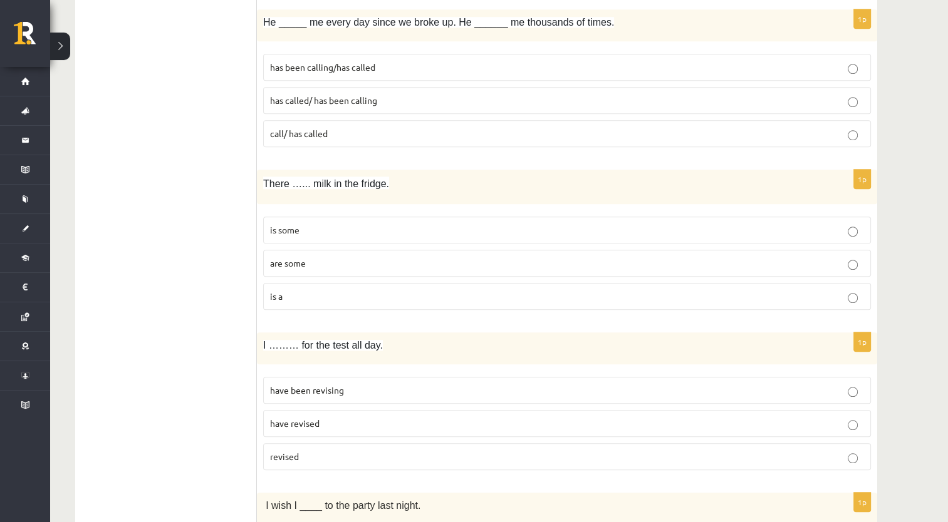
scroll to position [1065, 0]
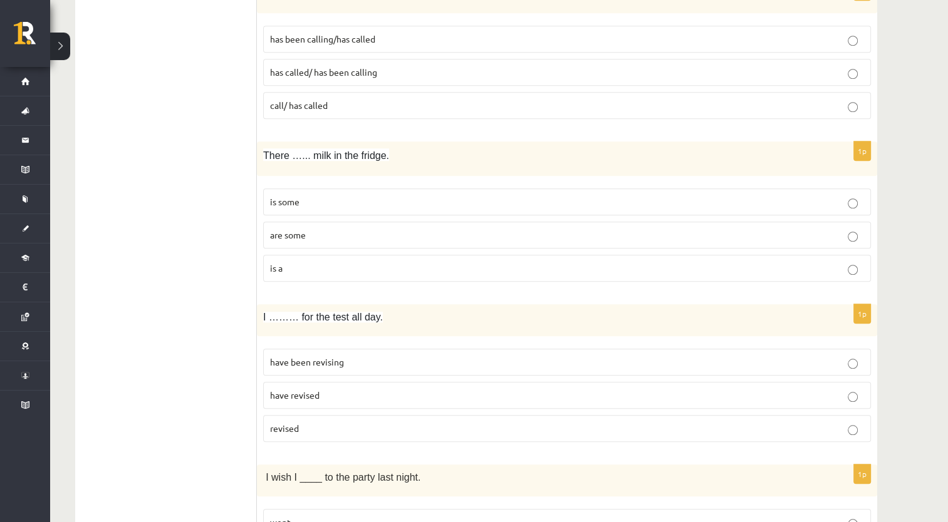
click at [286, 199] on span "is some" at bounding box center [284, 201] width 29 height 11
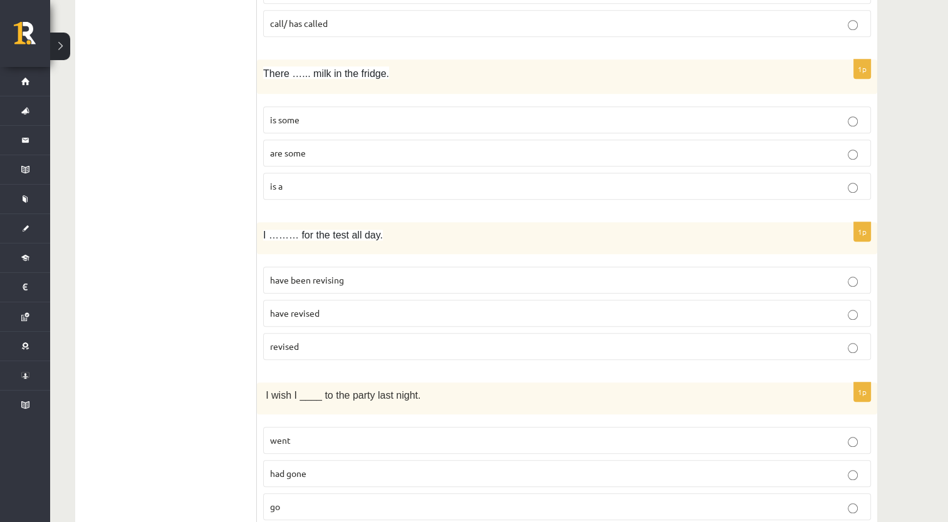
scroll to position [1190, 0]
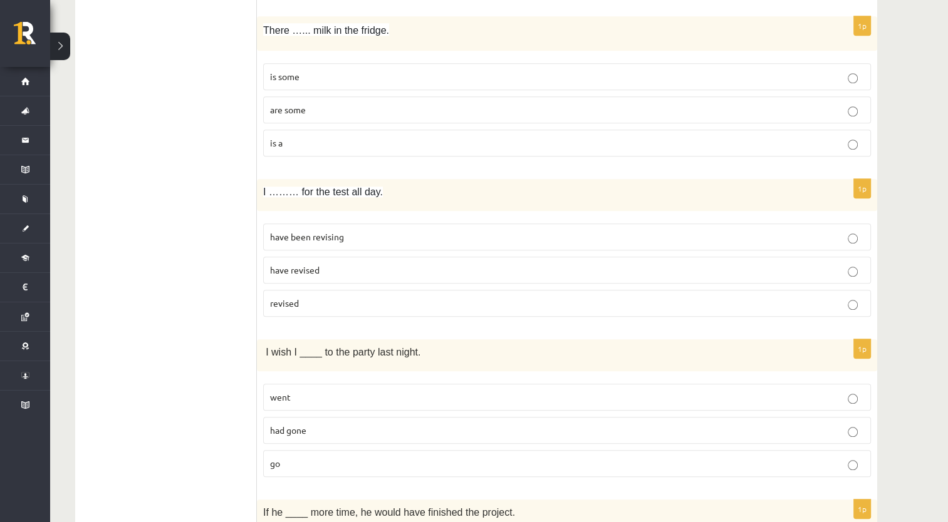
click at [340, 236] on p "have been revising" at bounding box center [567, 237] width 594 height 13
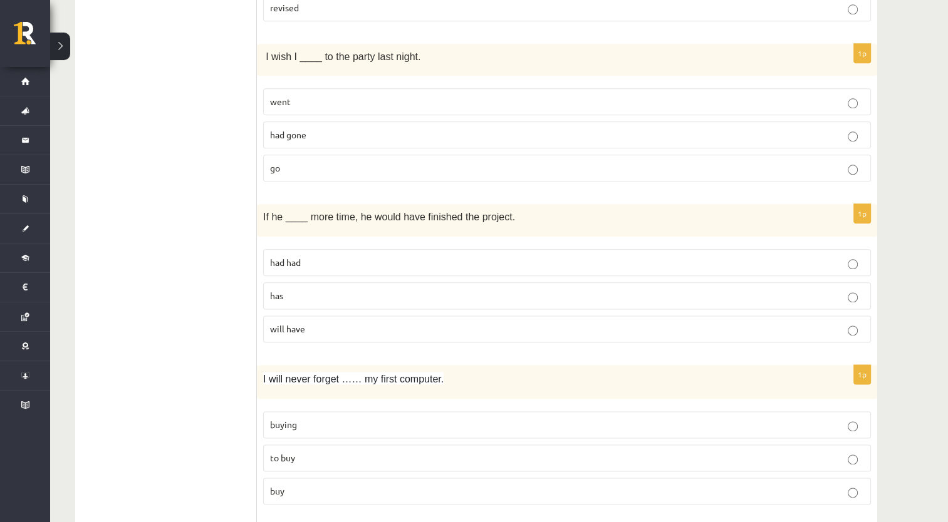
scroll to position [1503, 0]
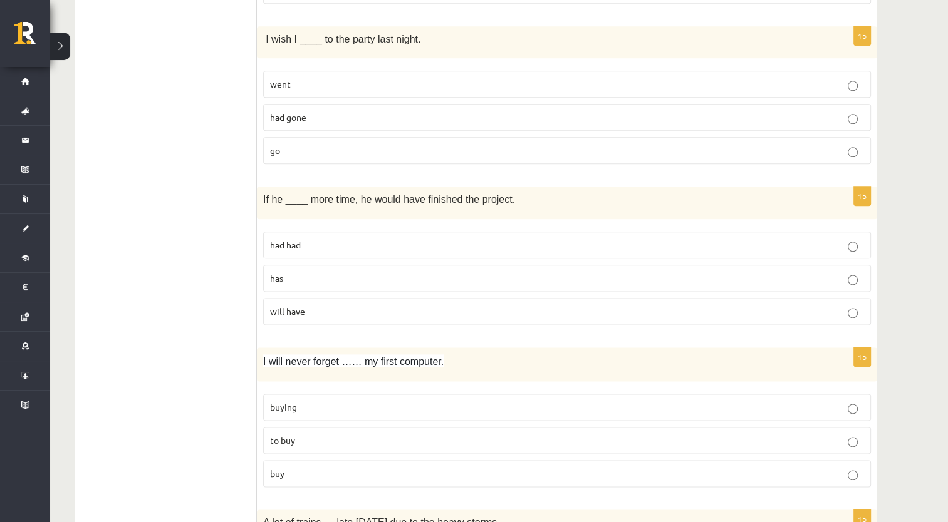
click at [298, 112] on span "had gone" at bounding box center [288, 117] width 36 height 11
click at [318, 239] on p "had had" at bounding box center [567, 245] width 594 height 13
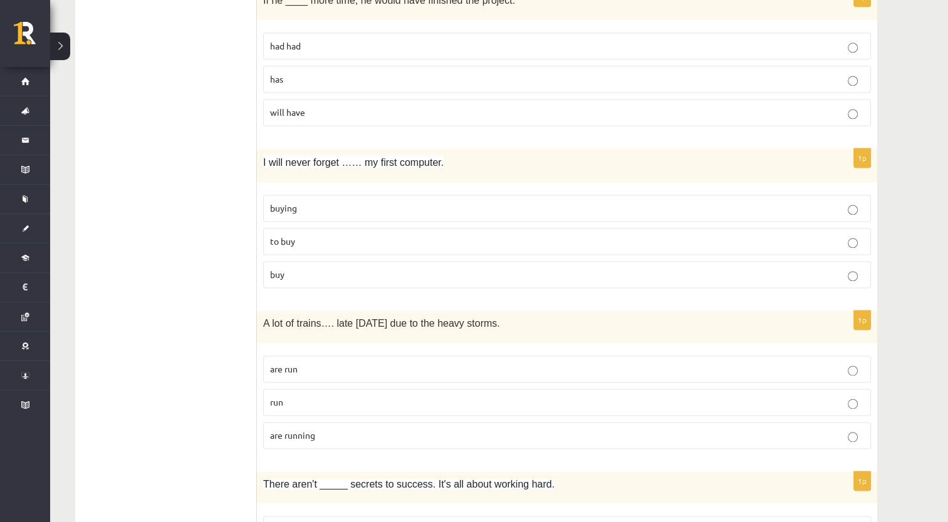
scroll to position [1691, 0]
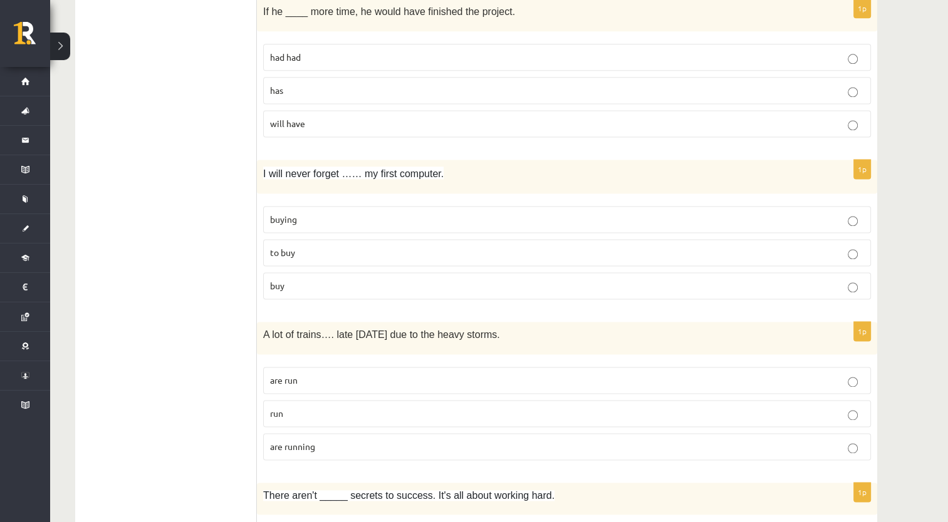
click at [311, 214] on p "buying" at bounding box center [567, 219] width 594 height 13
click at [296, 441] on span "are running" at bounding box center [292, 446] width 45 height 11
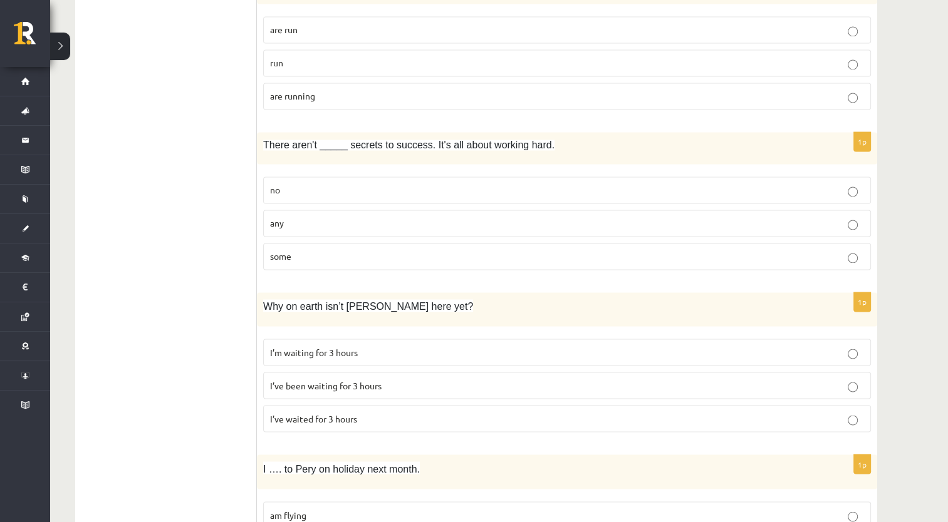
scroll to position [2067, 0]
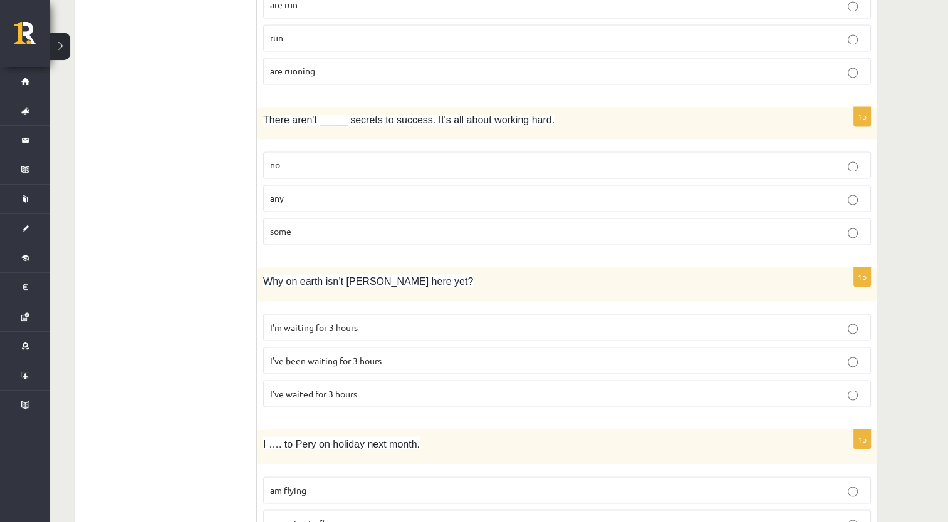
click at [314, 194] on p "any" at bounding box center [567, 198] width 594 height 13
click at [343, 355] on p "I’ve been waiting for 3 hours" at bounding box center [567, 360] width 594 height 13
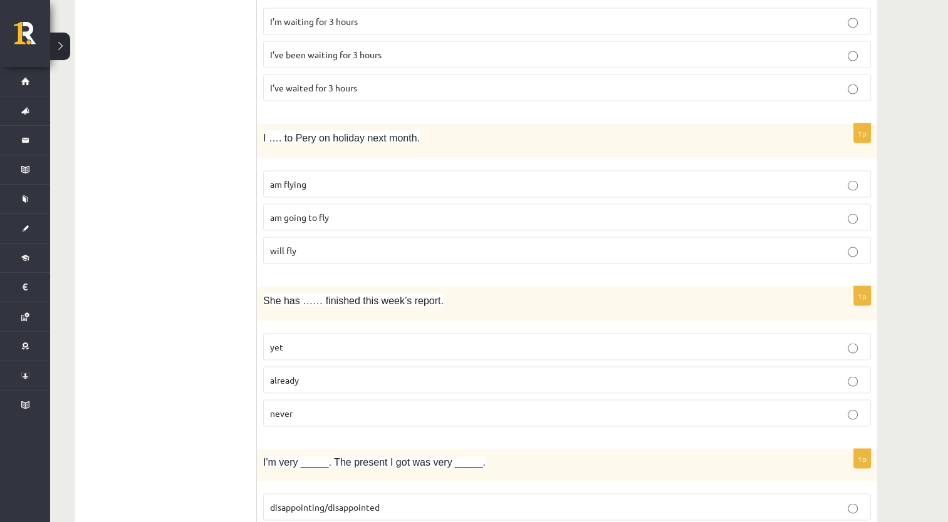
scroll to position [2380, 0]
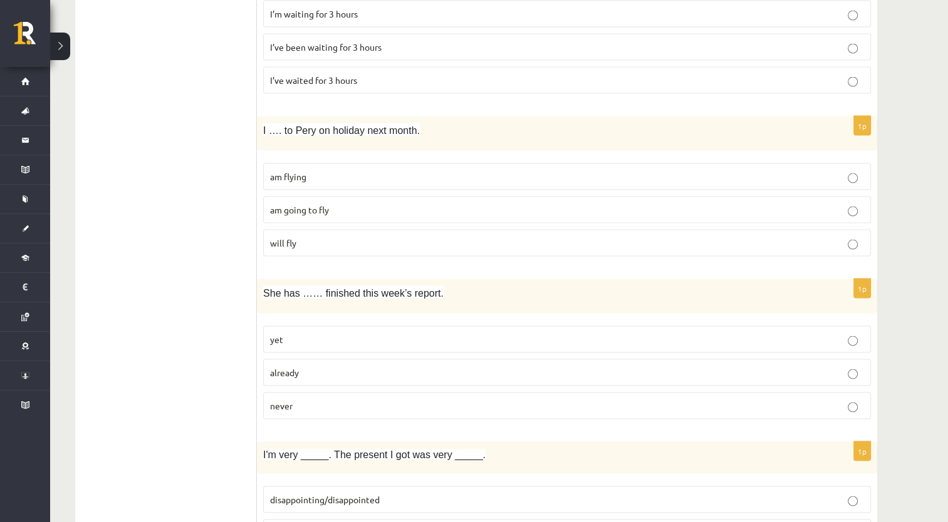
click at [301, 171] on span "am flying" at bounding box center [288, 176] width 36 height 11
click at [316, 366] on p "already" at bounding box center [567, 372] width 594 height 13
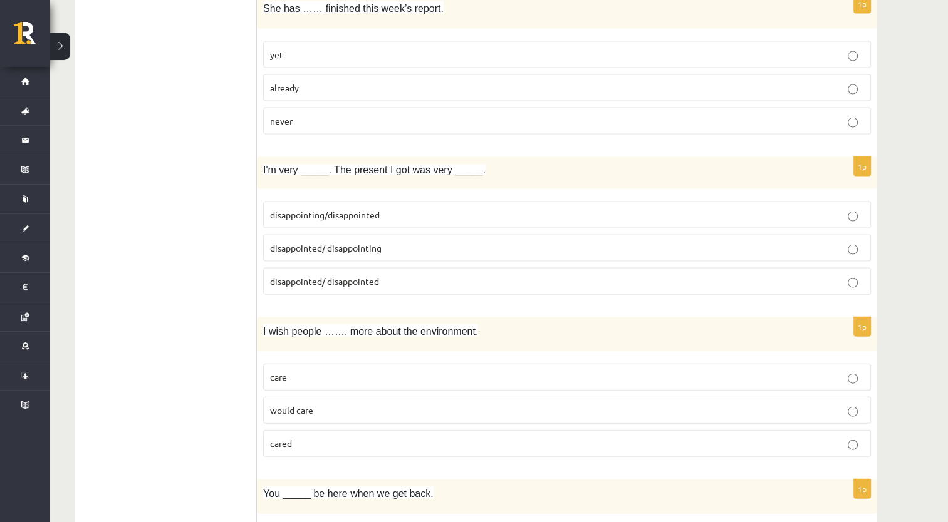
scroll to position [2694, 0]
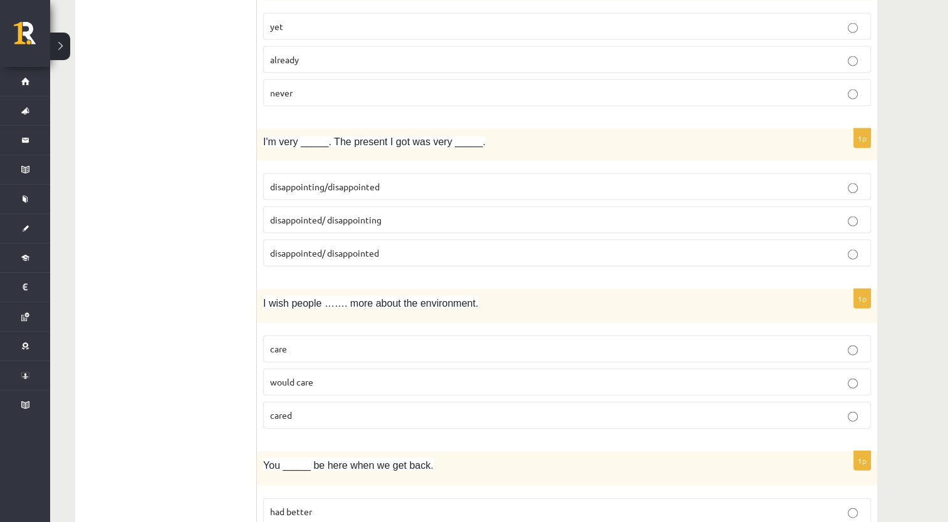
click at [326, 207] on label "disappointed/ disappointing" at bounding box center [567, 220] width 608 height 27
click at [313, 376] on p "would care" at bounding box center [567, 382] width 594 height 13
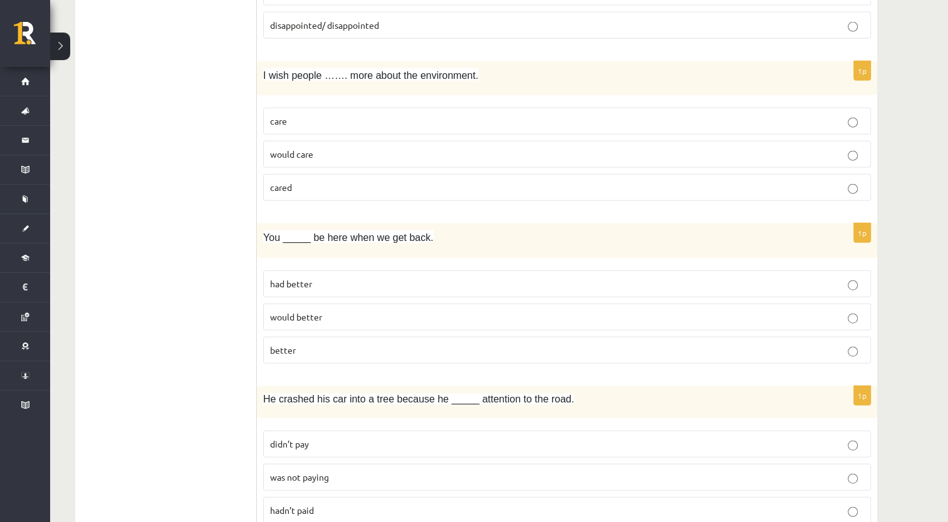
scroll to position [2954, 0]
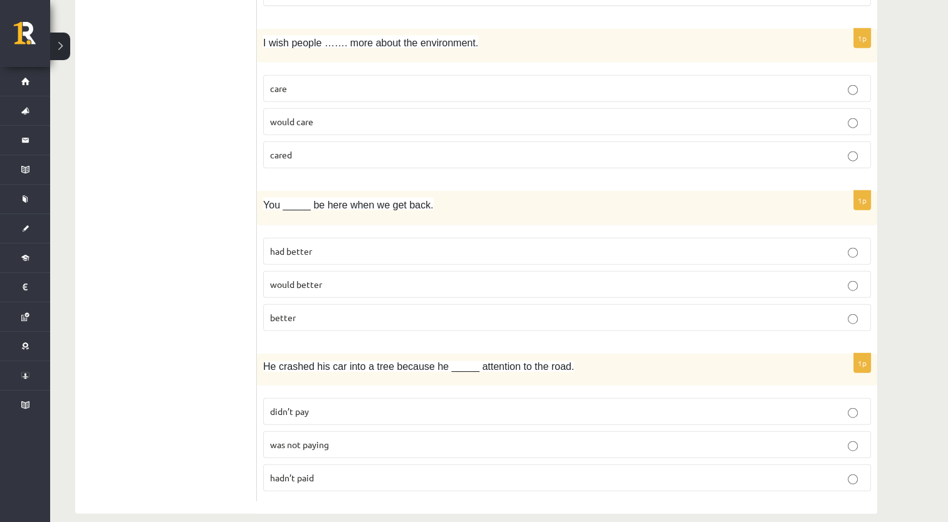
click at [295, 246] on span "had better" at bounding box center [291, 251] width 42 height 11
click at [328, 437] on label "was not paying" at bounding box center [567, 445] width 608 height 27
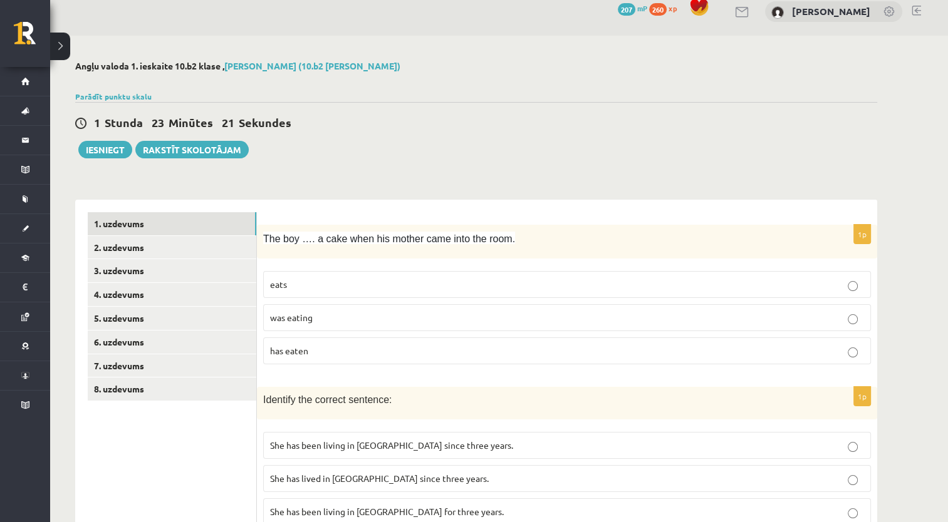
scroll to position [0, 0]
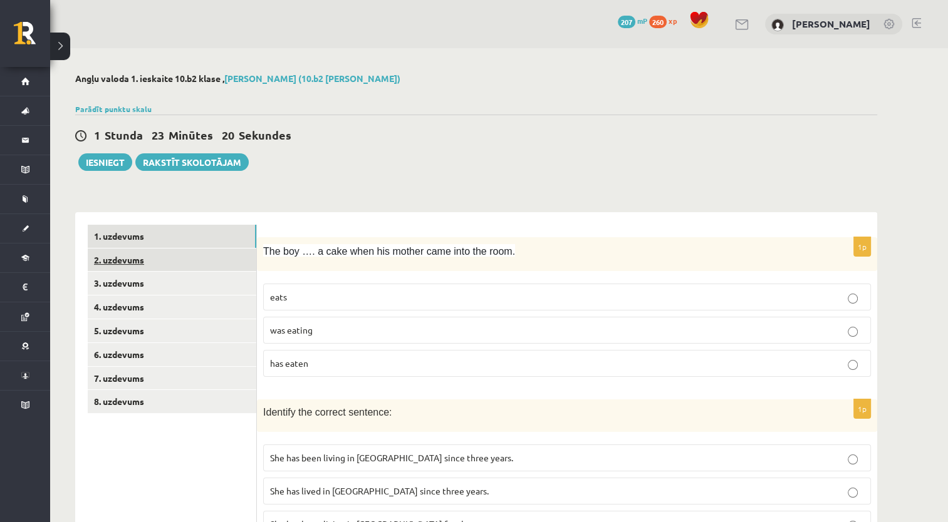
click at [188, 263] on link "2. uzdevums" at bounding box center [172, 260] width 169 height 23
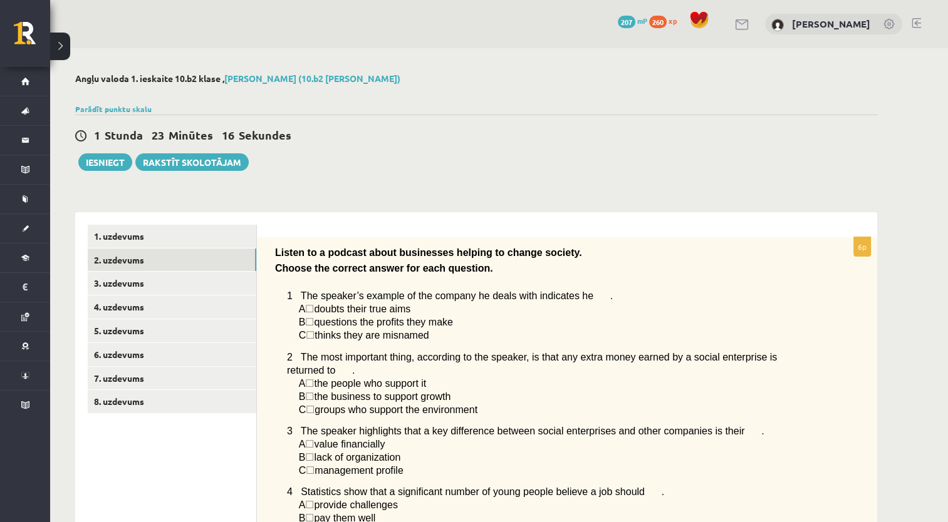
click at [314, 311] on span "☐" at bounding box center [309, 309] width 9 height 11
click at [235, 229] on link "1. uzdevums" at bounding box center [172, 236] width 169 height 23
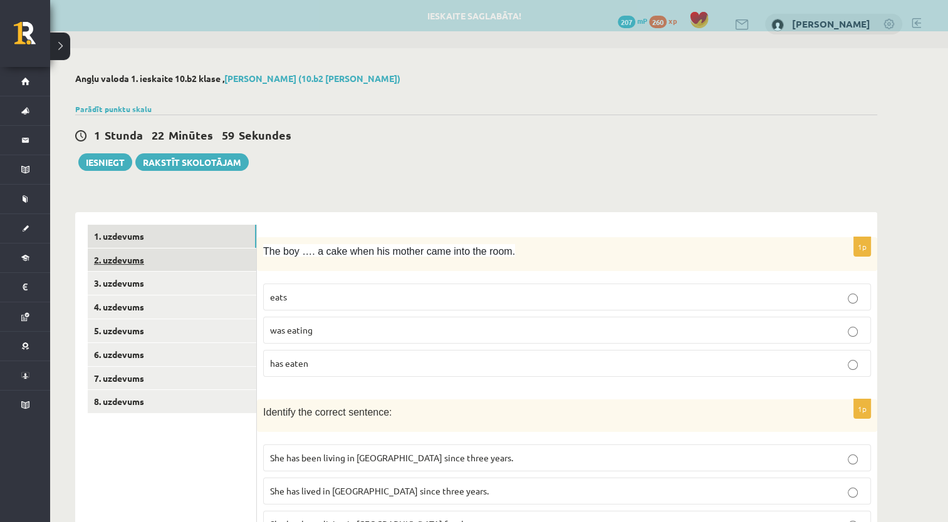
click at [188, 261] on link "2. uzdevums" at bounding box center [172, 260] width 169 height 23
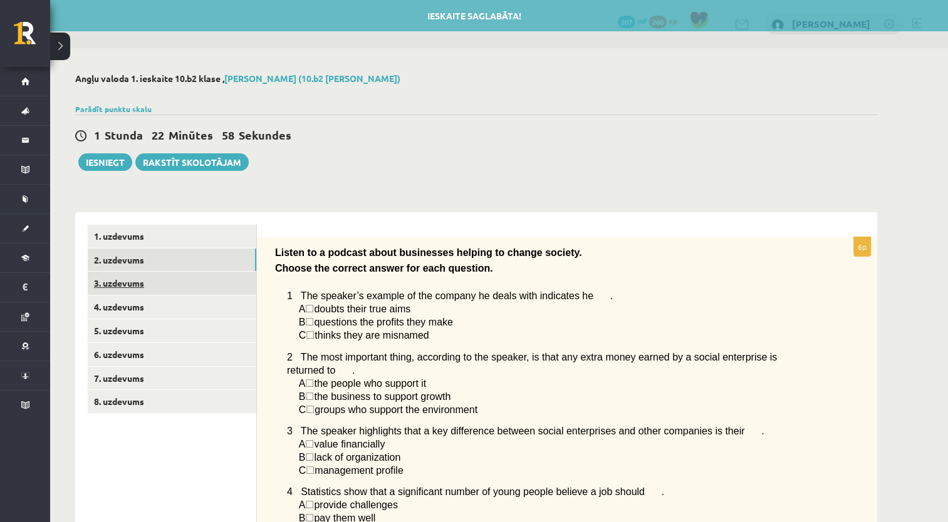
click at [177, 278] on link "3. uzdevums" at bounding box center [172, 283] width 169 height 23
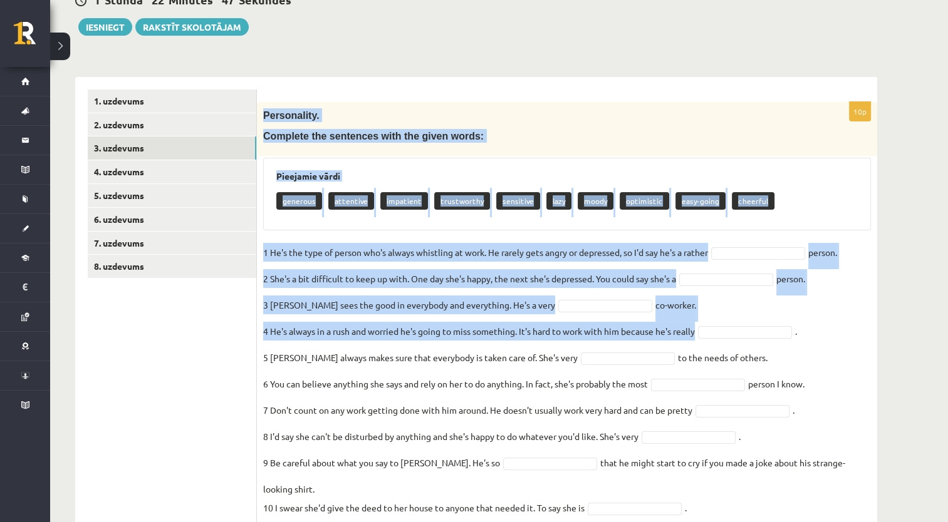
scroll to position [162, 0]
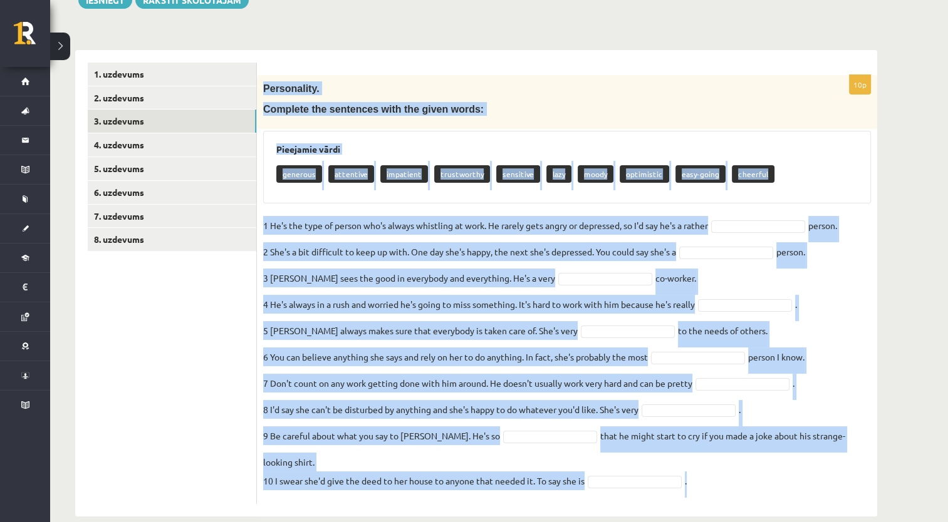
drag, startPoint x: 264, startPoint y: 123, endPoint x: 859, endPoint y: 481, distance: 694.3
click at [859, 481] on div "10p Personality. Complete the sentences with the given words: Pieejamie vārdi g…" at bounding box center [567, 289] width 620 height 429
copy div "Personality. Complete the sentences with the given words: Pieejamie vārdi gener…"
click at [742, 277] on fieldset "1 He's the type of person who's always whistling at work. He rarely gets angry …" at bounding box center [567, 357] width 608 height 282
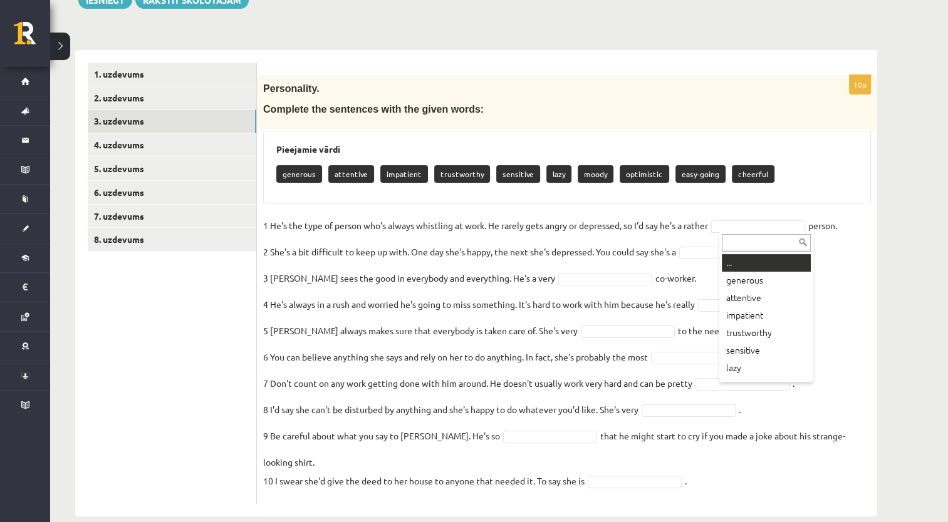
drag, startPoint x: 737, startPoint y: 227, endPoint x: 757, endPoint y: 224, distance: 20.8
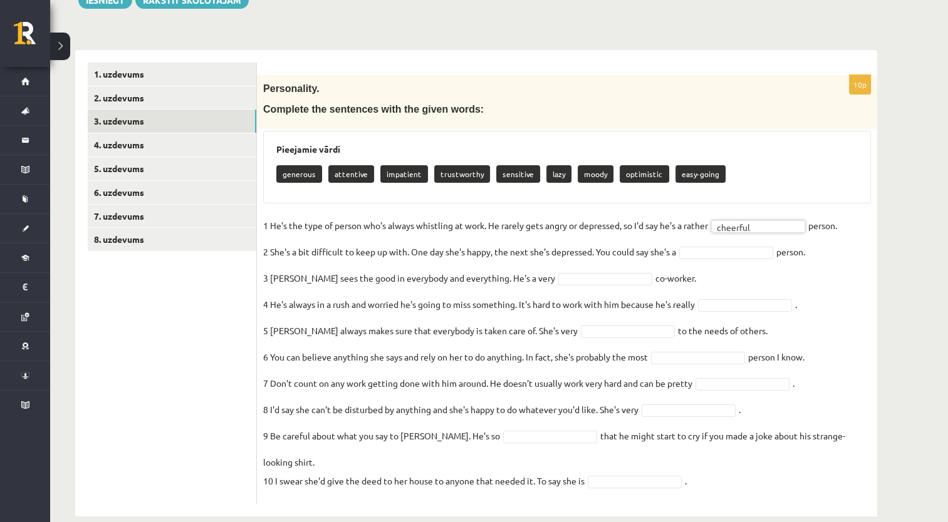
drag, startPoint x: 728, startPoint y: 254, endPoint x: 739, endPoint y: 274, distance: 23.0
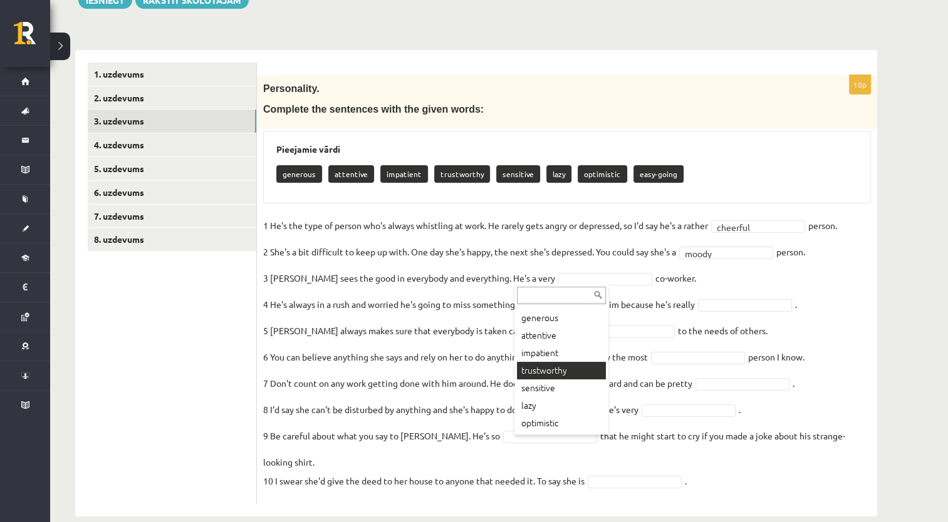
scroll to position [33, 0]
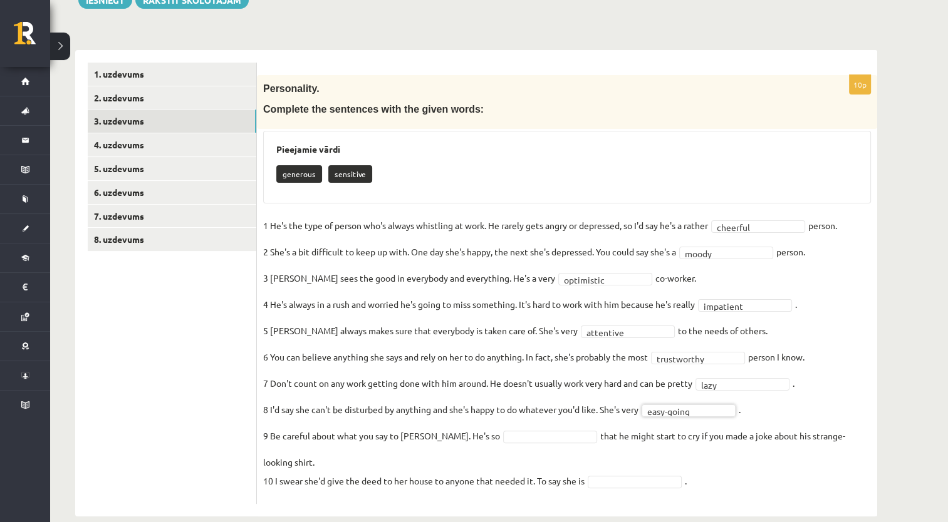
drag, startPoint x: 544, startPoint y: 437, endPoint x: 554, endPoint y: 442, distance: 11.5
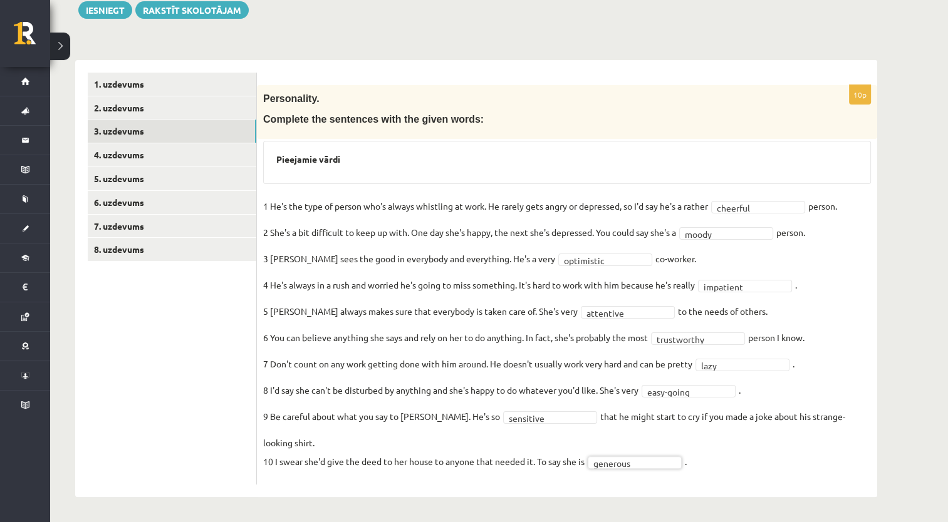
scroll to position [133, 0]
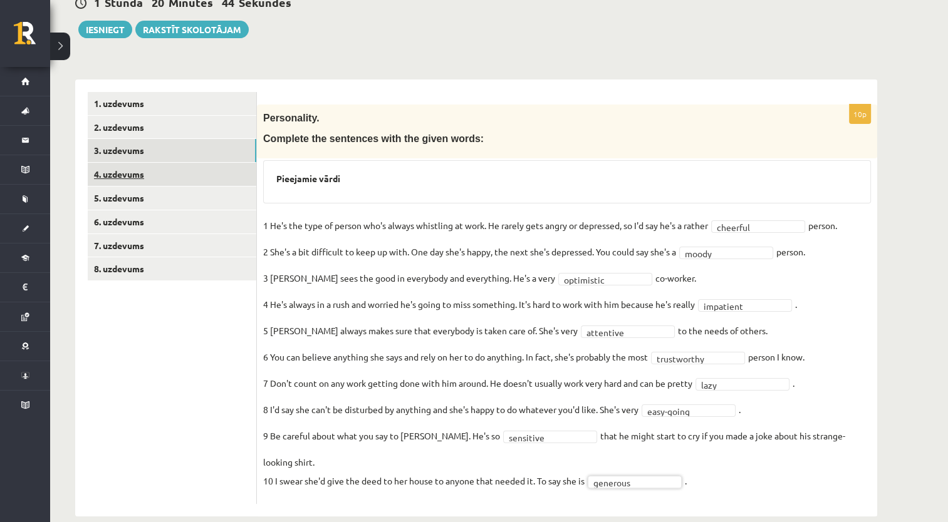
click at [144, 180] on link "4. uzdevums" at bounding box center [172, 174] width 169 height 23
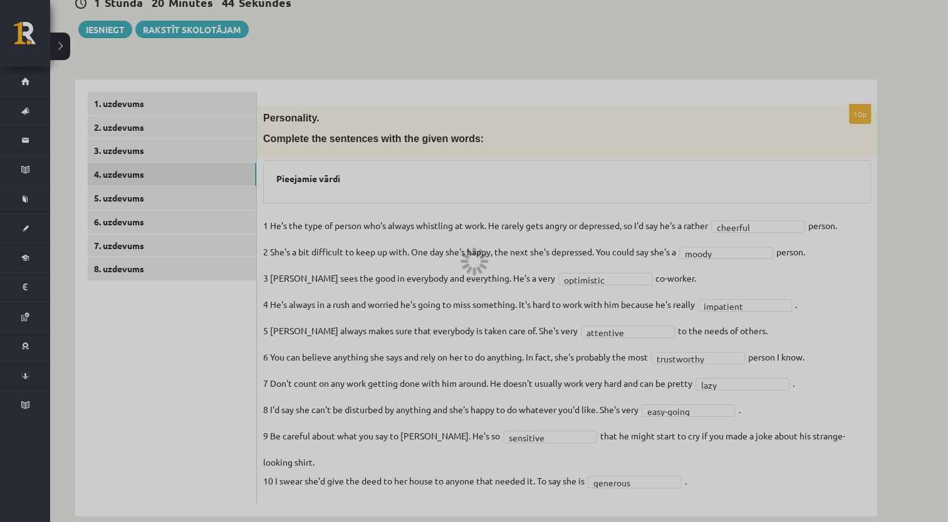
scroll to position [69, 0]
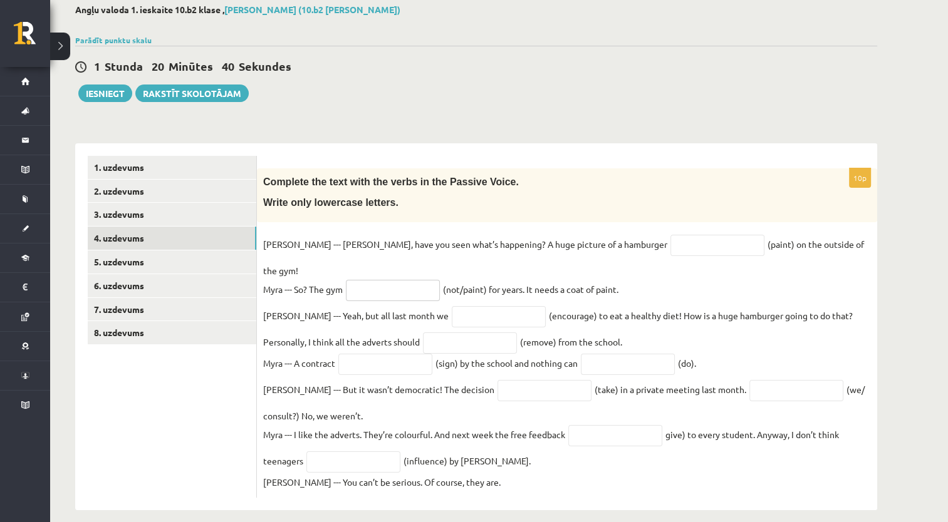
click at [405, 280] on input "text" at bounding box center [393, 290] width 94 height 21
click at [437, 239] on p "Kyle --- Myra, have you seen what’s happening? A huge picture of a hamburger" at bounding box center [465, 244] width 404 height 19
click at [670, 238] on input "text" at bounding box center [717, 245] width 94 height 21
click at [556, 229] on div "10p Complete the text with the verbs in the Passive Voice. Write only lowercase…" at bounding box center [567, 333] width 620 height 329
click at [670, 252] on input "text" at bounding box center [717, 245] width 94 height 21
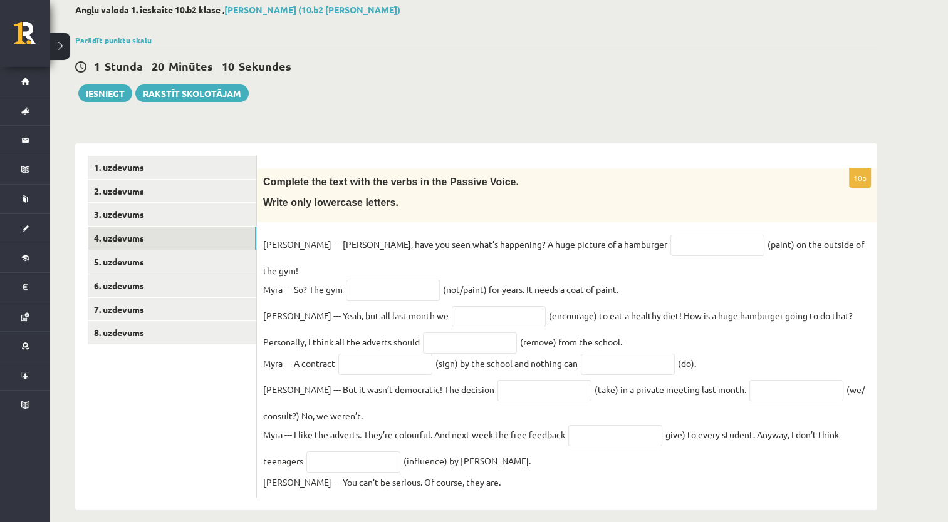
click at [581, 207] on p "Write only lowercase letters." at bounding box center [535, 202] width 545 height 13
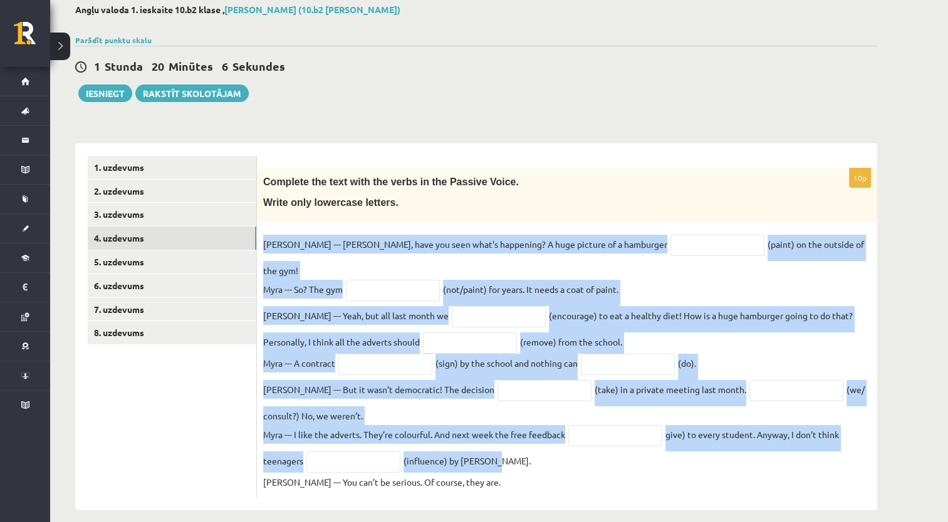
drag, startPoint x: 263, startPoint y: 242, endPoint x: 886, endPoint y: 459, distance: 659.7
click at [886, 459] on div "Angļu valoda 1. ieskaite 10.b2 klase , Aleksandrs Poļakovs (10.b2 klase) Parādī…" at bounding box center [476, 257] width 852 height 556
copy fieldset "Kyle --- Myra, have you seen what’s happening? A huge picture of a hamburger (p…"
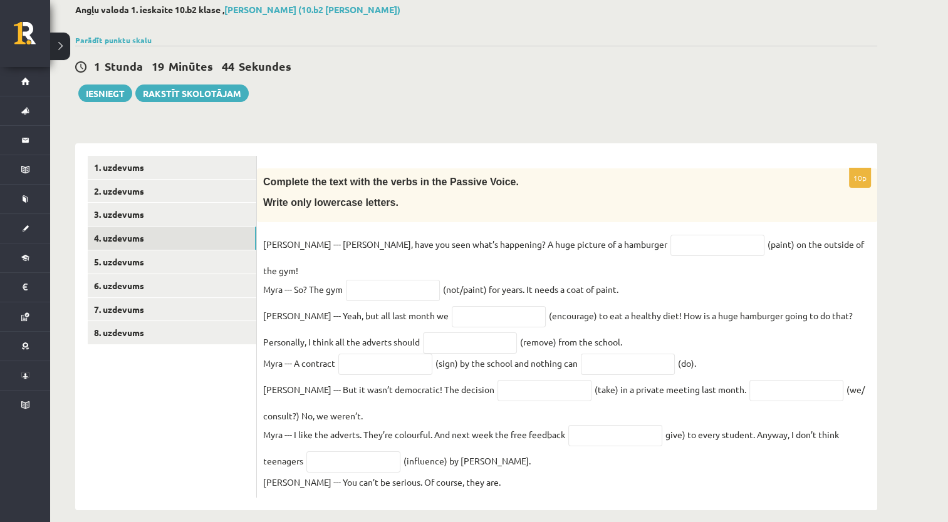
click at [568, 163] on form "10p Complete the text with the verbs in the Passive Voice. Write only lowercase…" at bounding box center [566, 327] width 595 height 342
paste input "**********"
type input "**********"
click at [356, 280] on input "text" at bounding box center [393, 290] width 94 height 21
paste input "**********"
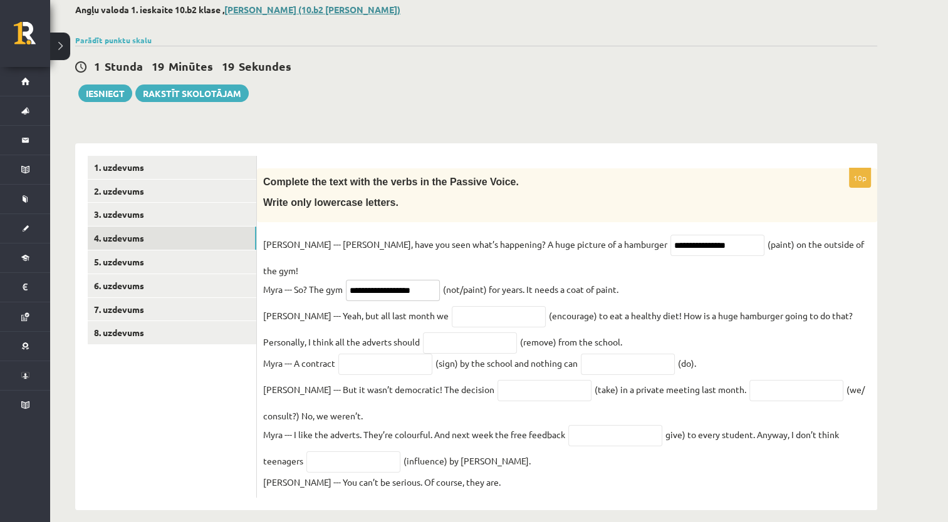
type input "**********"
paste input "**********"
type input "**********"
drag, startPoint x: 423, startPoint y: 331, endPoint x: 415, endPoint y: 301, distance: 30.5
click at [423, 333] on input "text" at bounding box center [470, 343] width 94 height 21
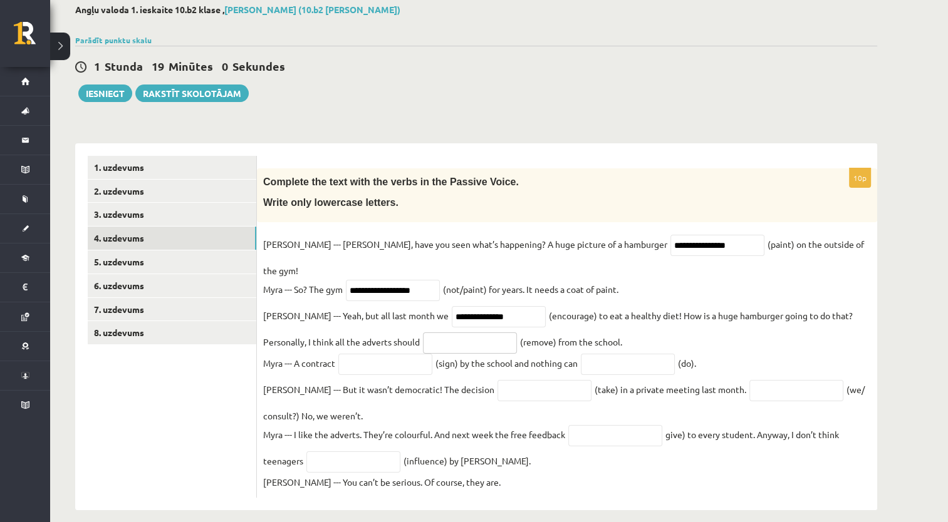
paste input "**********"
type input "**********"
paste input "**********"
type input "**********"
paste input "*******"
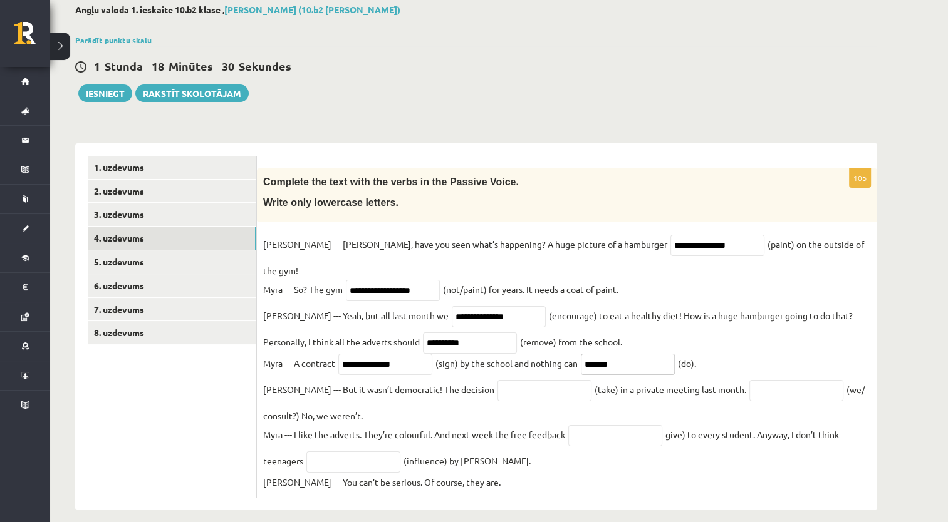
type input "*******"
paste input "*********"
type input "*********"
click at [754, 381] on input "text" at bounding box center [796, 390] width 94 height 21
paste input "**********"
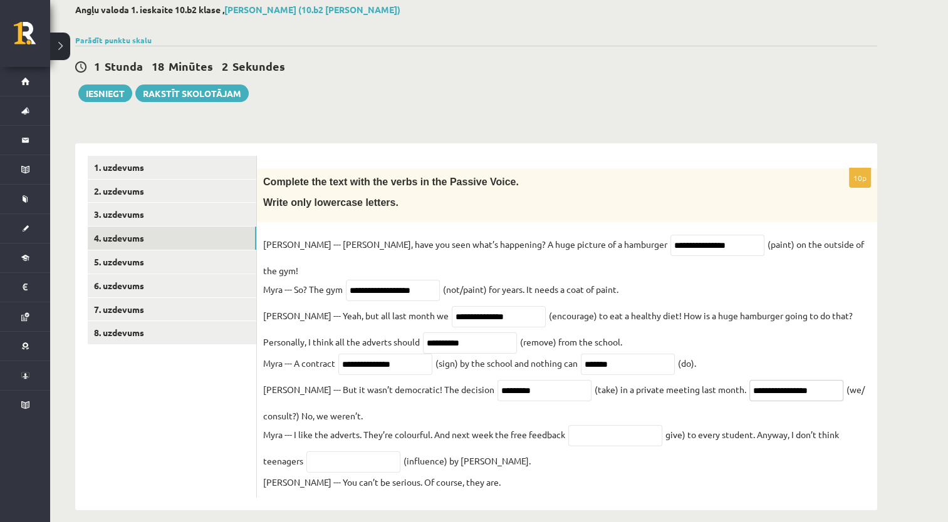
type input "**********"
paste input "**********"
type input "**********"
paste input "**********"
type input "**********"
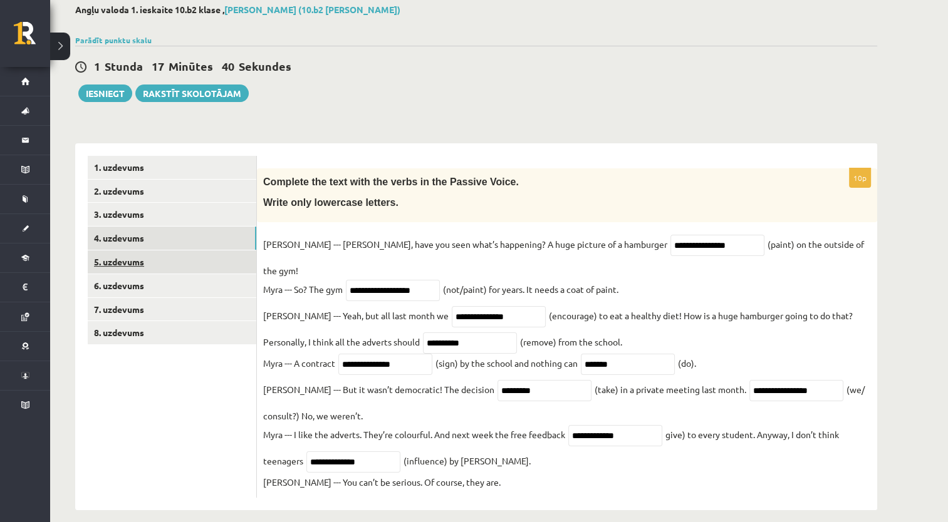
click at [158, 264] on link "5. uzdevums" at bounding box center [172, 262] width 169 height 23
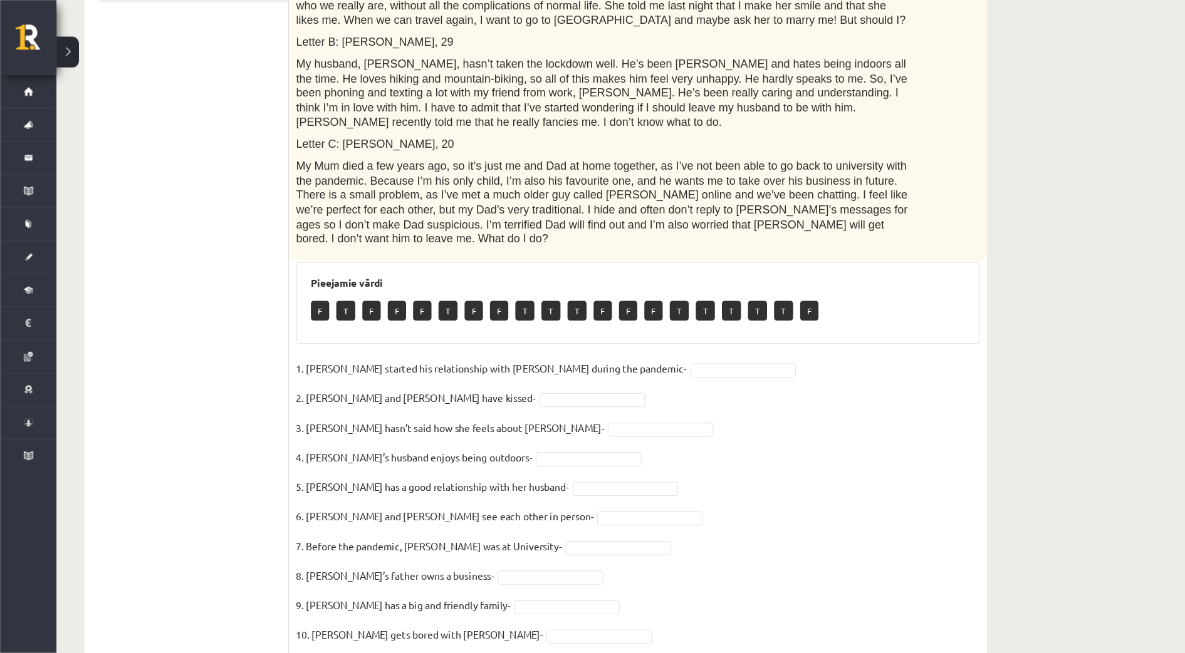
scroll to position [345, 0]
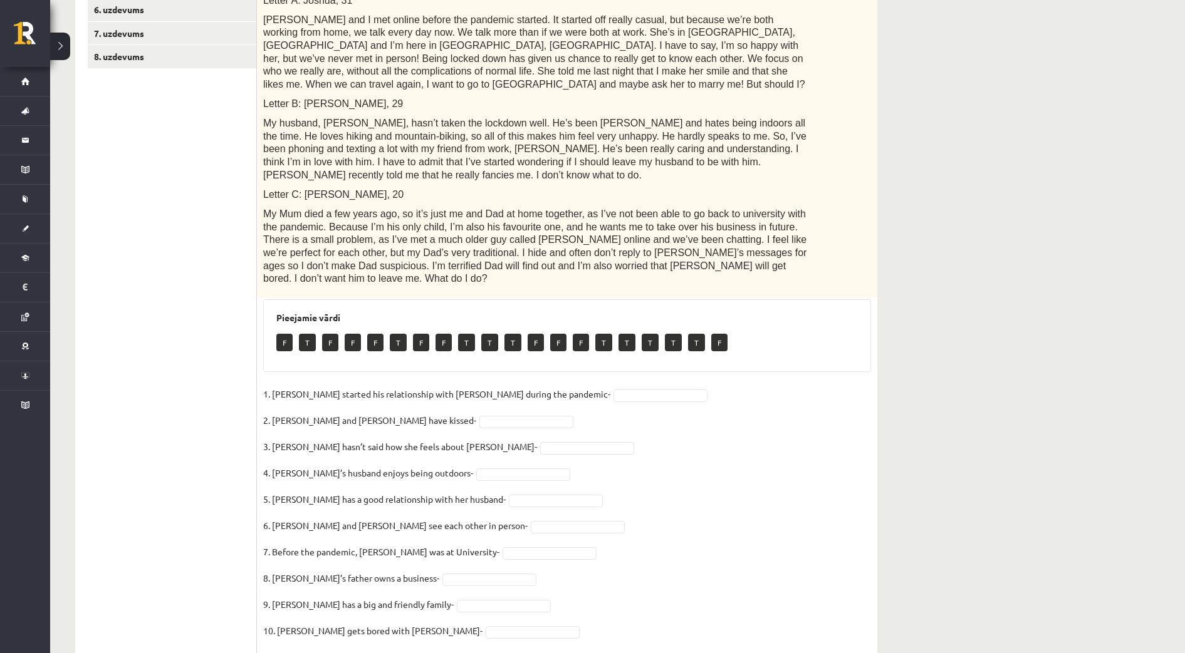
drag, startPoint x: 957, startPoint y: 4, endPoint x: 779, endPoint y: 267, distance: 317.6
click at [779, 299] on div "Pieejamie vārdi F T F F F T F F T T T F F F T T T T T F" at bounding box center [567, 335] width 608 height 73
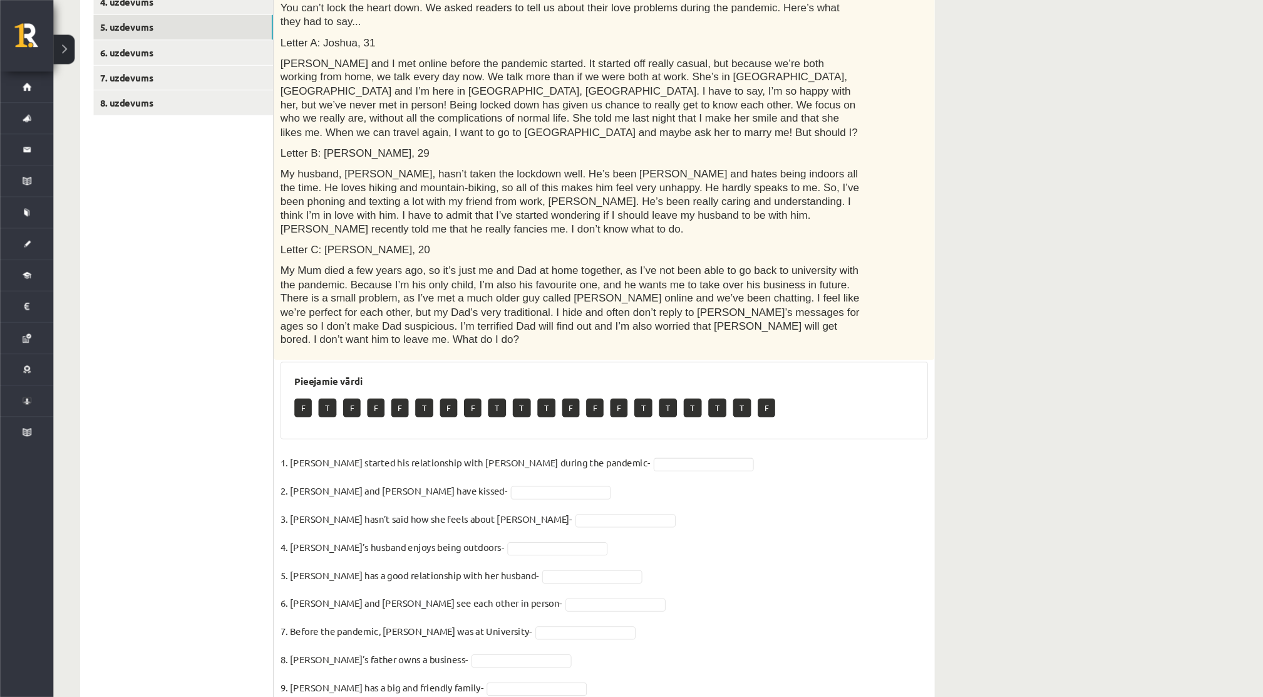
scroll to position [301, 0]
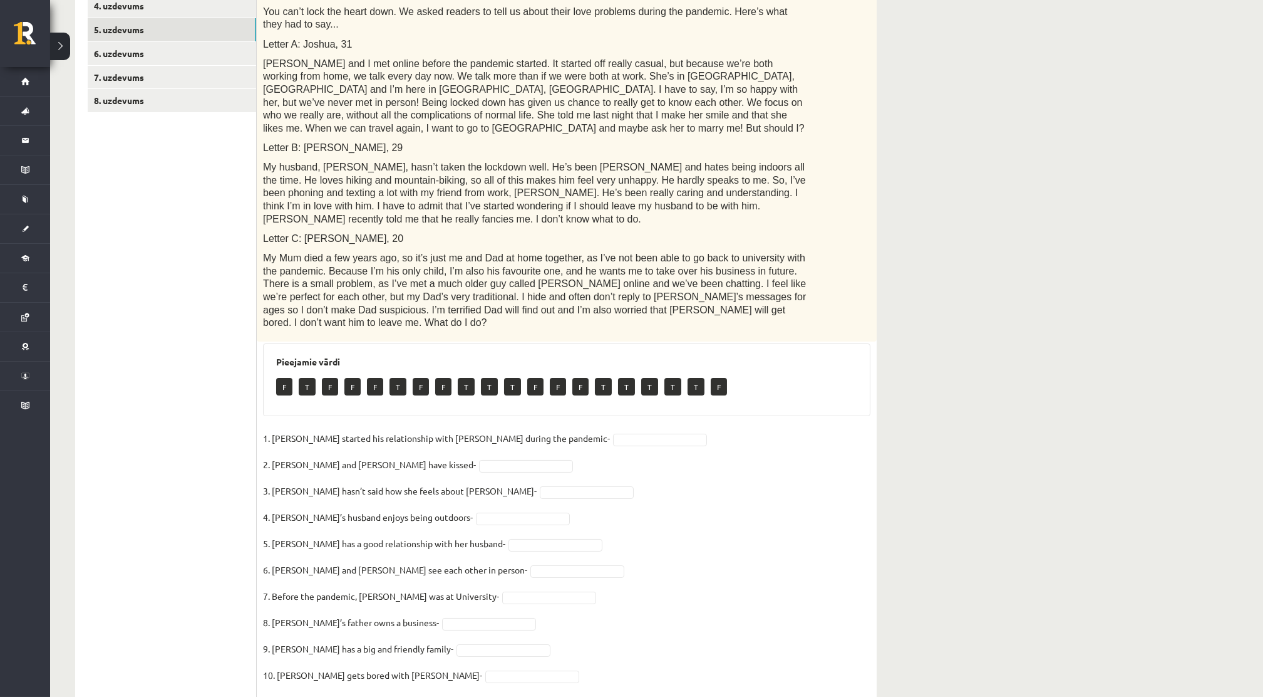
drag, startPoint x: 1143, startPoint y: 3, endPoint x: 890, endPoint y: 380, distance: 454.5
click at [890, 380] on div "Angļu valoda 1. ieskaite 10.b2 klase , Aleksandrs Poļakovs (10.b2 klase) Parādī…" at bounding box center [476, 241] width 852 height 988
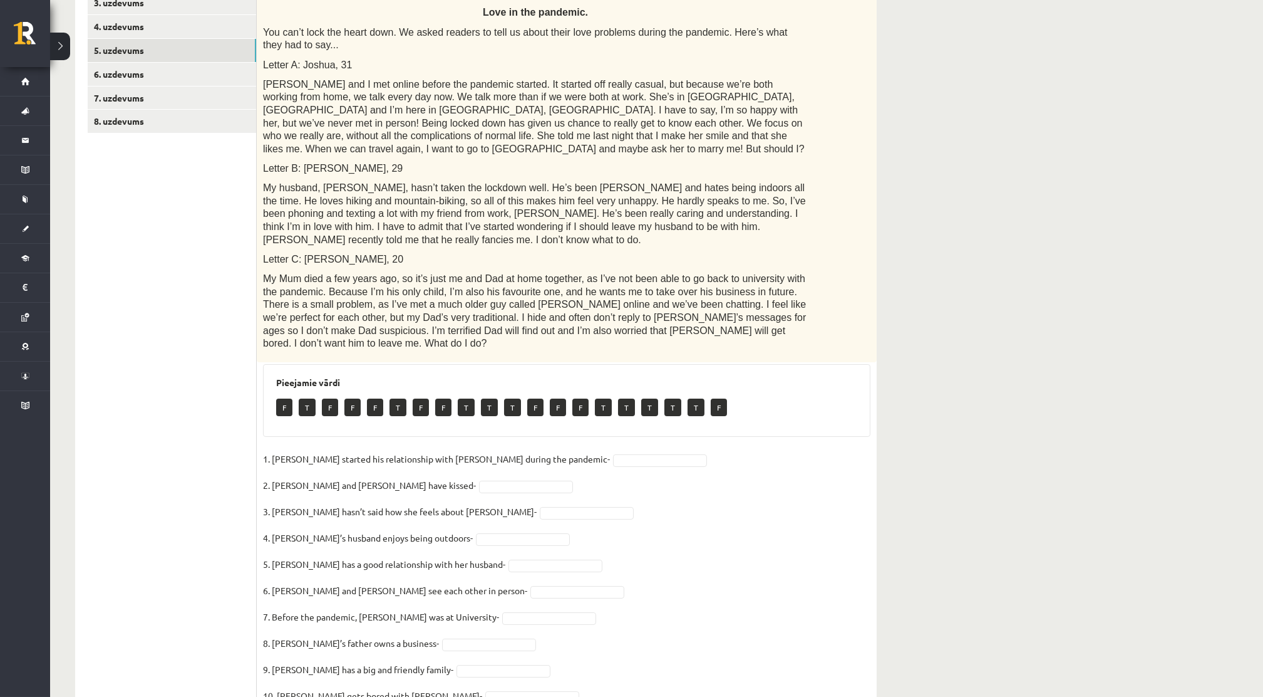
scroll to position [273, 0]
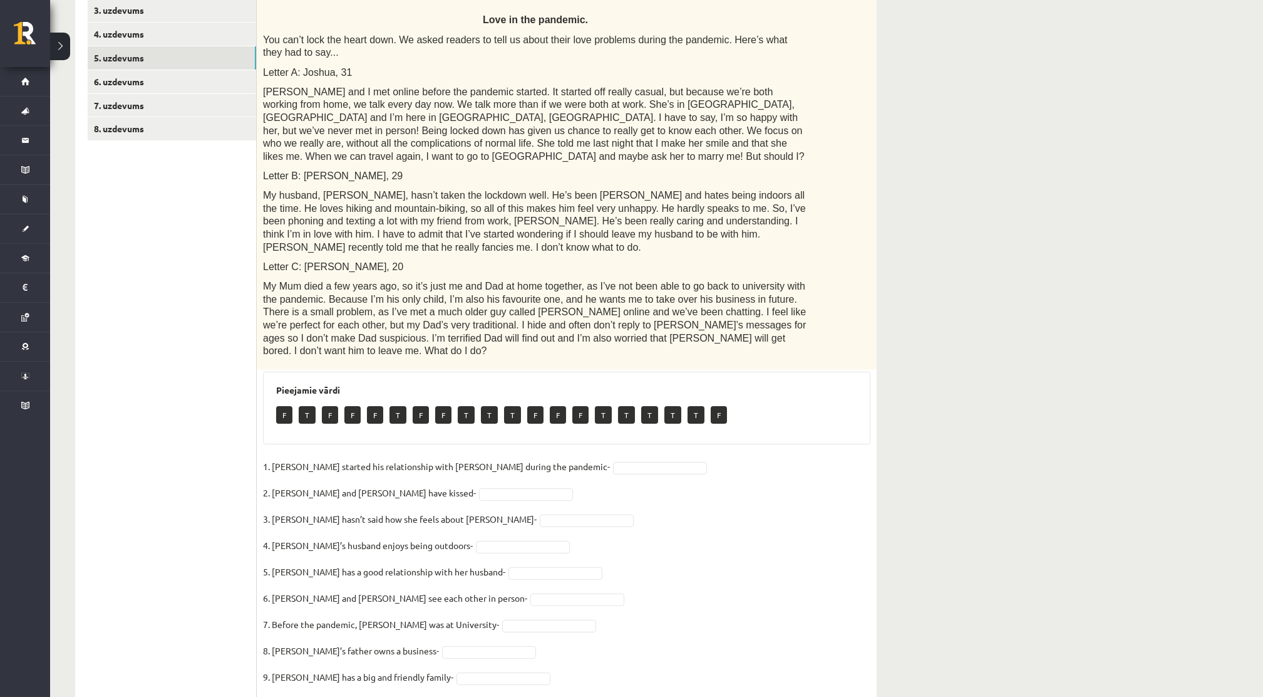
click at [824, 313] on div "Read the text. Are the sentences true (T) or false (F)? Love in the pandemic. Y…" at bounding box center [567, 167] width 620 height 406
click at [283, 406] on p "F" at bounding box center [284, 415] width 16 height 18
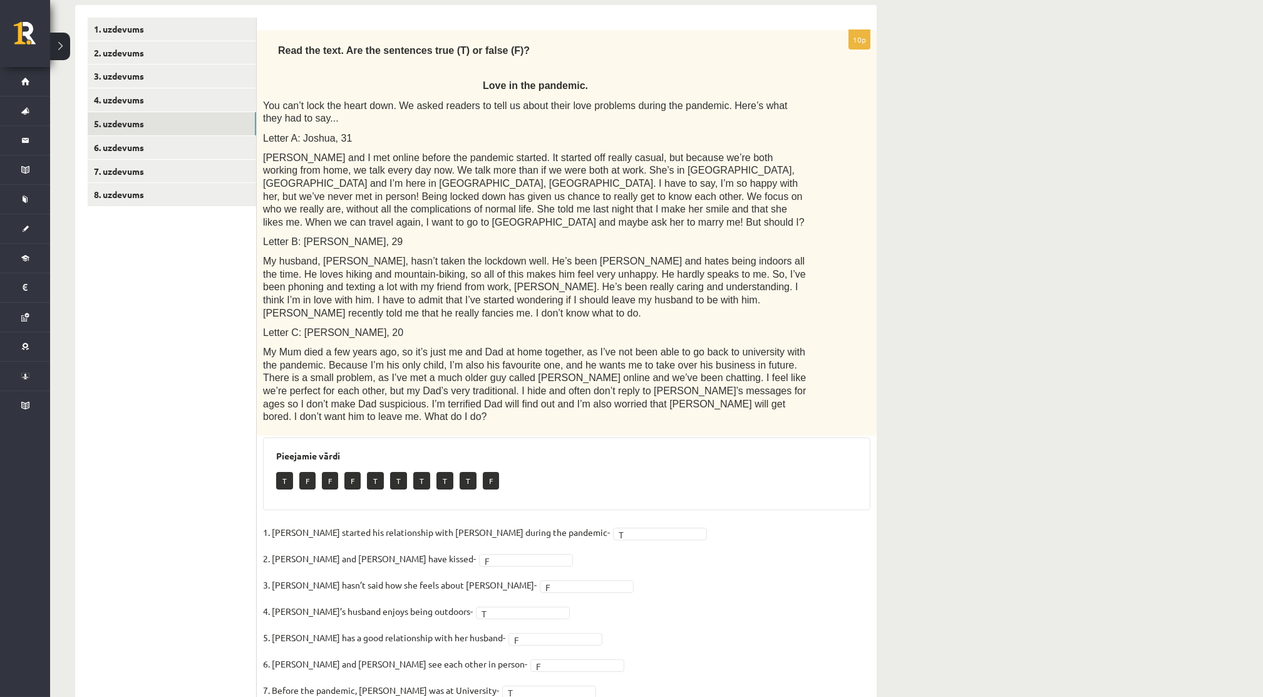
scroll to position [0, 0]
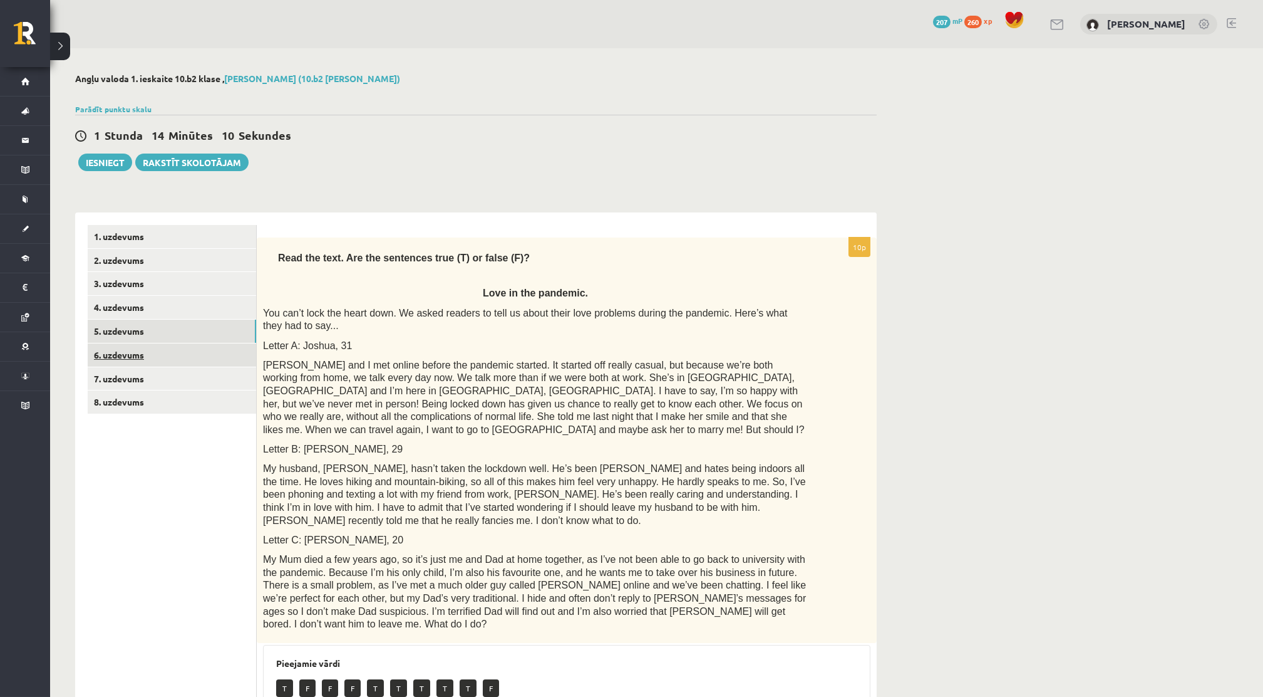
click at [121, 352] on link "6. uzdevums" at bounding box center [172, 354] width 169 height 23
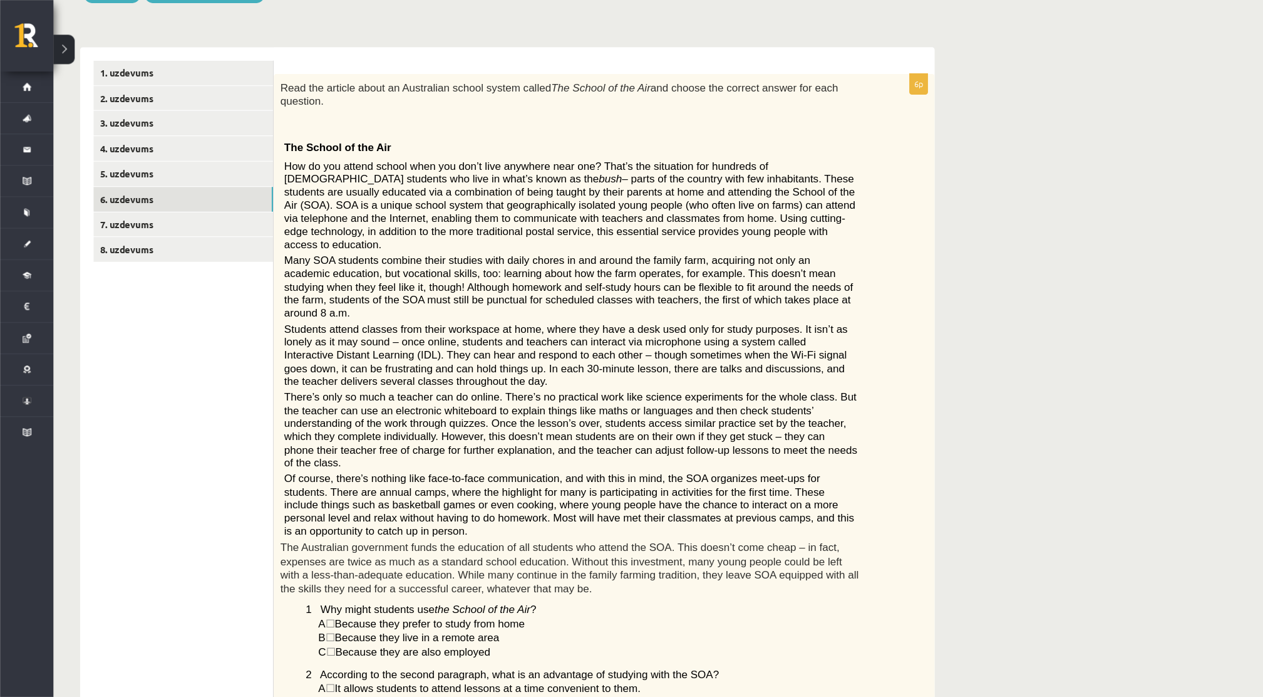
scroll to position [167, 0]
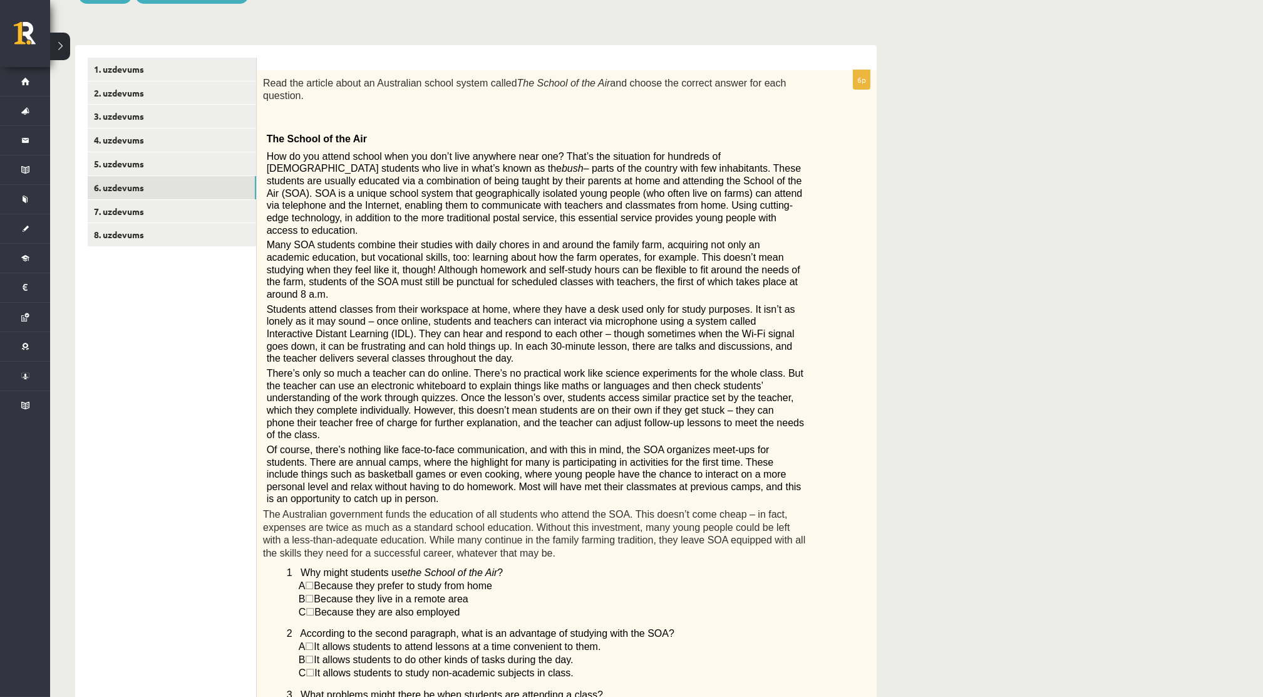
drag, startPoint x: 1908, startPoint y: 3, endPoint x: 854, endPoint y: 231, distance: 1078.6
click at [854, 231] on div "Read the article about an Australian school system called The School of the Air…" at bounding box center [567, 504] width 620 height 868
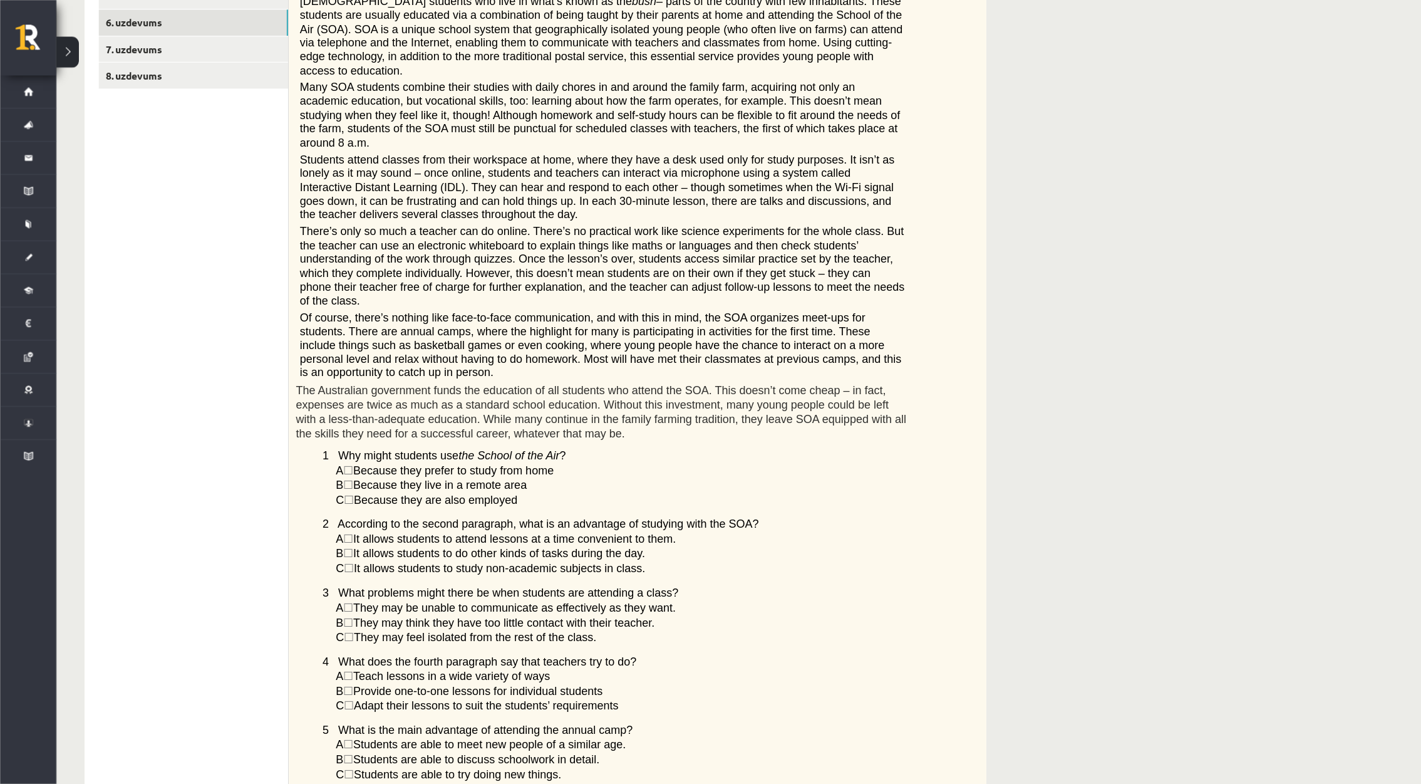
scroll to position [335, 0]
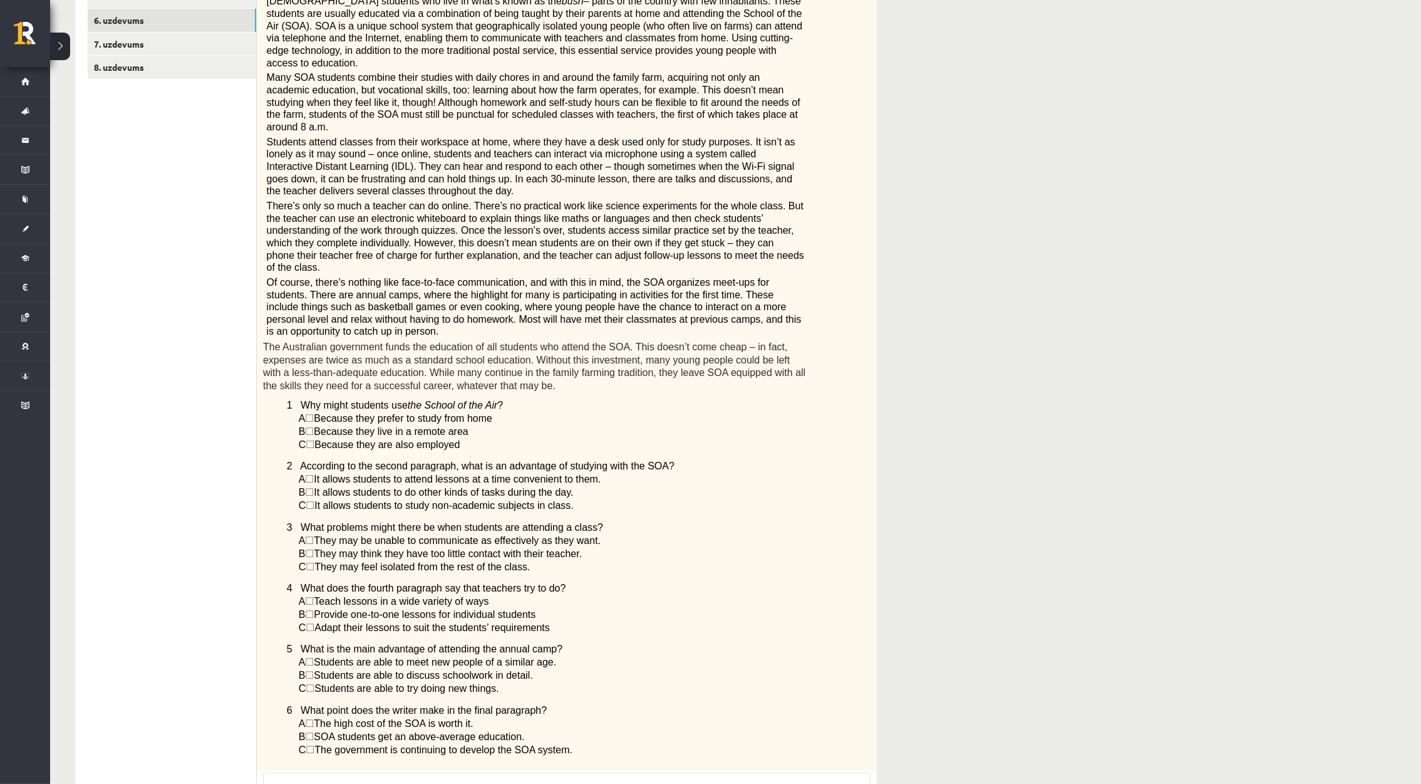
drag, startPoint x: 1229, startPoint y: 0, endPoint x: 822, endPoint y: 318, distance: 516.3
click at [822, 318] on div "Read the article about an Australian school system called The School of the Air…" at bounding box center [567, 337] width 620 height 868
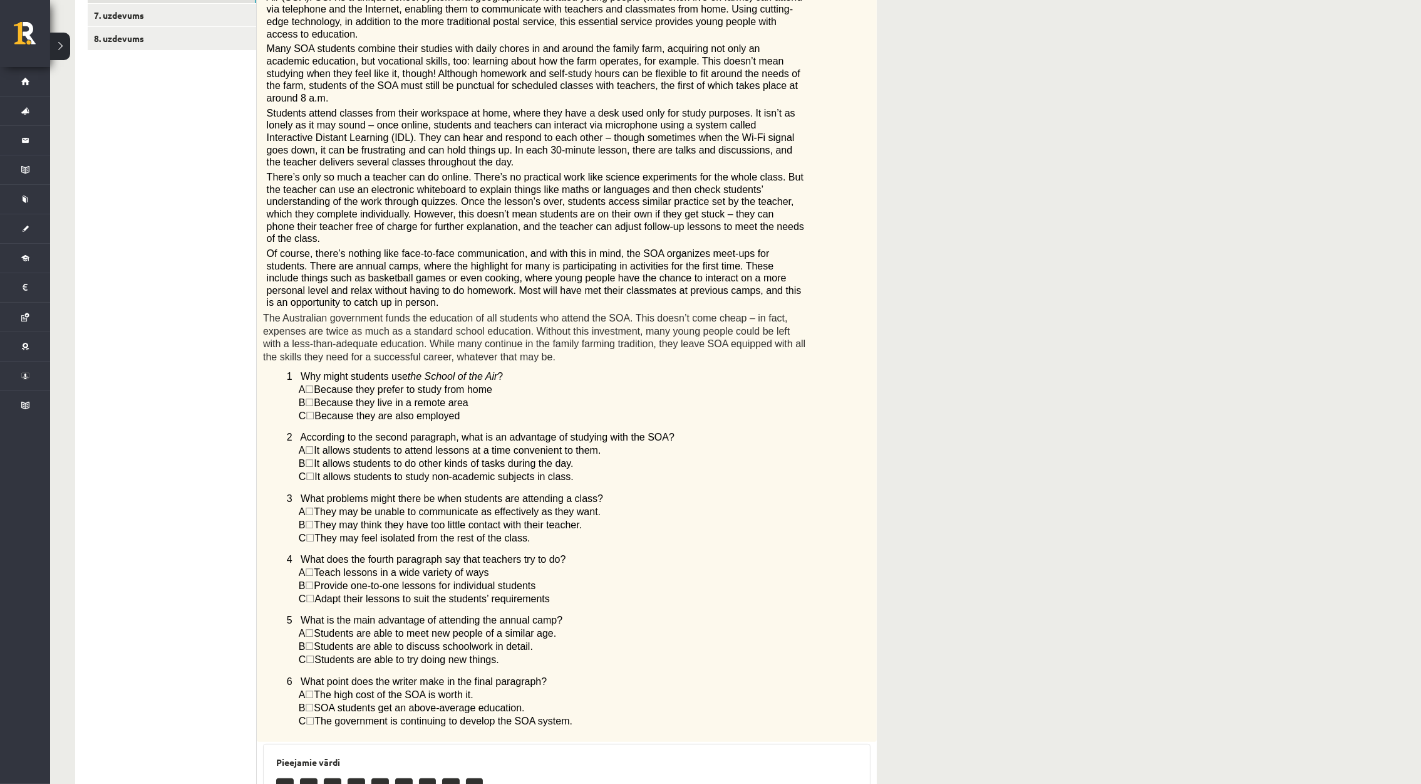
scroll to position [0, 0]
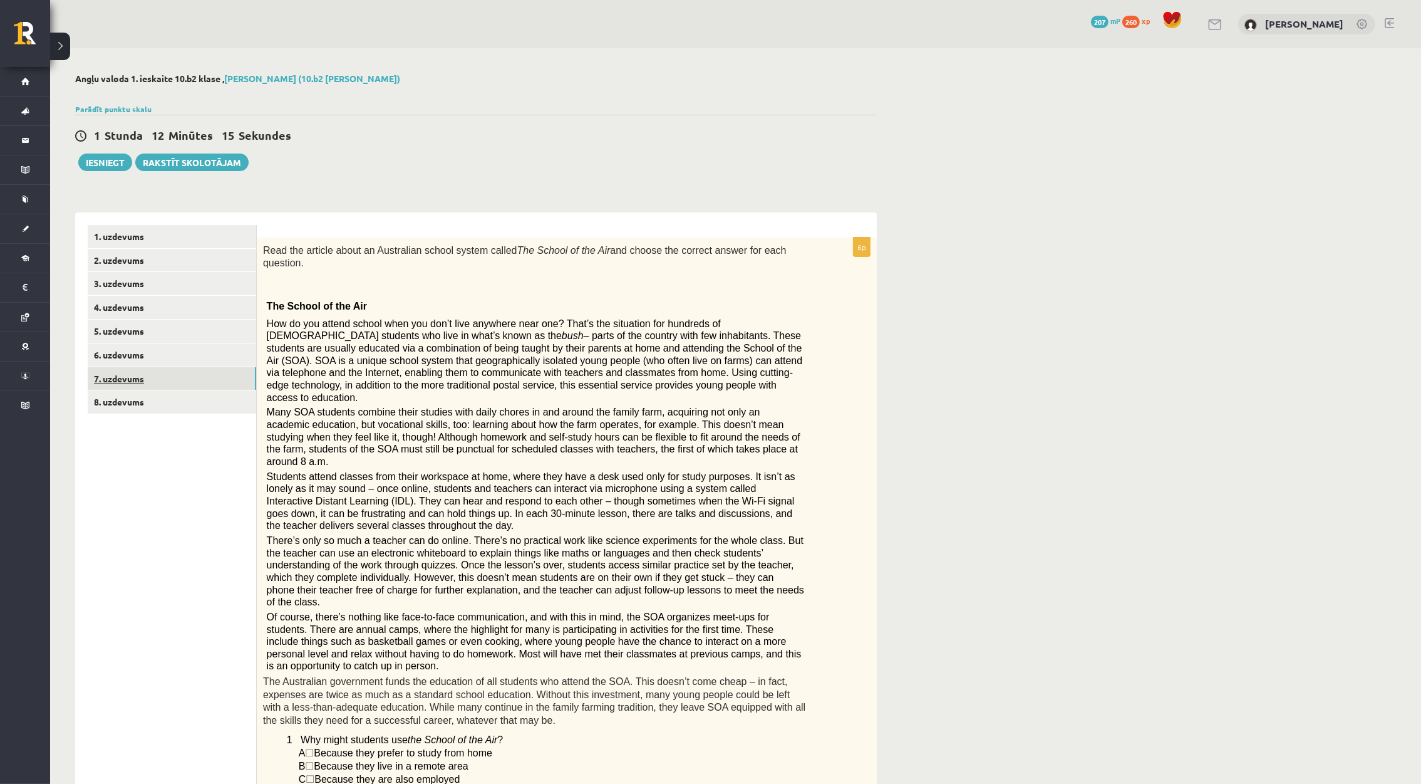
click at [206, 383] on link "7. uzdevums" at bounding box center [172, 378] width 169 height 23
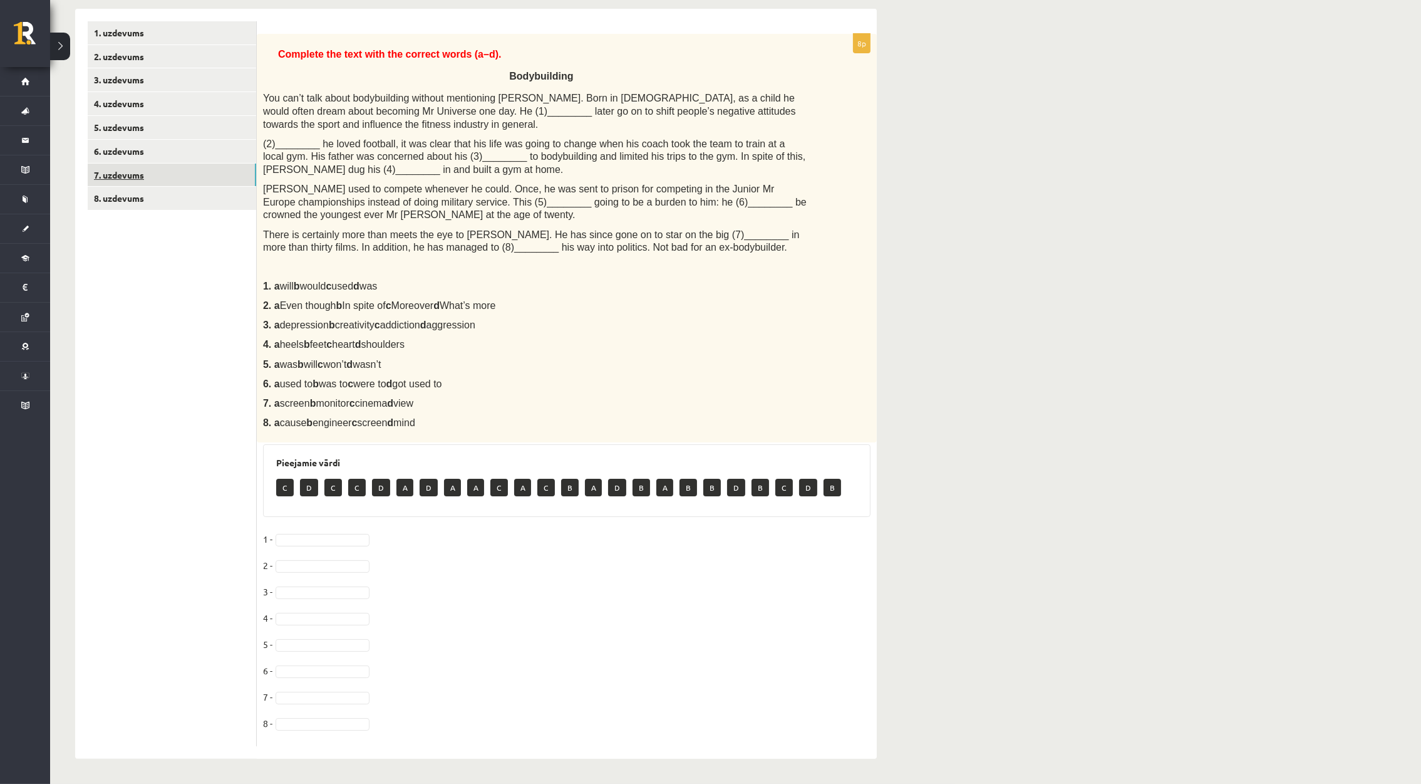
scroll to position [204, 0]
click at [106, 194] on link "8. uzdevums" at bounding box center [172, 198] width 169 height 23
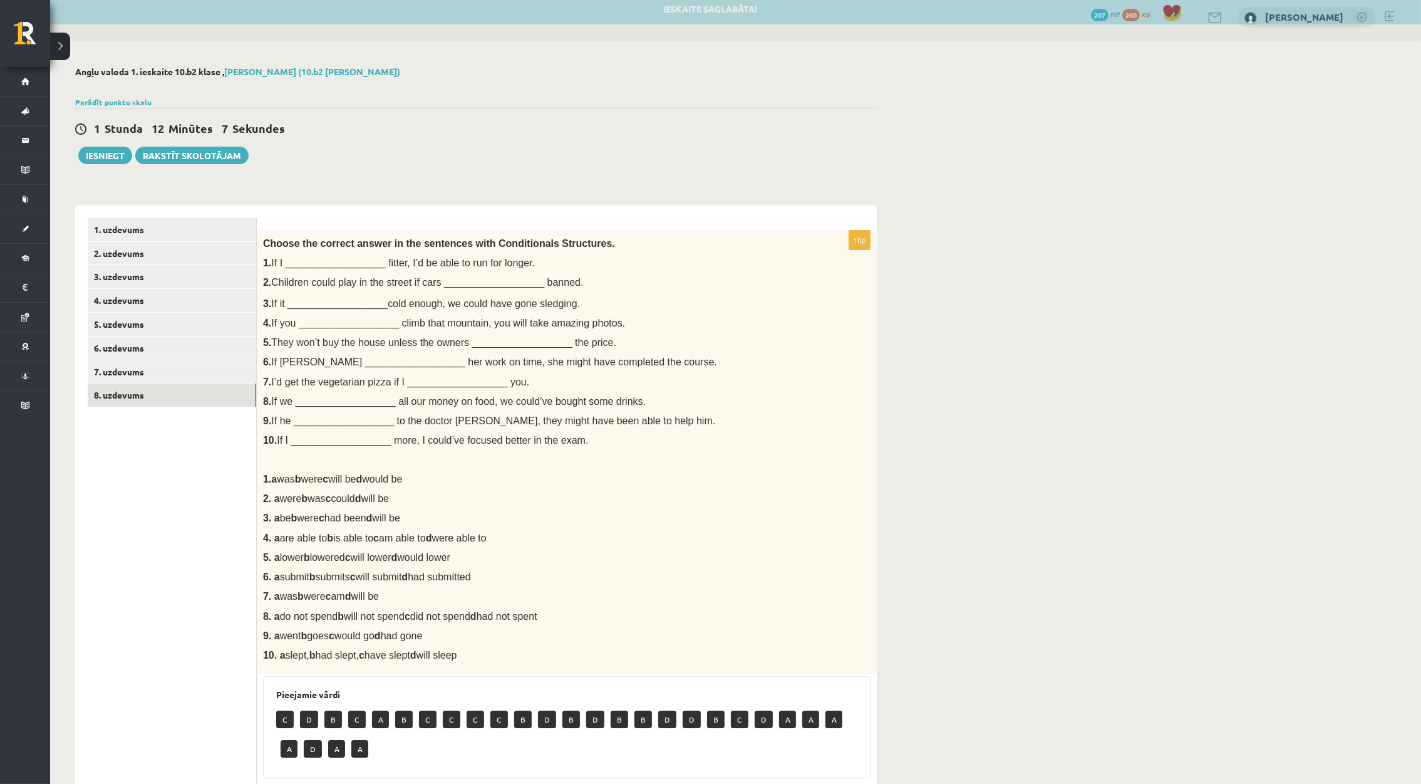
scroll to position [0, 0]
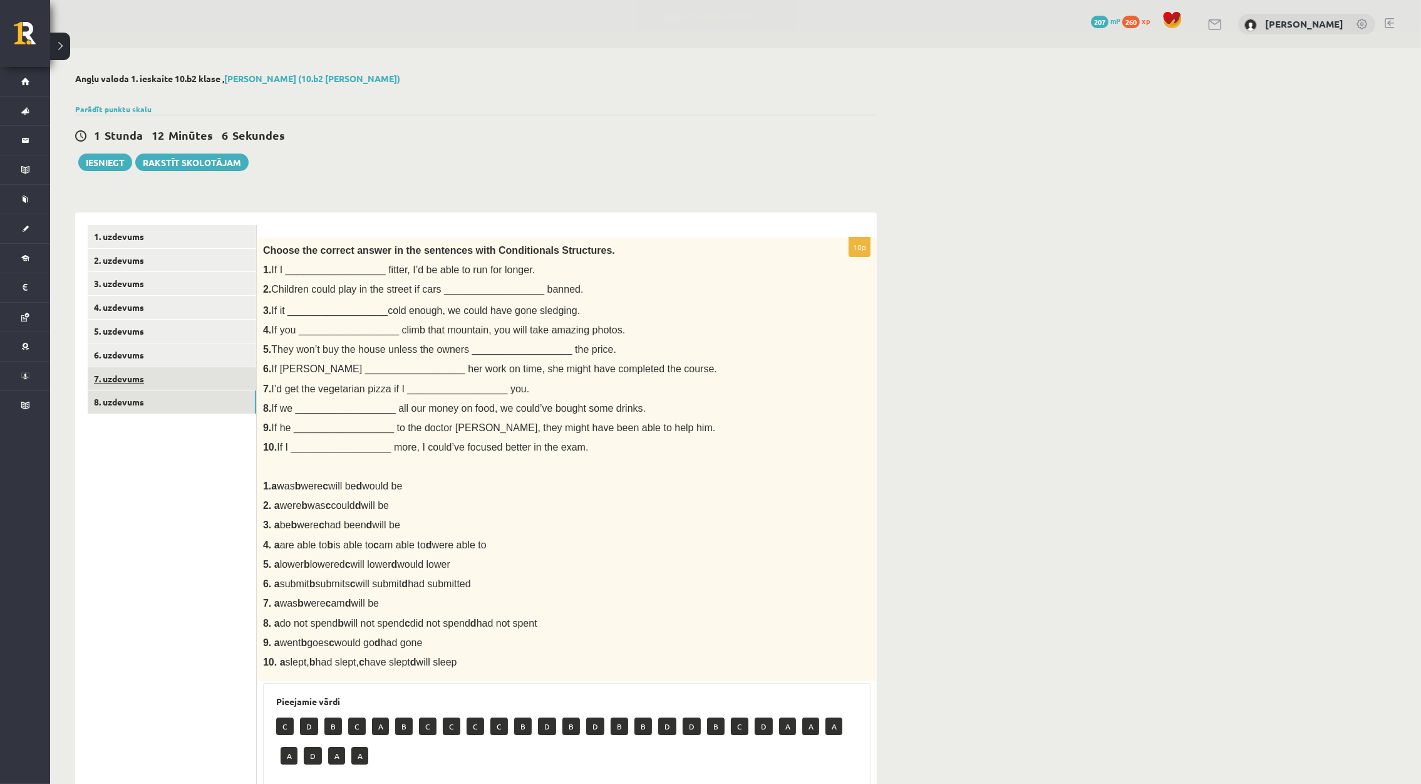
click at [126, 375] on link "7. uzdevums" at bounding box center [172, 378] width 169 height 23
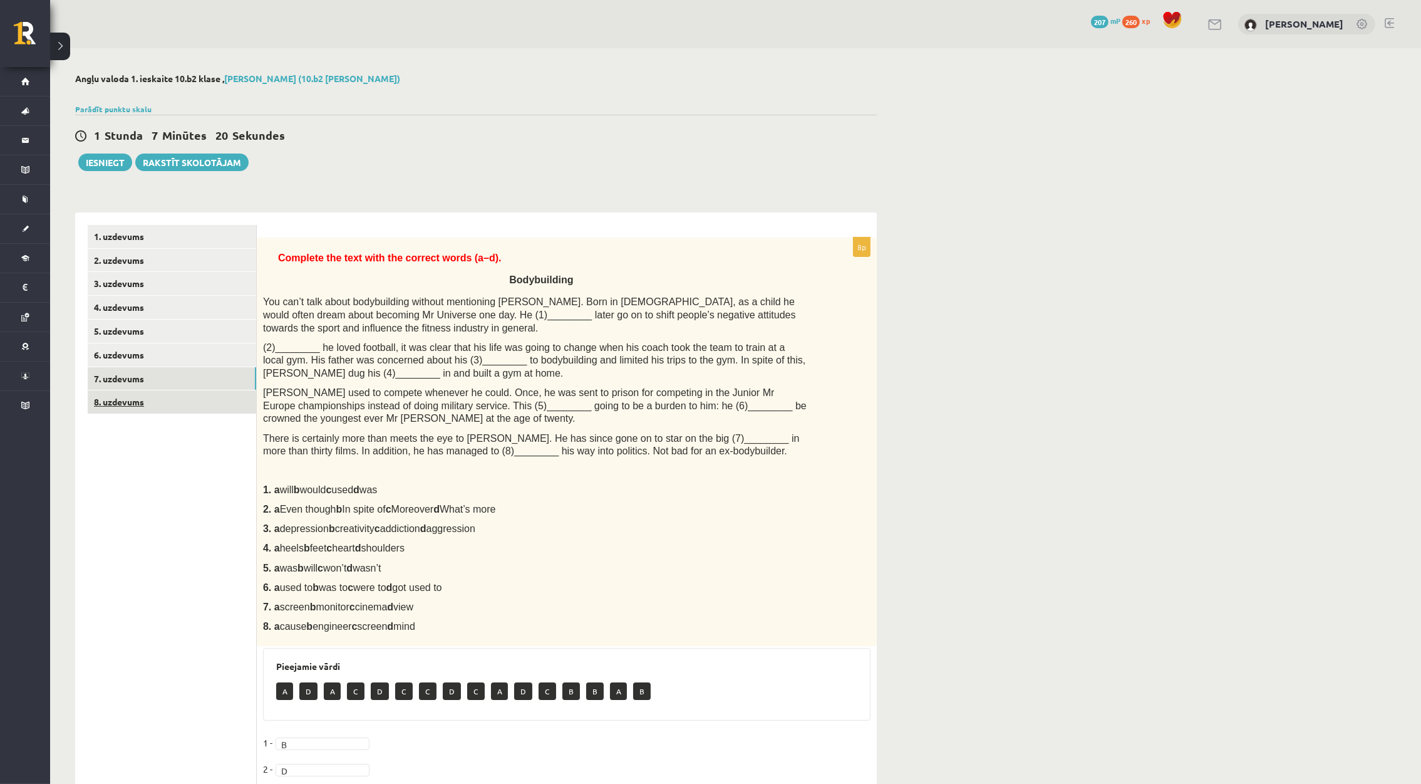
click at [190, 407] on link "8. uzdevums" at bounding box center [172, 401] width 169 height 23
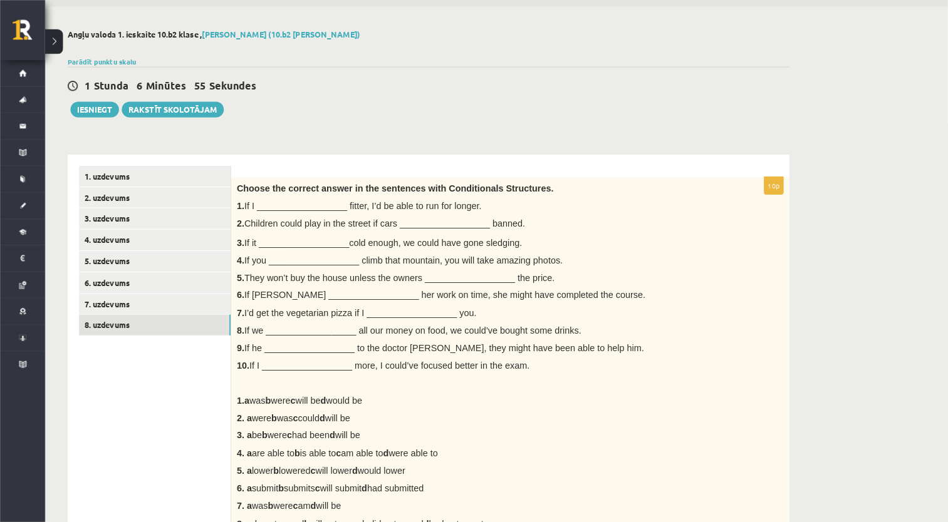
scroll to position [41, 0]
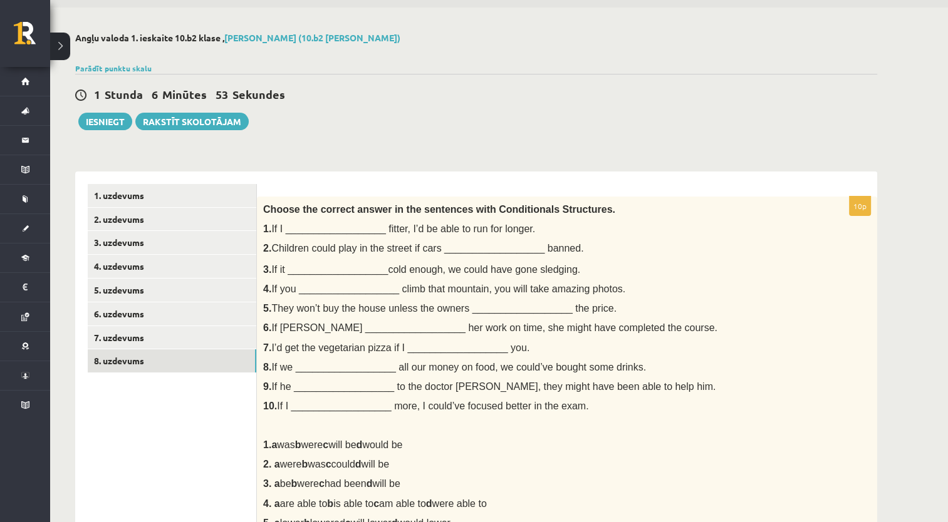
drag, startPoint x: 1416, startPoint y: 5, endPoint x: 694, endPoint y: 433, distance: 839.3
click at [694, 433] on div "Choose the correct answer in the sentences with Conditionals Structures. 1. If …" at bounding box center [567, 419] width 620 height 444
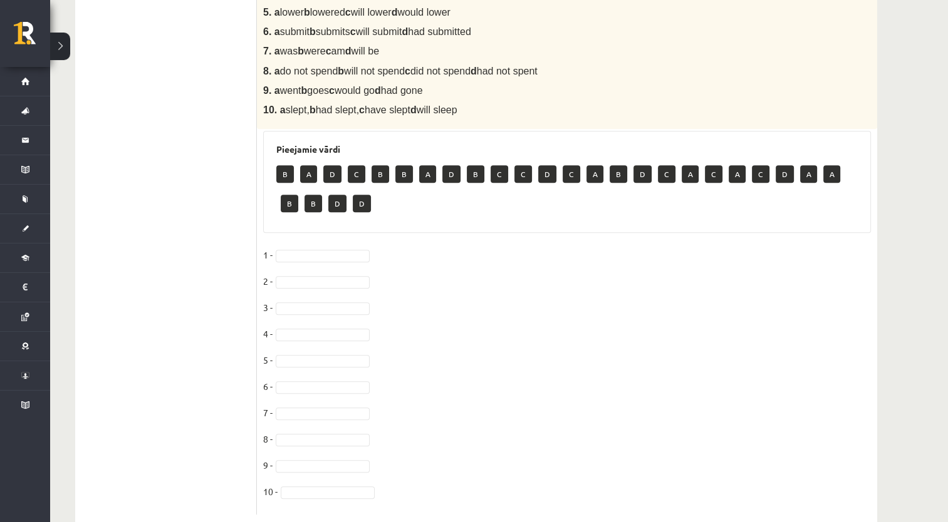
scroll to position [561, 0]
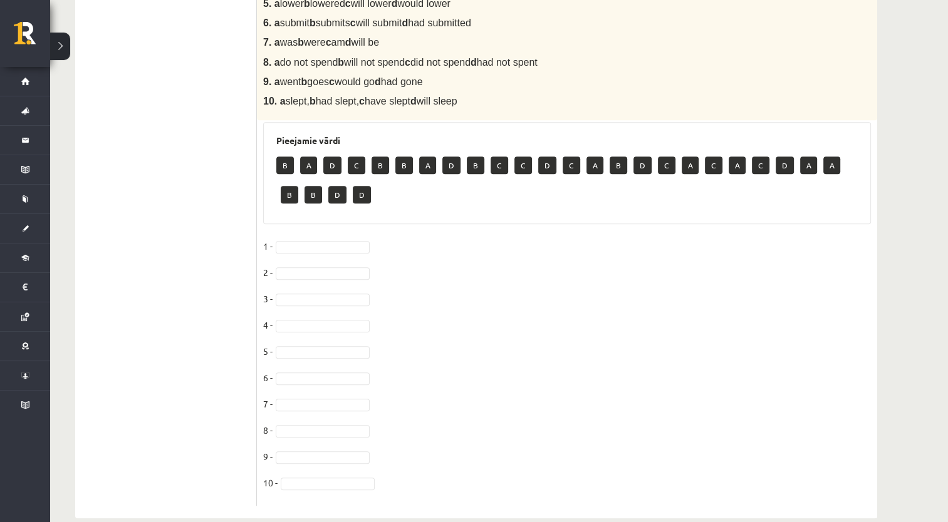
click at [371, 246] on span at bounding box center [322, 246] width 100 height 11
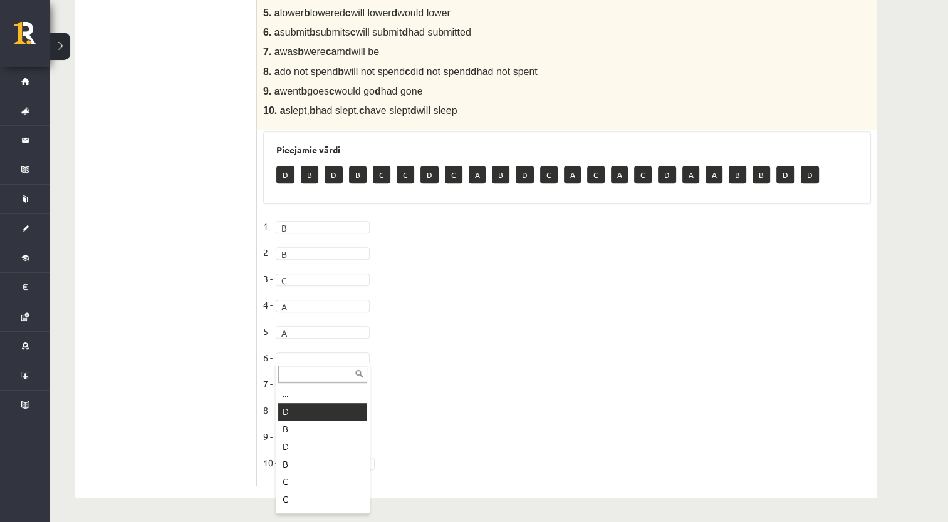
drag, startPoint x: 288, startPoint y: 415, endPoint x: 293, endPoint y: 395, distance: 20.7
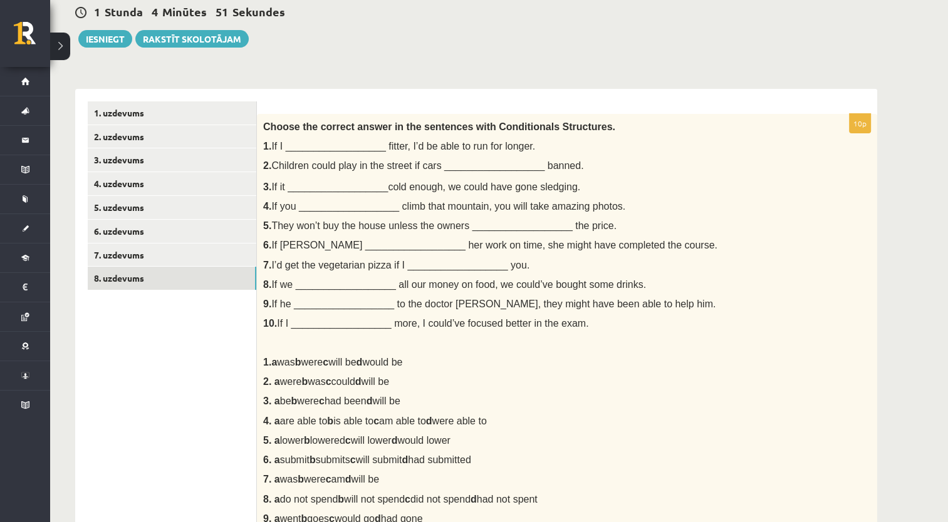
scroll to position [0, 0]
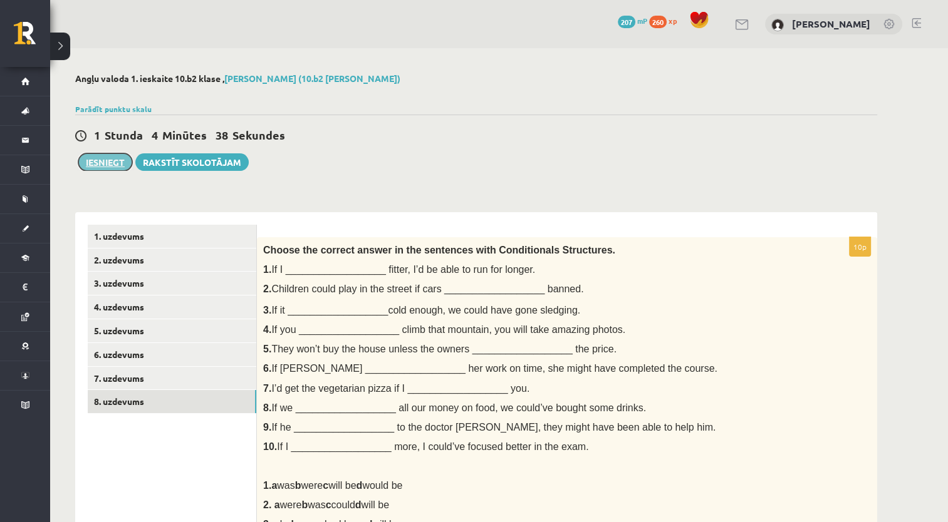
click at [118, 157] on button "Iesniegt" at bounding box center [105, 162] width 54 height 18
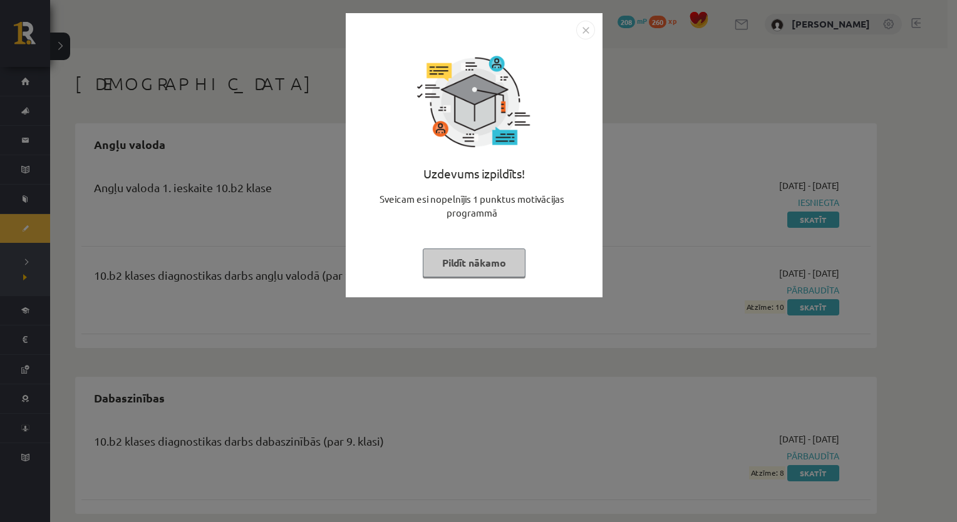
click at [670, 156] on div "Uzdevums izpildīts! Sveicam esi nopelnījis 1 punktus motivācijas programmā Pild…" at bounding box center [478, 261] width 957 height 522
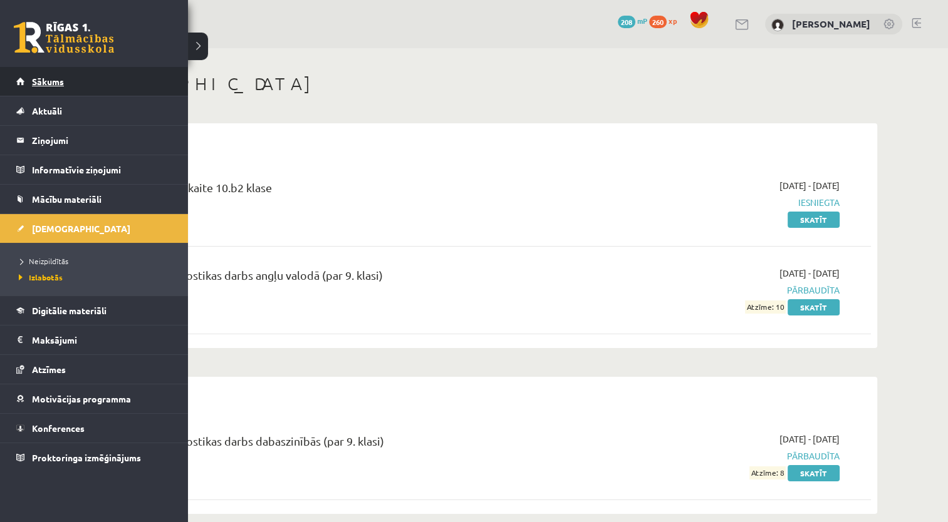
click at [41, 87] on link "Sākums" at bounding box center [94, 81] width 156 height 29
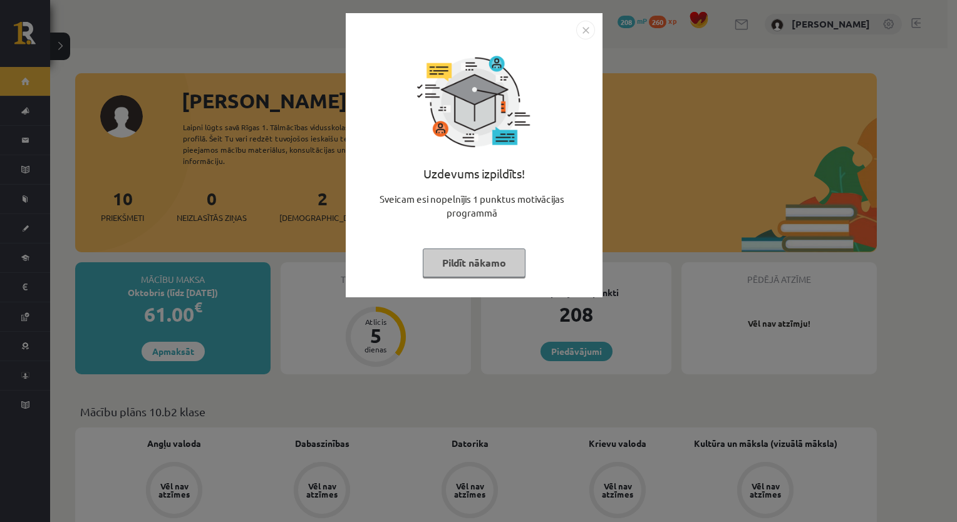
click at [600, 225] on div "Uzdevums izpildīts! Sveicam esi nopelnījis 1 punktus motivācijas programmā Pild…" at bounding box center [474, 155] width 257 height 284
click at [653, 205] on div "Uzdevums izpildīts! Sveicam esi nopelnījis 1 punktus motivācijas programmā Pild…" at bounding box center [478, 261] width 957 height 522
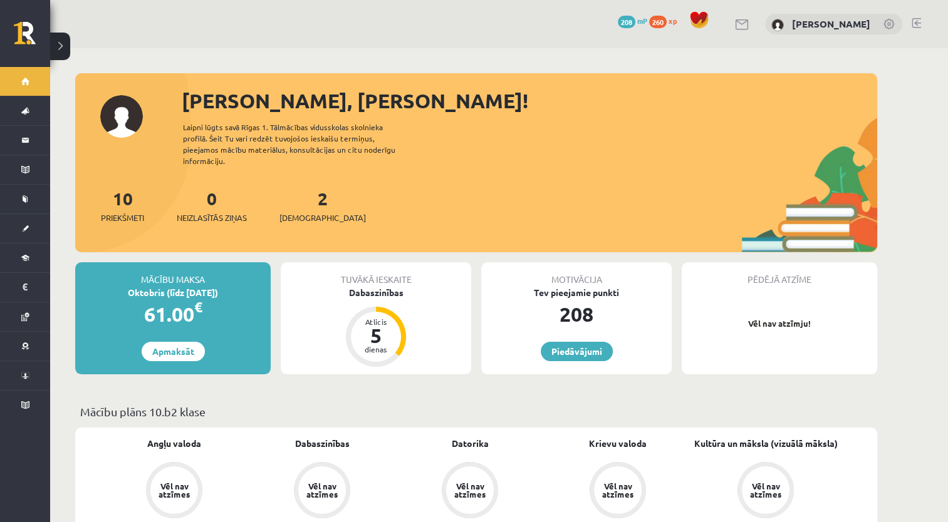
click at [307, 198] on div "2 Ieskaites" at bounding box center [322, 204] width 86 height 39
click at [301, 212] on span "[DEMOGRAPHIC_DATA]" at bounding box center [322, 218] width 86 height 13
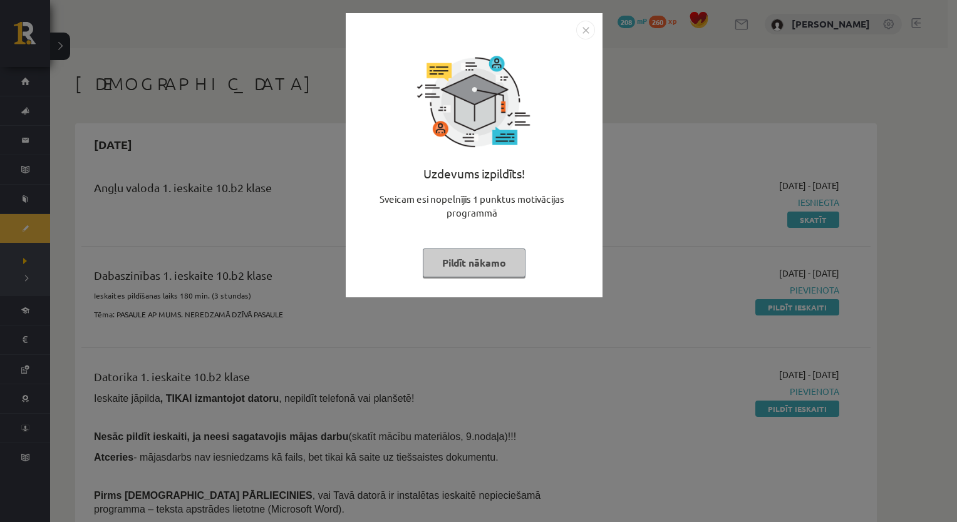
click at [586, 34] on img "Close" at bounding box center [585, 30] width 19 height 19
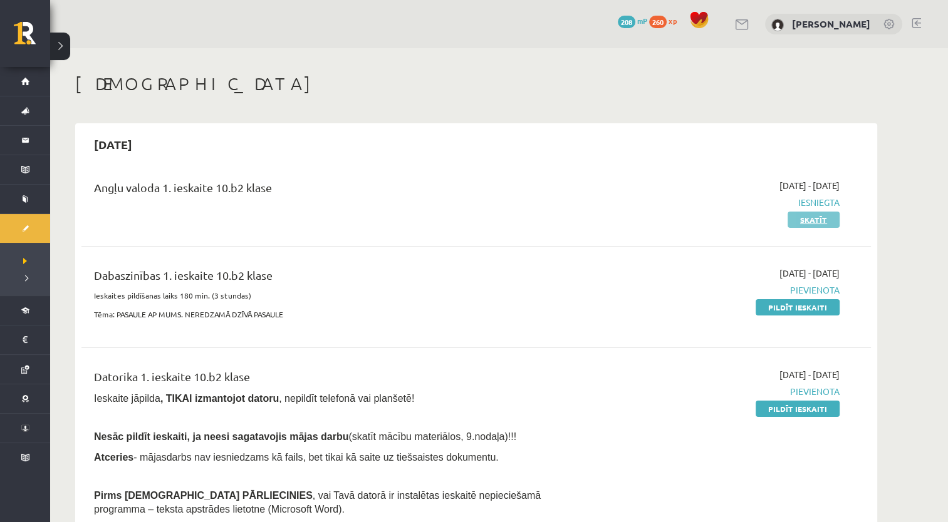
click at [806, 221] on link "Skatīt" at bounding box center [813, 220] width 52 height 16
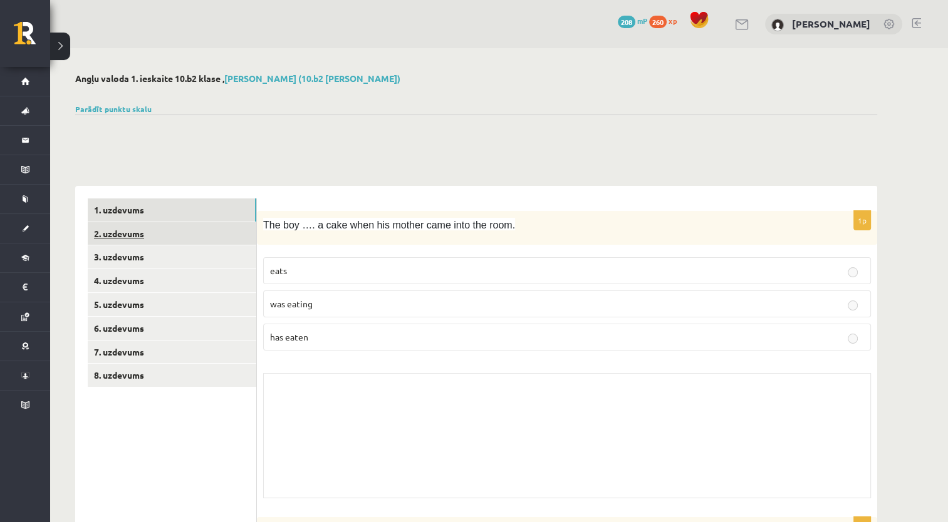
click at [148, 226] on link "2. uzdevums" at bounding box center [172, 233] width 169 height 23
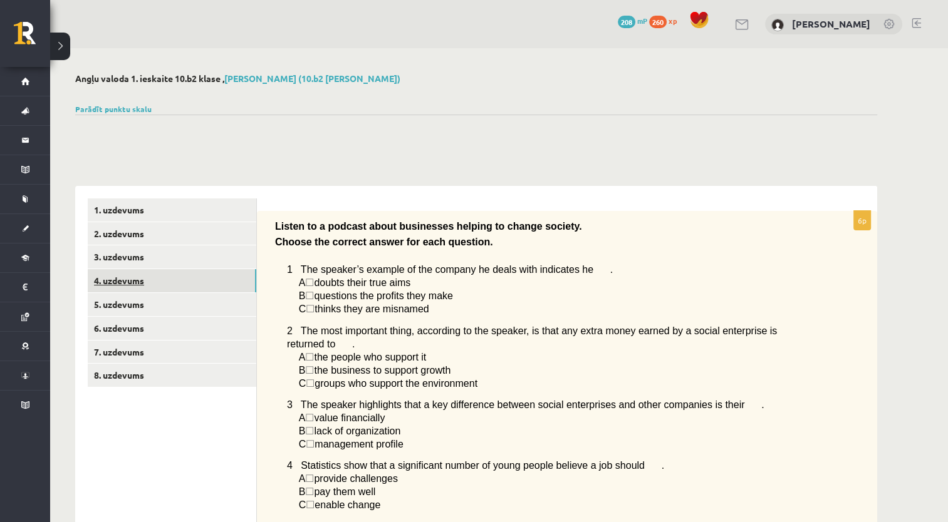
click at [164, 272] on link "4. uzdevums" at bounding box center [172, 280] width 169 height 23
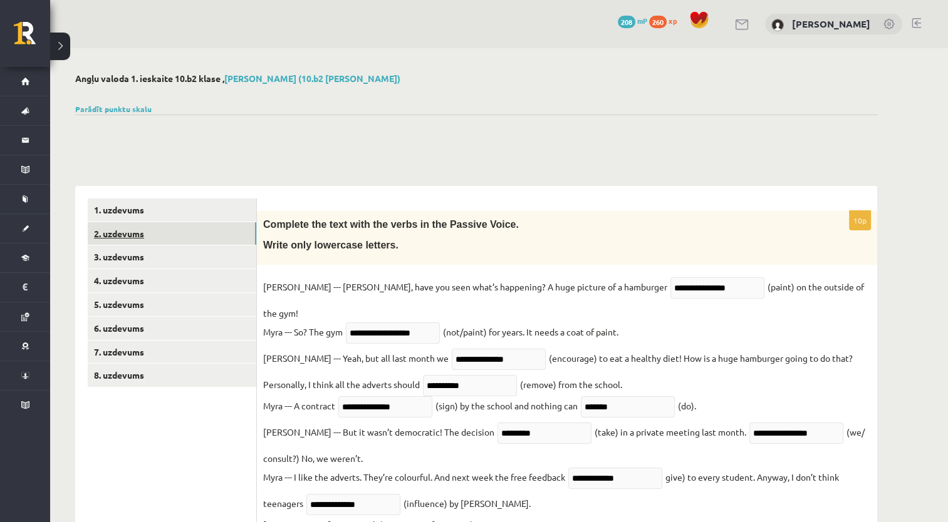
click at [168, 230] on link "2. uzdevums" at bounding box center [172, 233] width 169 height 23
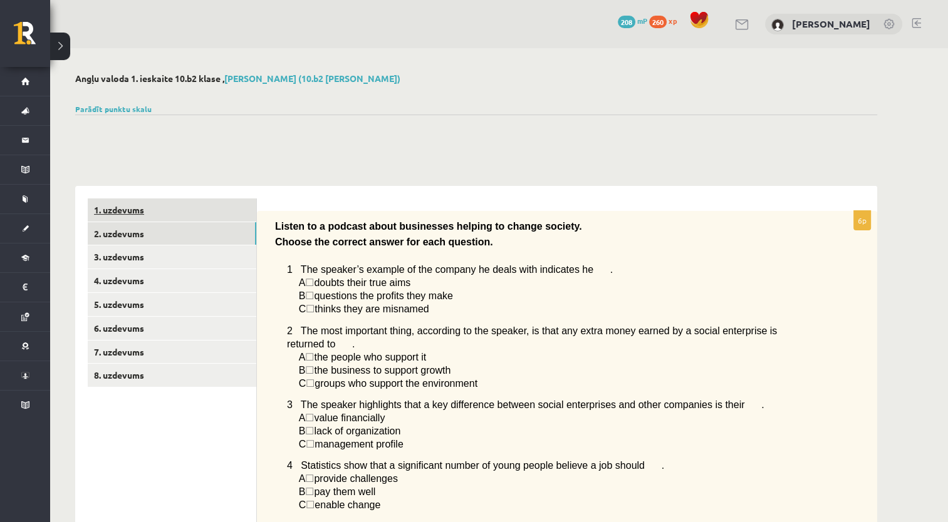
click at [171, 207] on link "1. uzdevums" at bounding box center [172, 210] width 169 height 23
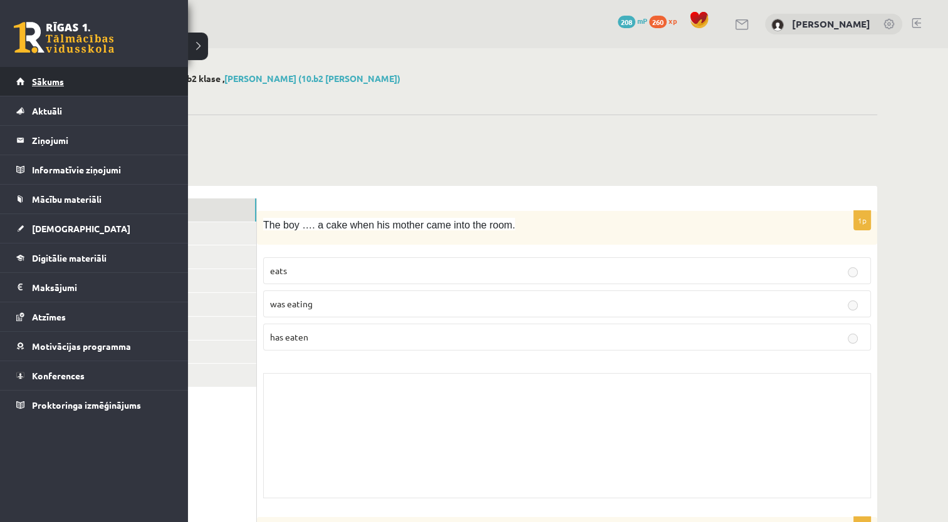
click at [56, 86] on link "Sākums" at bounding box center [94, 81] width 156 height 29
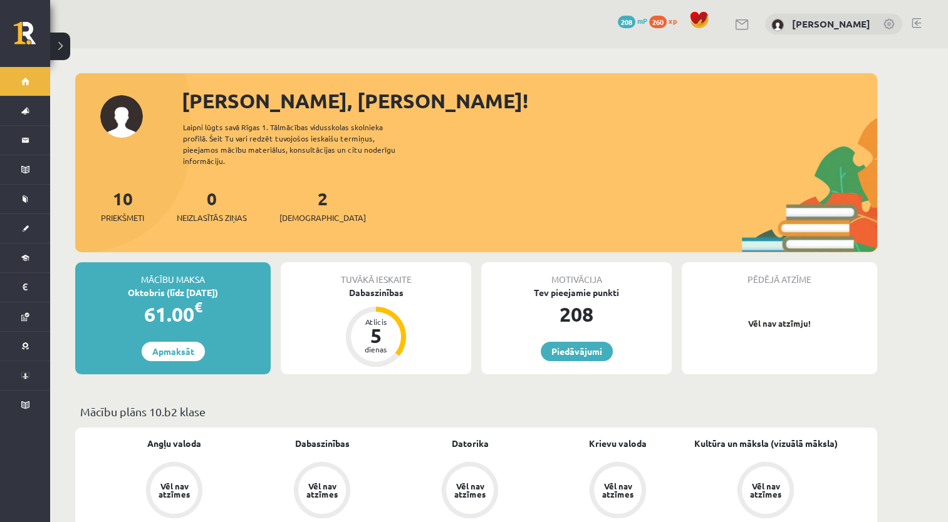
click at [457, 167] on div "[PERSON_NAME], [PERSON_NAME]! Laipni lūgts savā Rīgas 1. Tālmācības vidusskolas…" at bounding box center [476, 169] width 802 height 167
click at [316, 194] on div "2 Ieskaites" at bounding box center [322, 204] width 86 height 39
click at [304, 212] on span "[DEMOGRAPHIC_DATA]" at bounding box center [322, 218] width 86 height 13
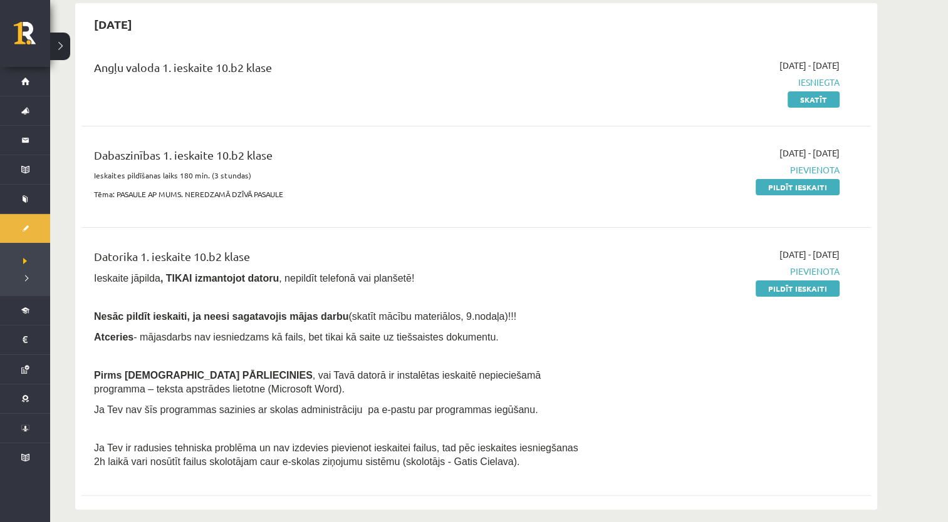
scroll to position [125, 0]
